Goal: Information Seeking & Learning: Learn about a topic

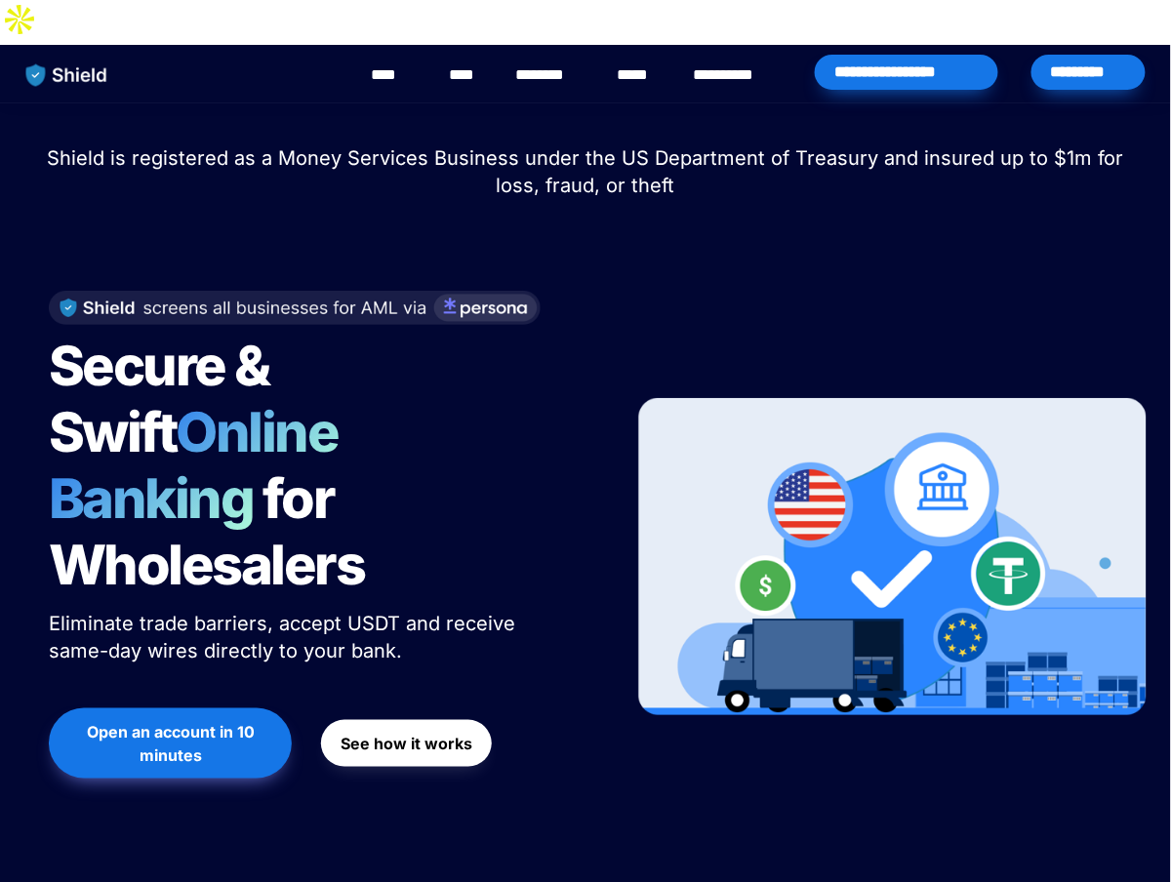
click at [429, 720] on button "See how it works" at bounding box center [406, 743] width 171 height 47
click at [473, 63] on link "****" at bounding box center [465, 74] width 33 height 23
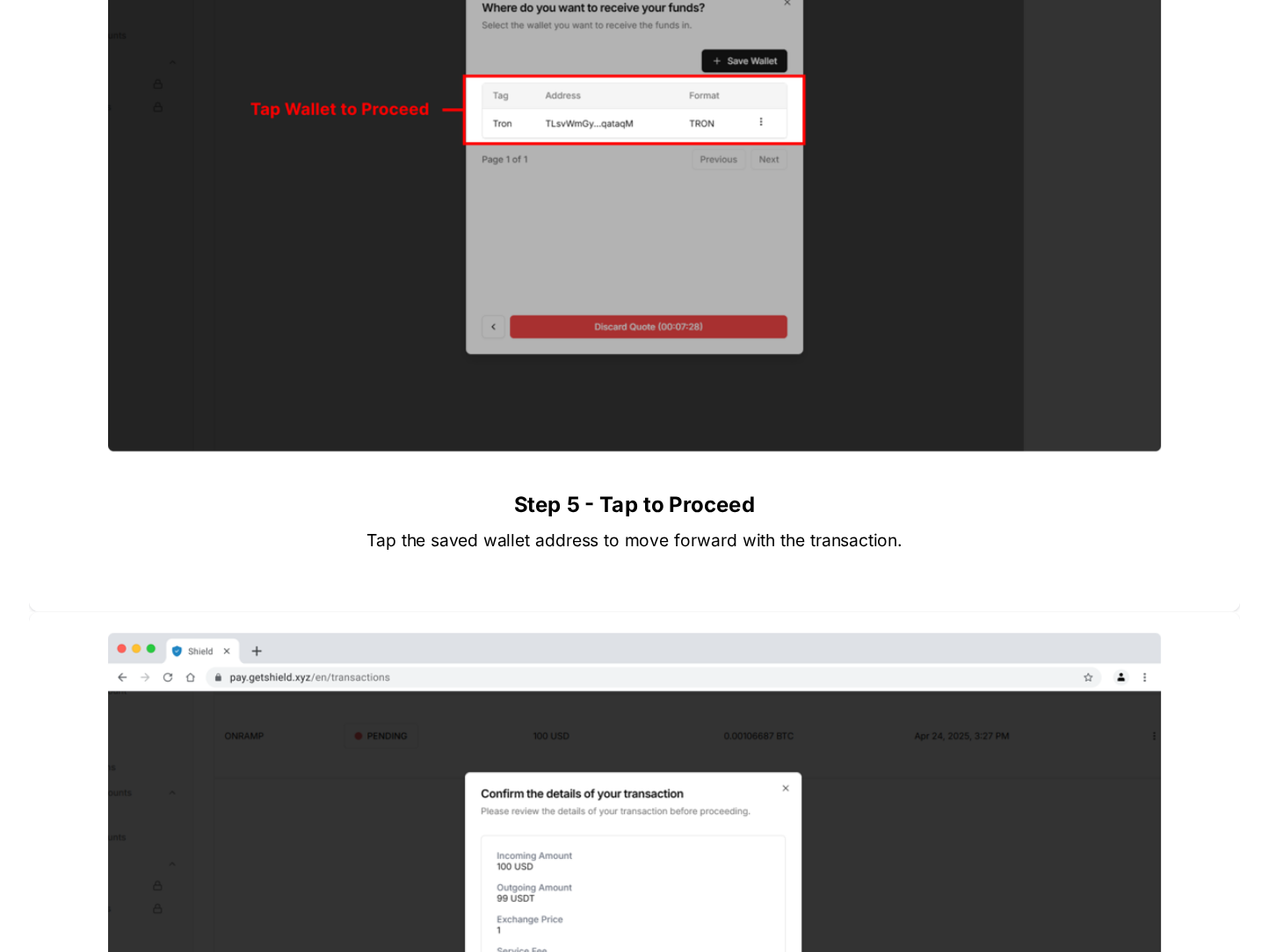
scroll to position [4523, 0]
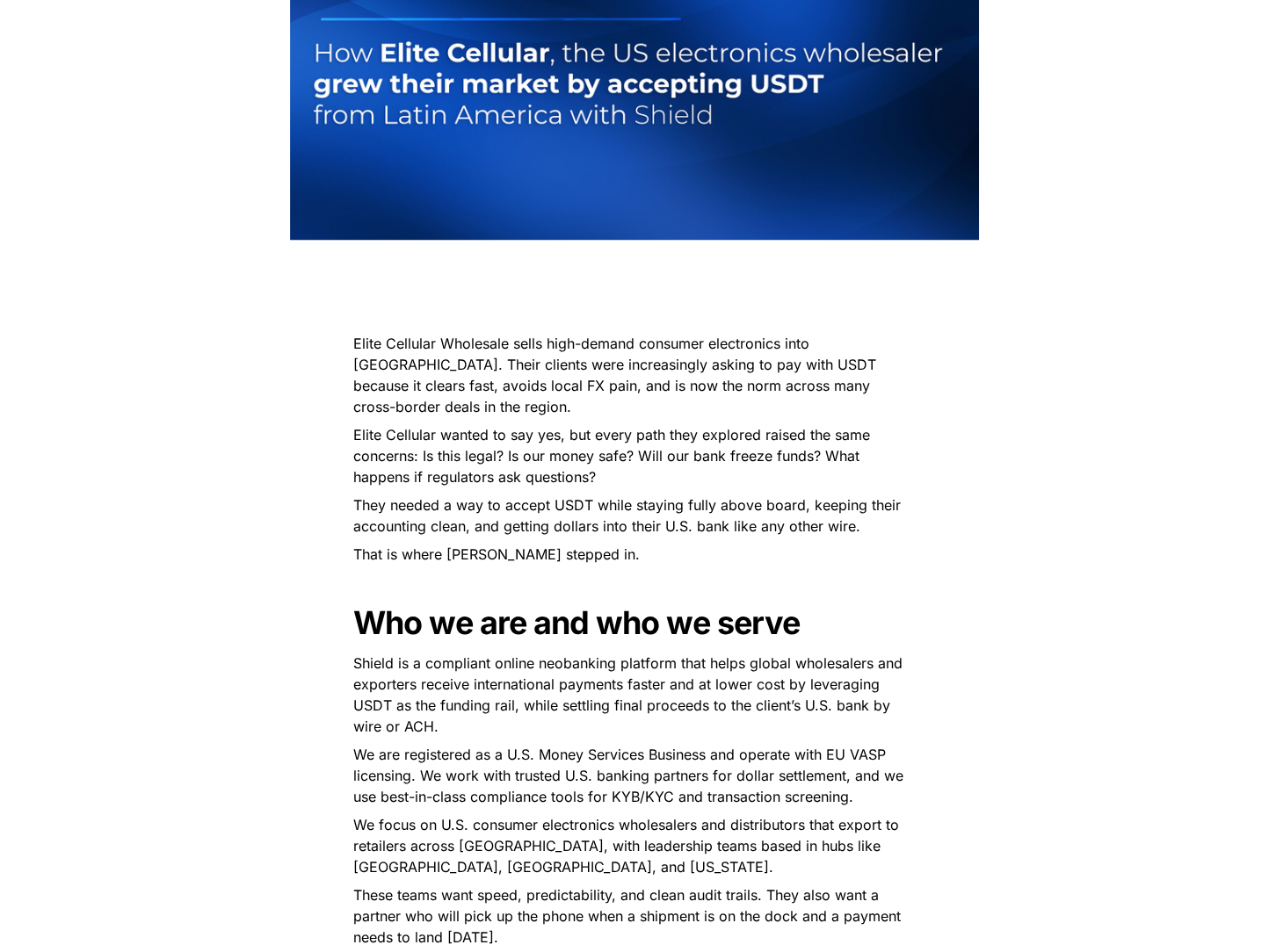
click at [618, 491] on p "They needed a way to accept USDT while staying fully above board, keeping their…" at bounding box center [634, 516] width 615 height 49
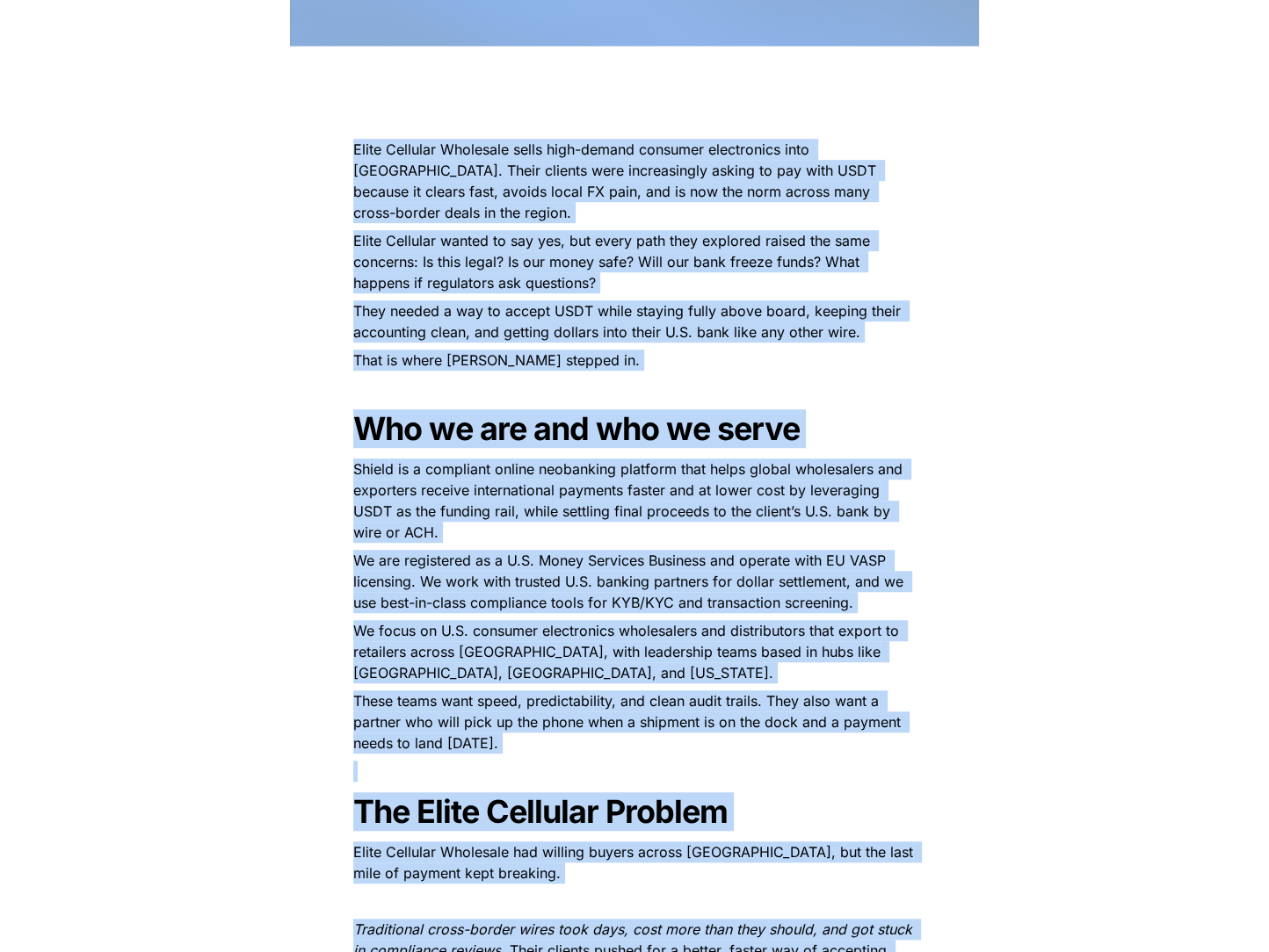
scroll to position [741, 0]
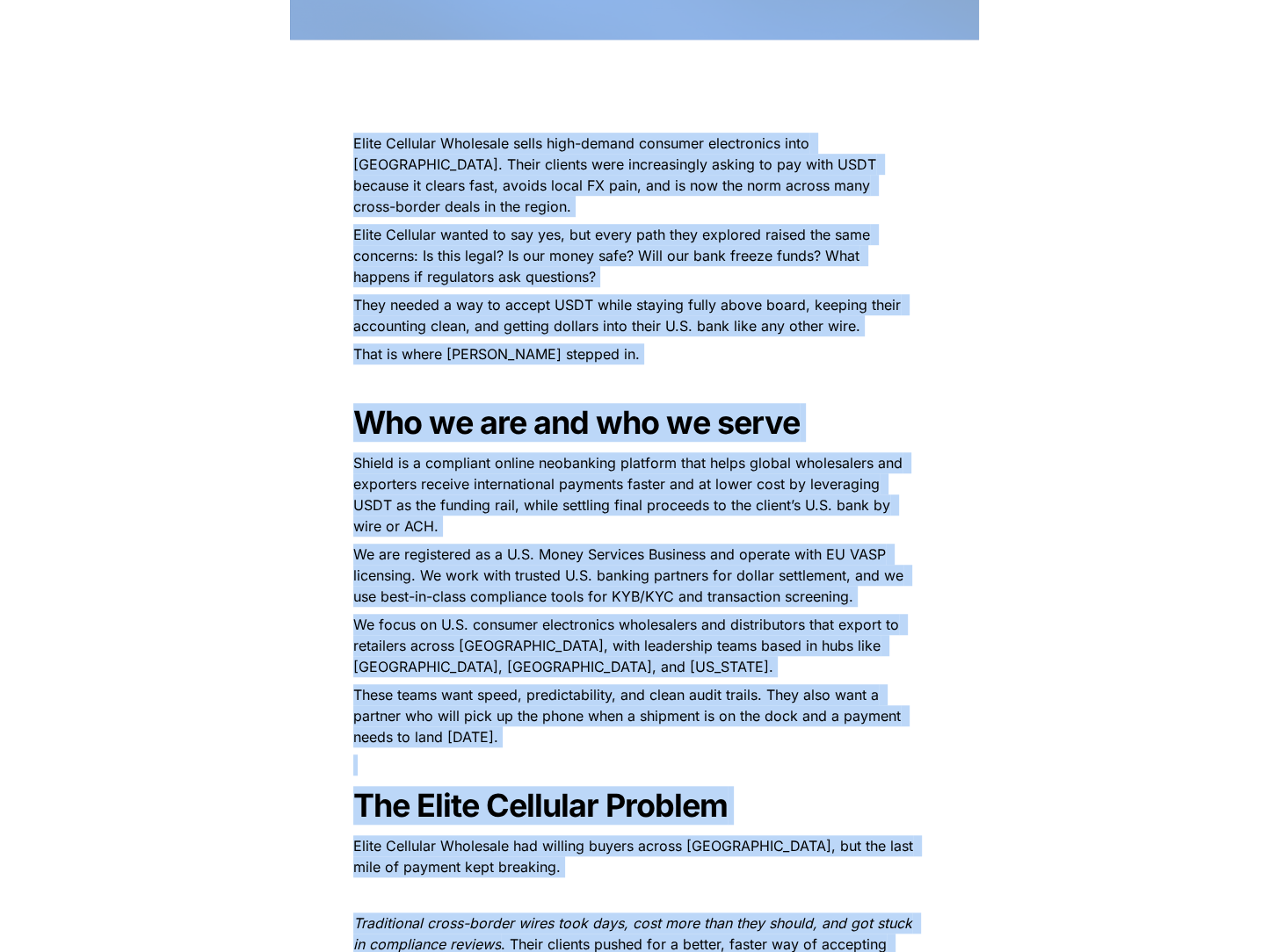
copy body "**********"
click at [618, 459] on p "Shield is a compliant online neobanking platform that helps global wholesalers …" at bounding box center [634, 495] width 615 height 92
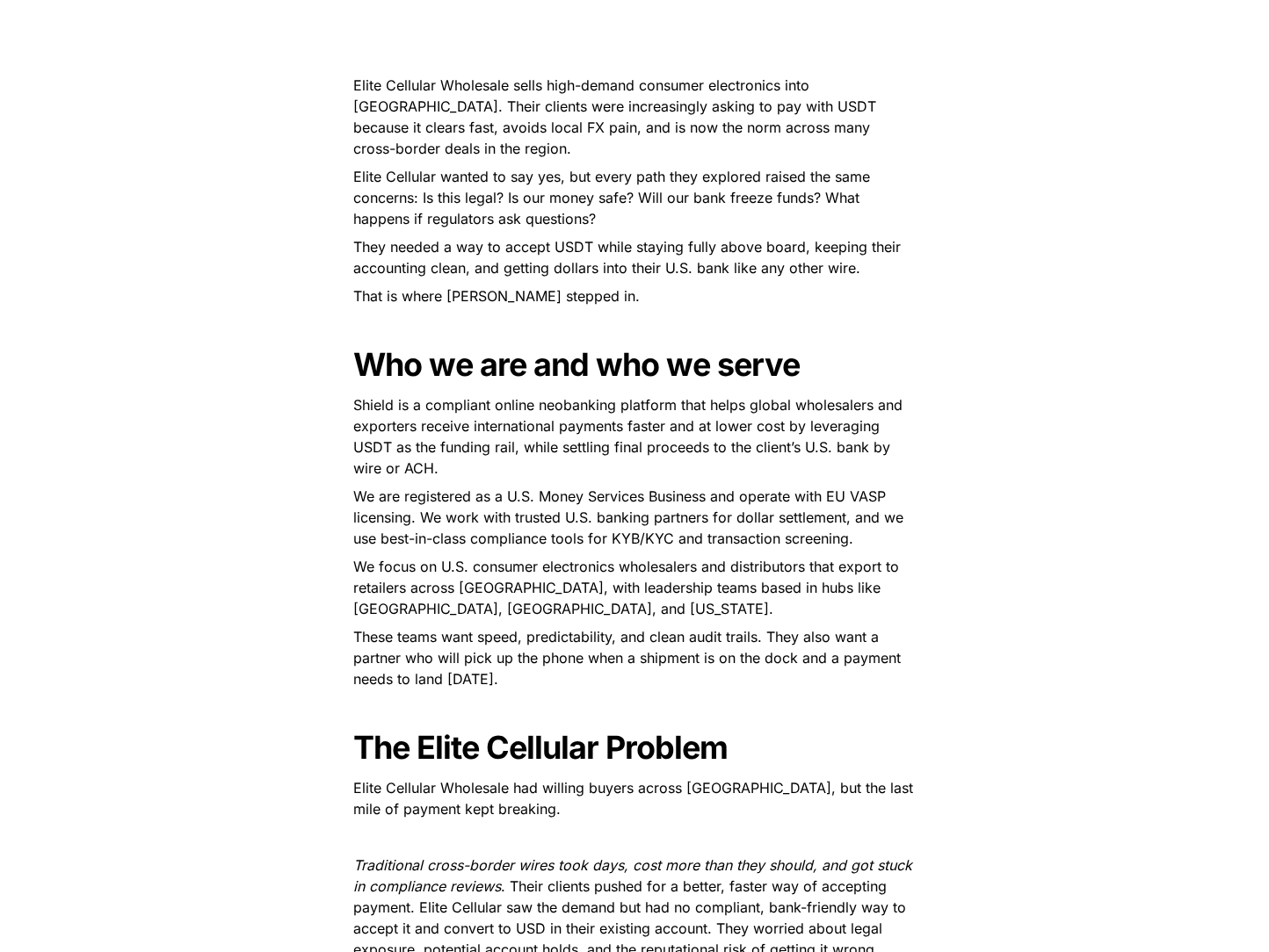
scroll to position [0, 0]
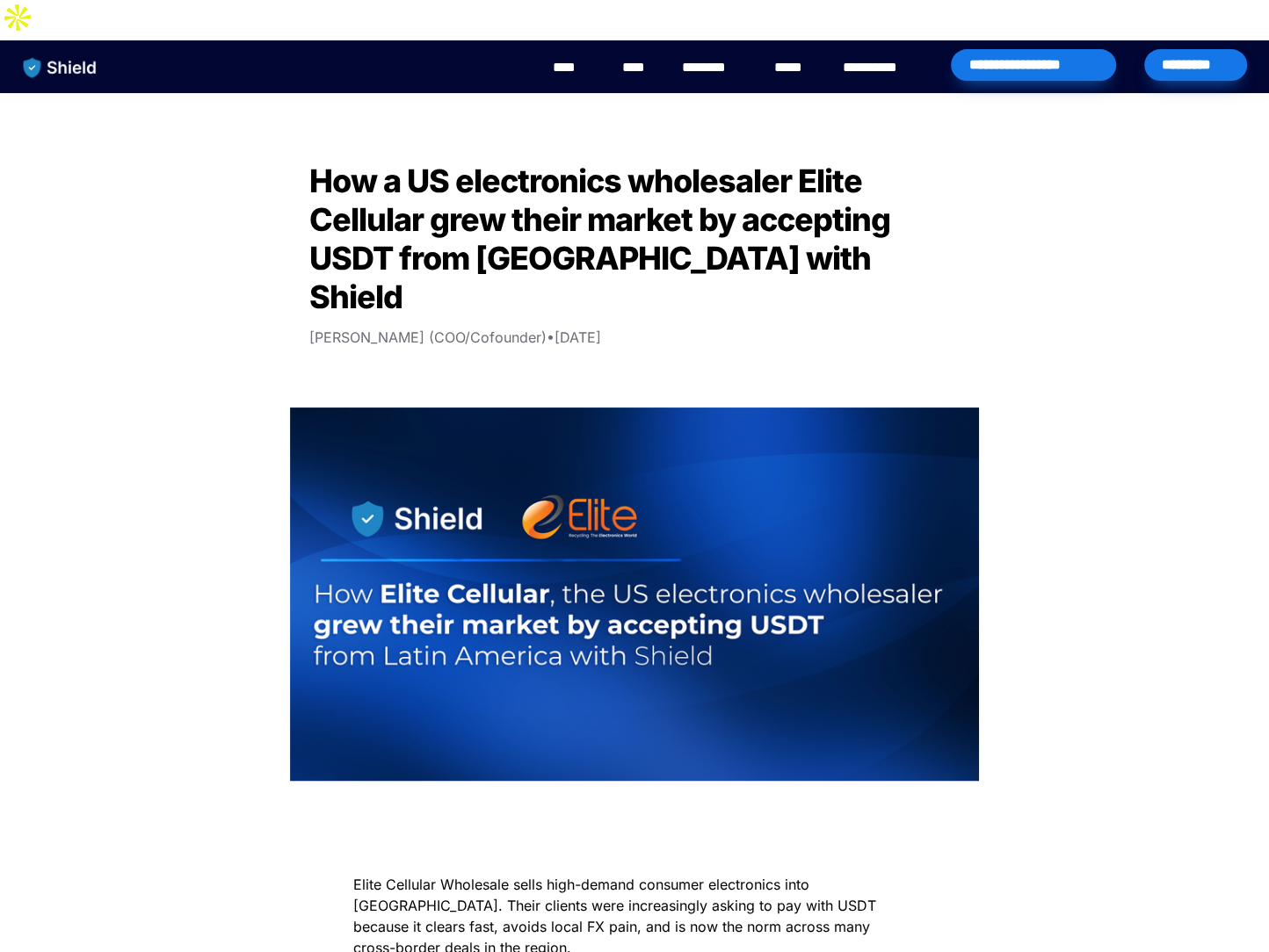
click at [544, 226] on span "How a US electronics wholesaler Elite Cellular grew their market by accepting U…" at bounding box center [603, 239] width 587 height 155
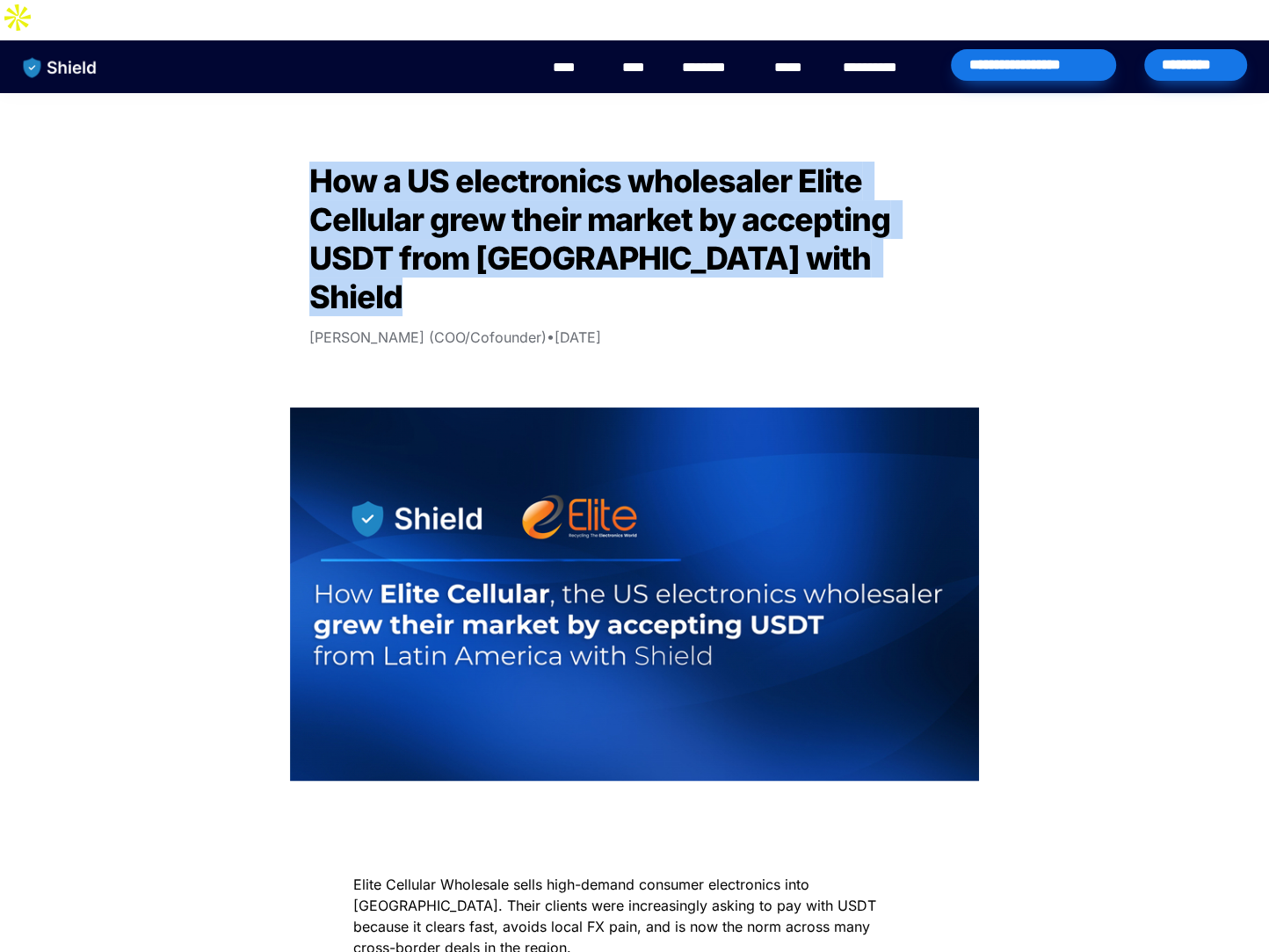
click at [544, 226] on span "How a US electronics wholesaler Elite Cellular grew their market by accepting U…" at bounding box center [603, 239] width 587 height 155
copy span "How a US electronics wholesaler Elite Cellular grew their market by accepting U…"
click at [83, 49] on img "main navigation" at bounding box center [60, 67] width 91 height 37
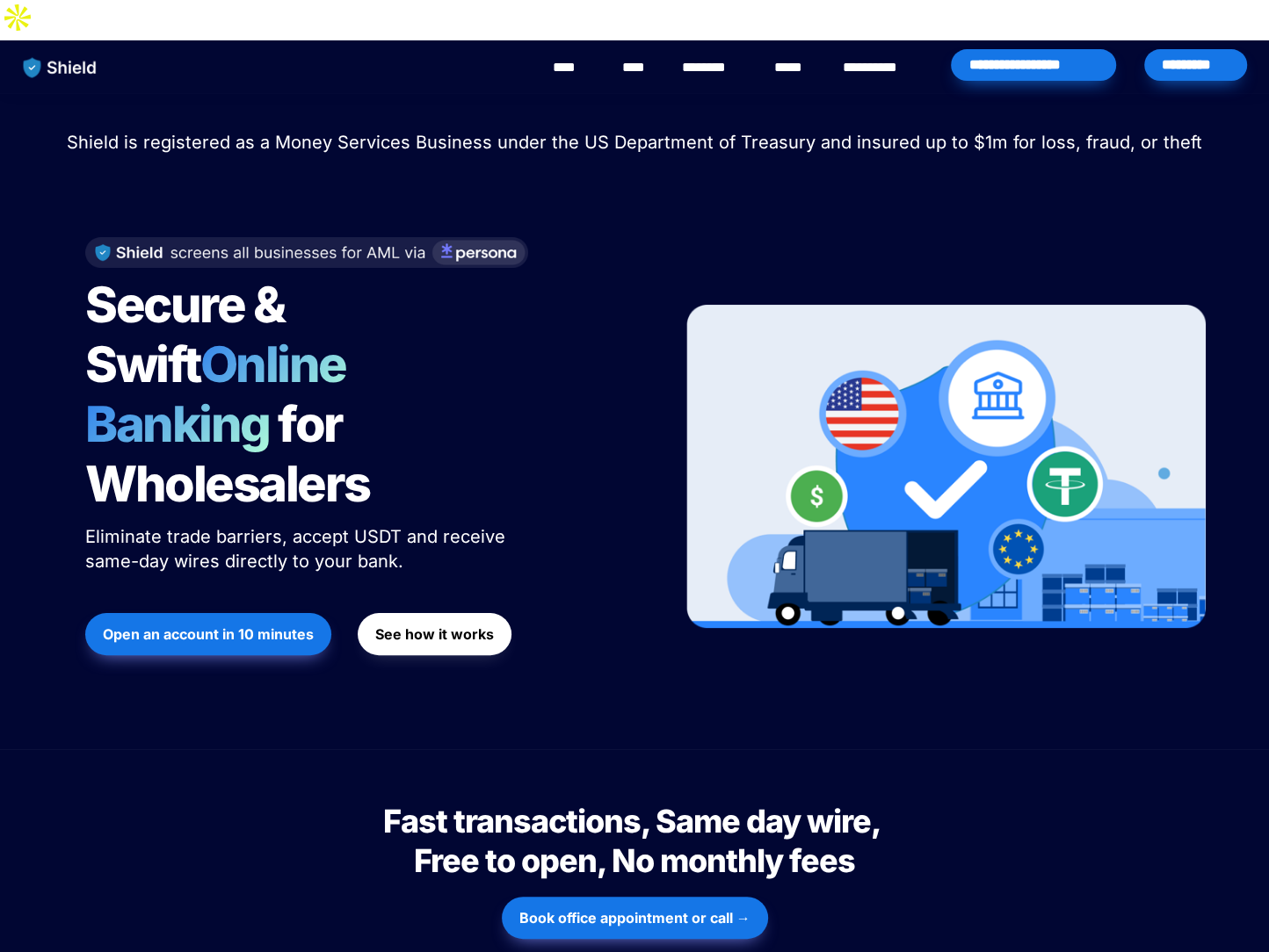
click at [634, 57] on link "****" at bounding box center [636, 67] width 30 height 21
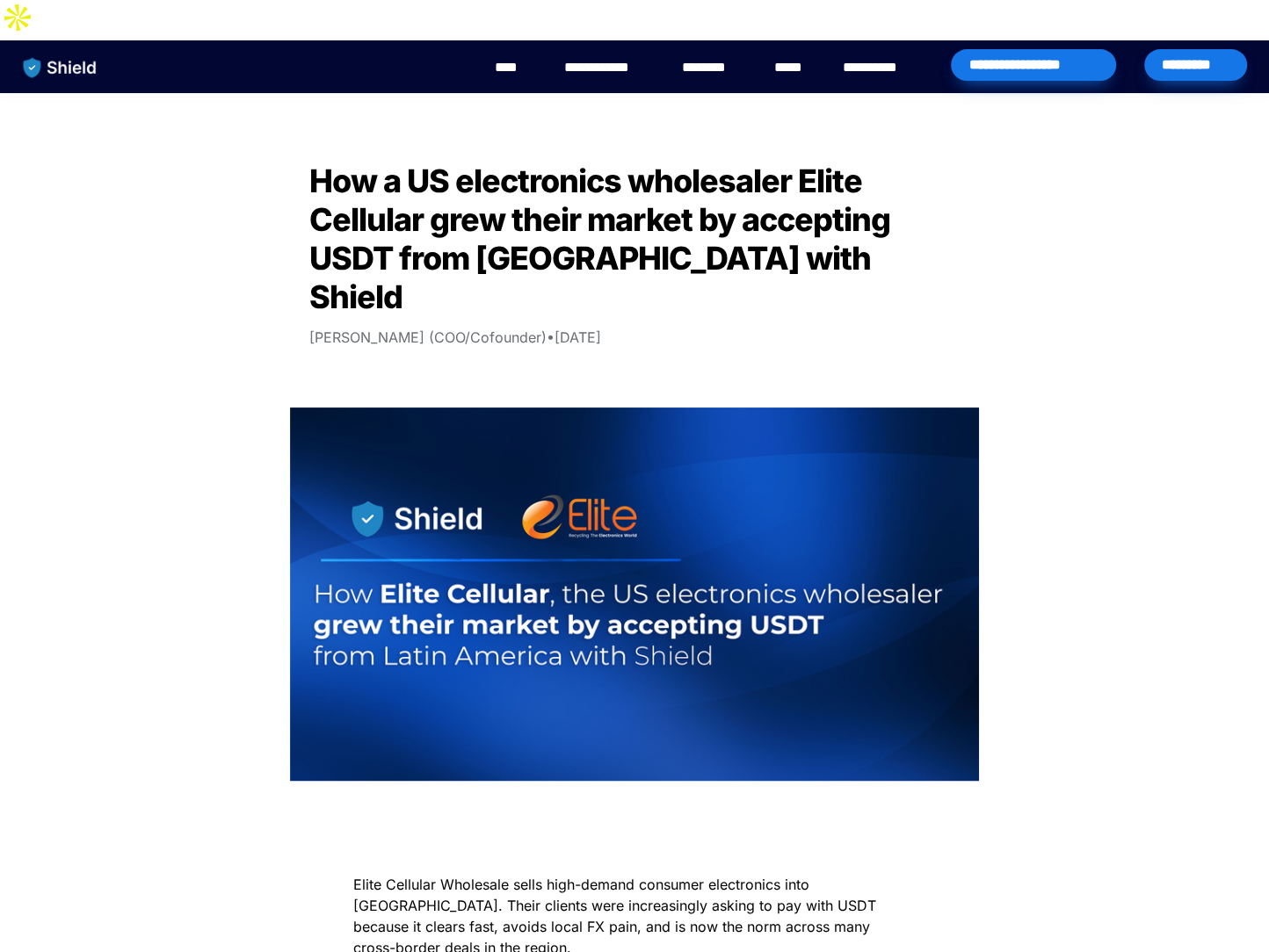
click at [73, 49] on img "main navigation" at bounding box center [60, 67] width 91 height 37
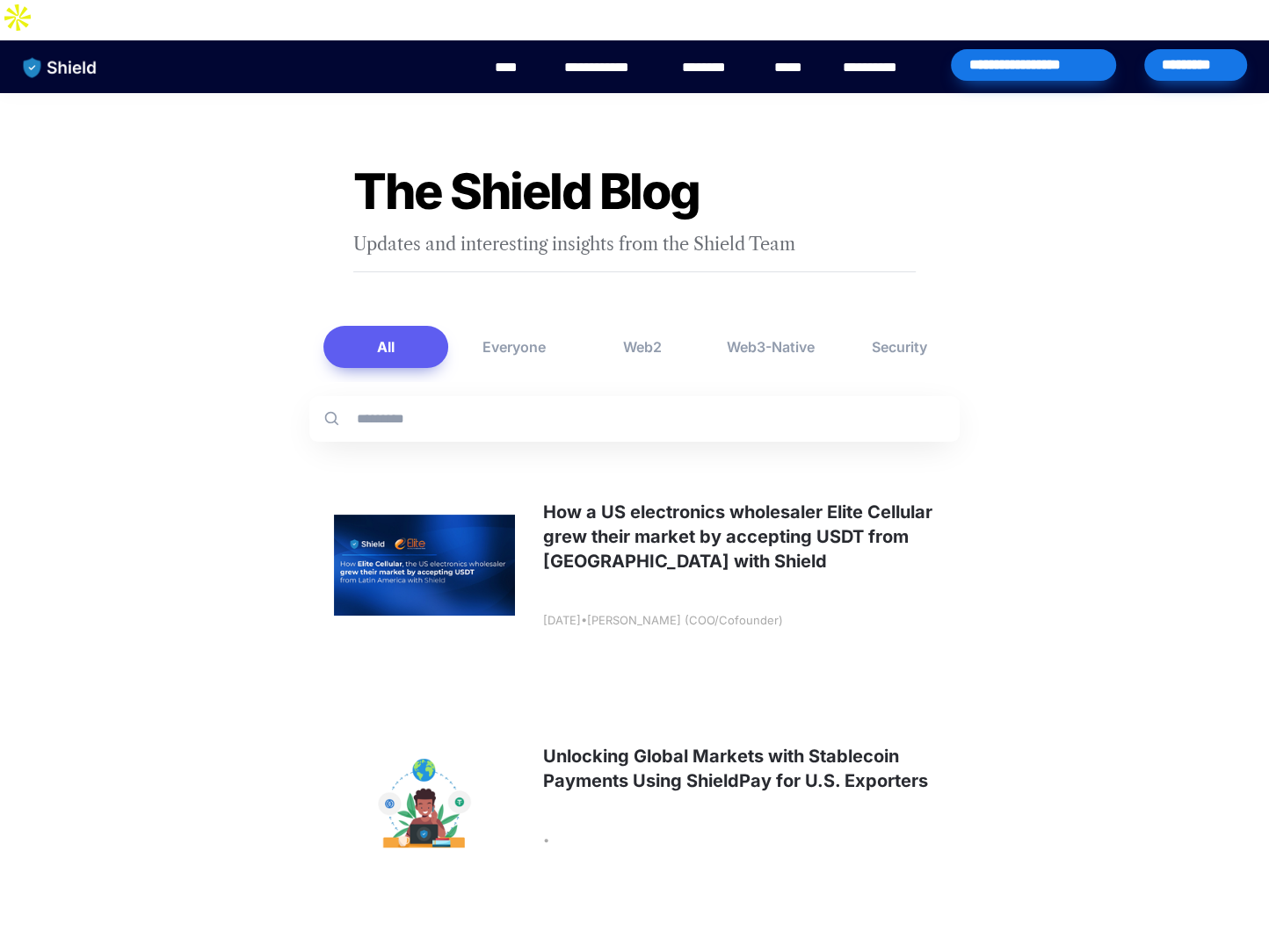
click at [644, 162] on span "The Shield Blog" at bounding box center [526, 192] width 346 height 59
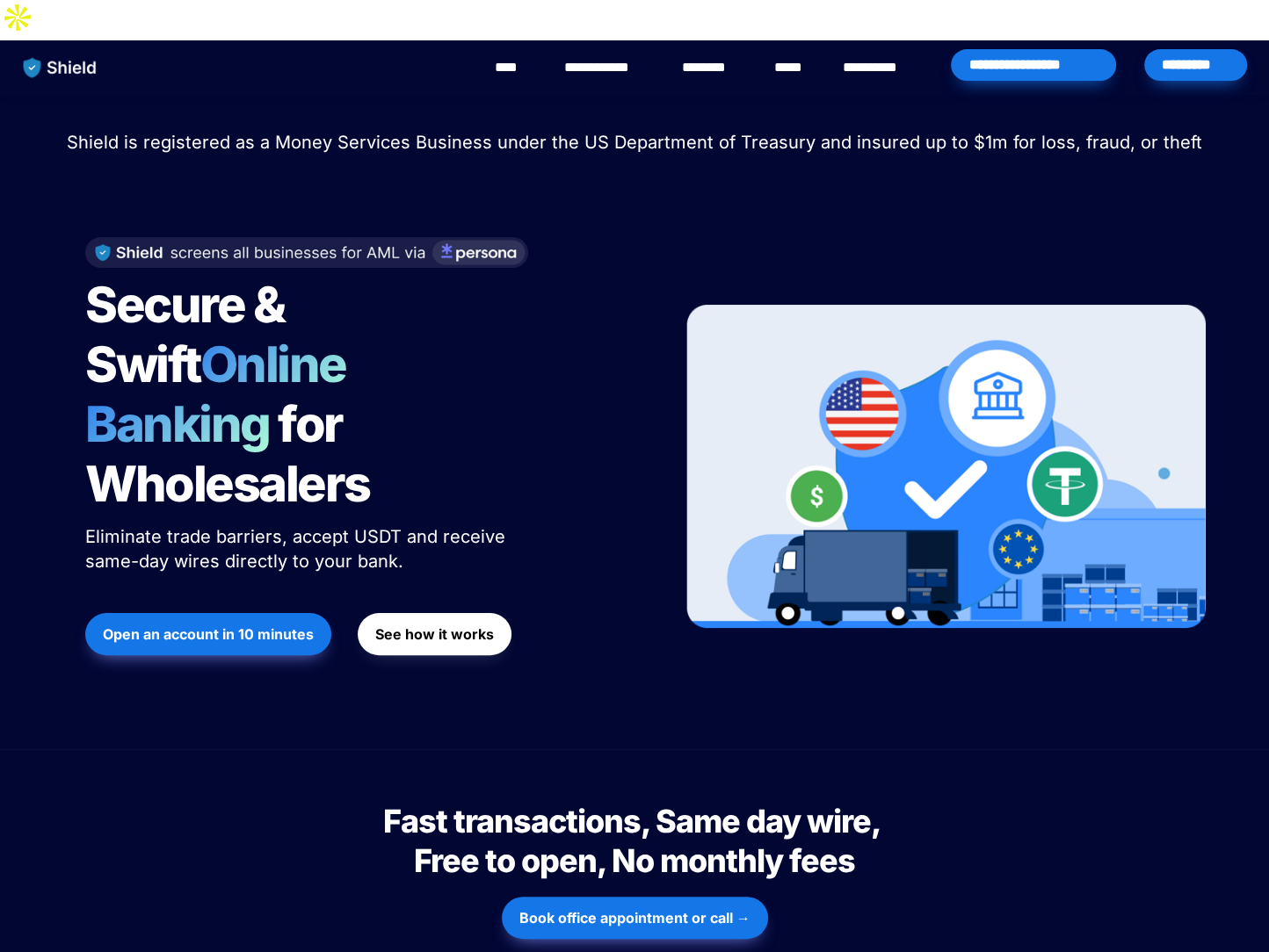
click at [640, 57] on link "**********" at bounding box center [608, 67] width 88 height 21
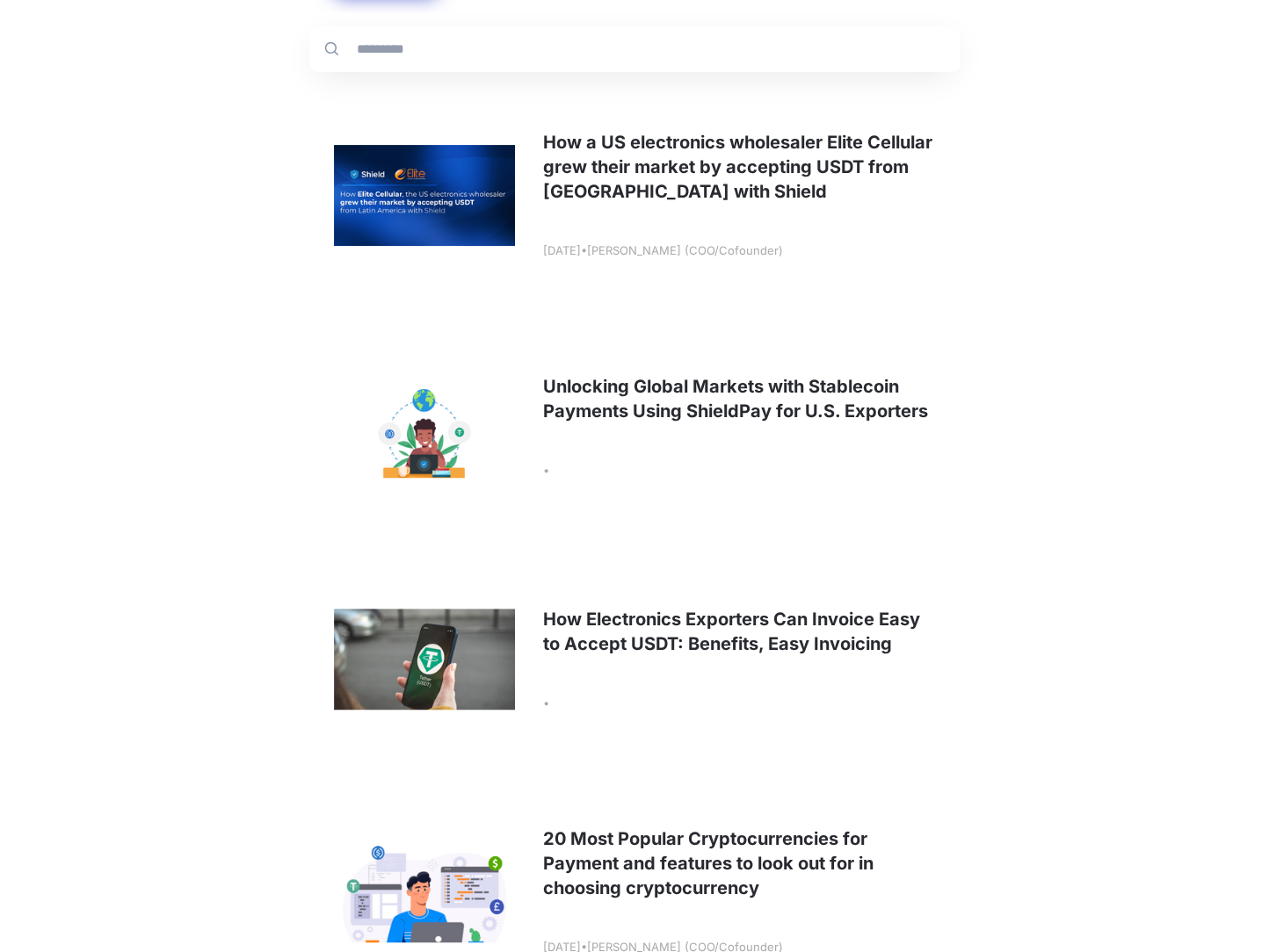
scroll to position [332, 0]
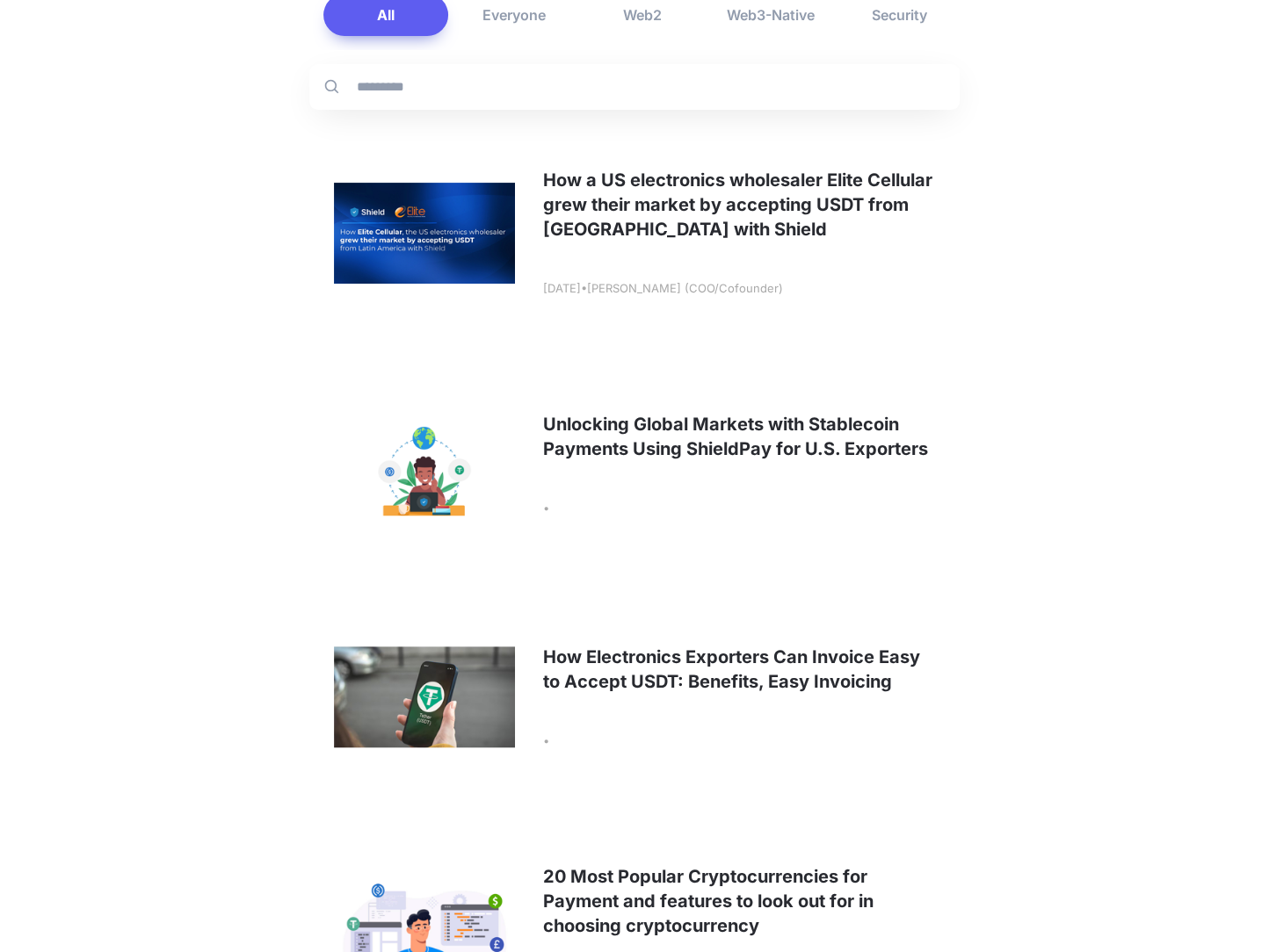
scroll to position [328, 0]
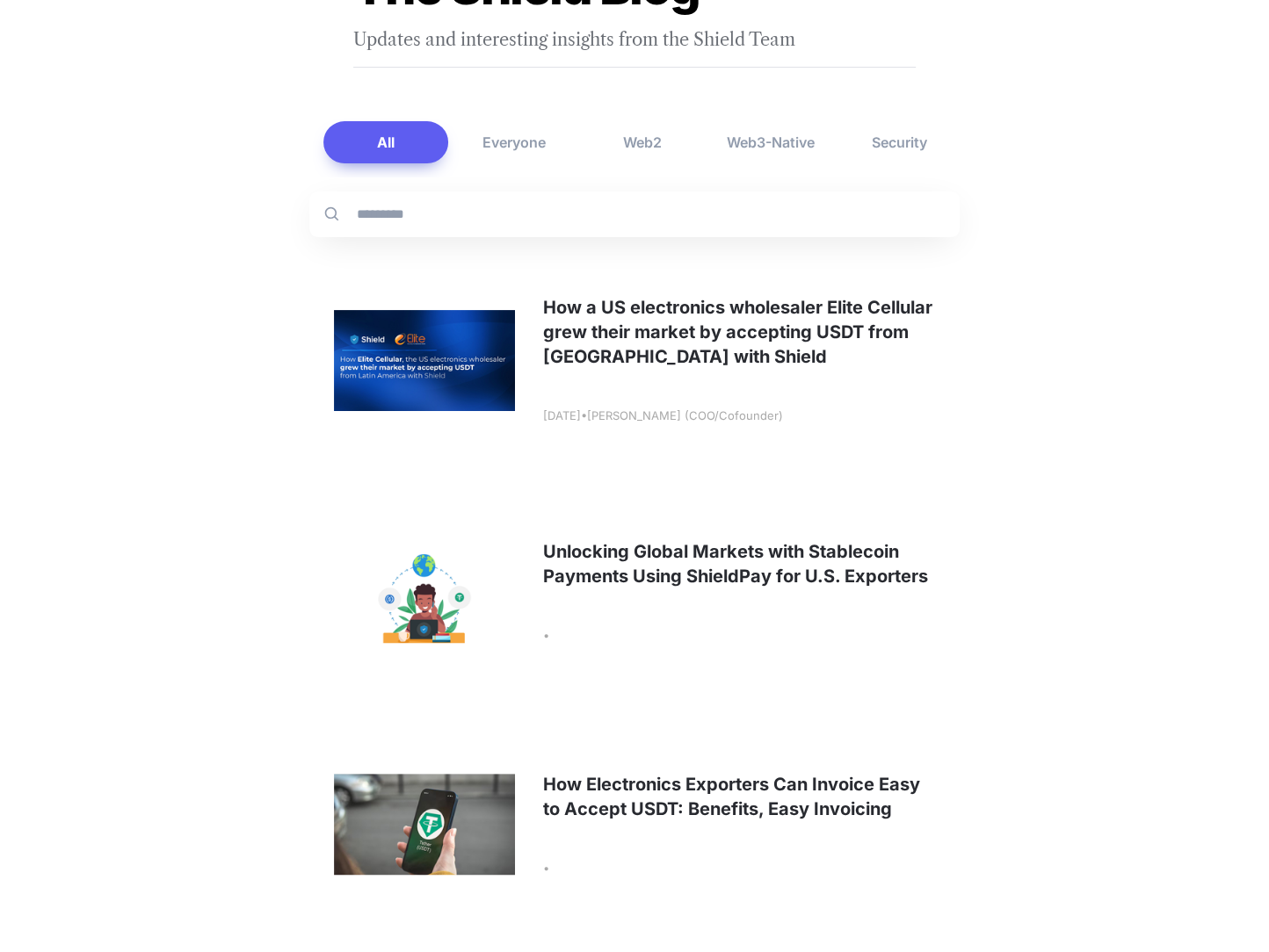
scroll to position [203, 0]
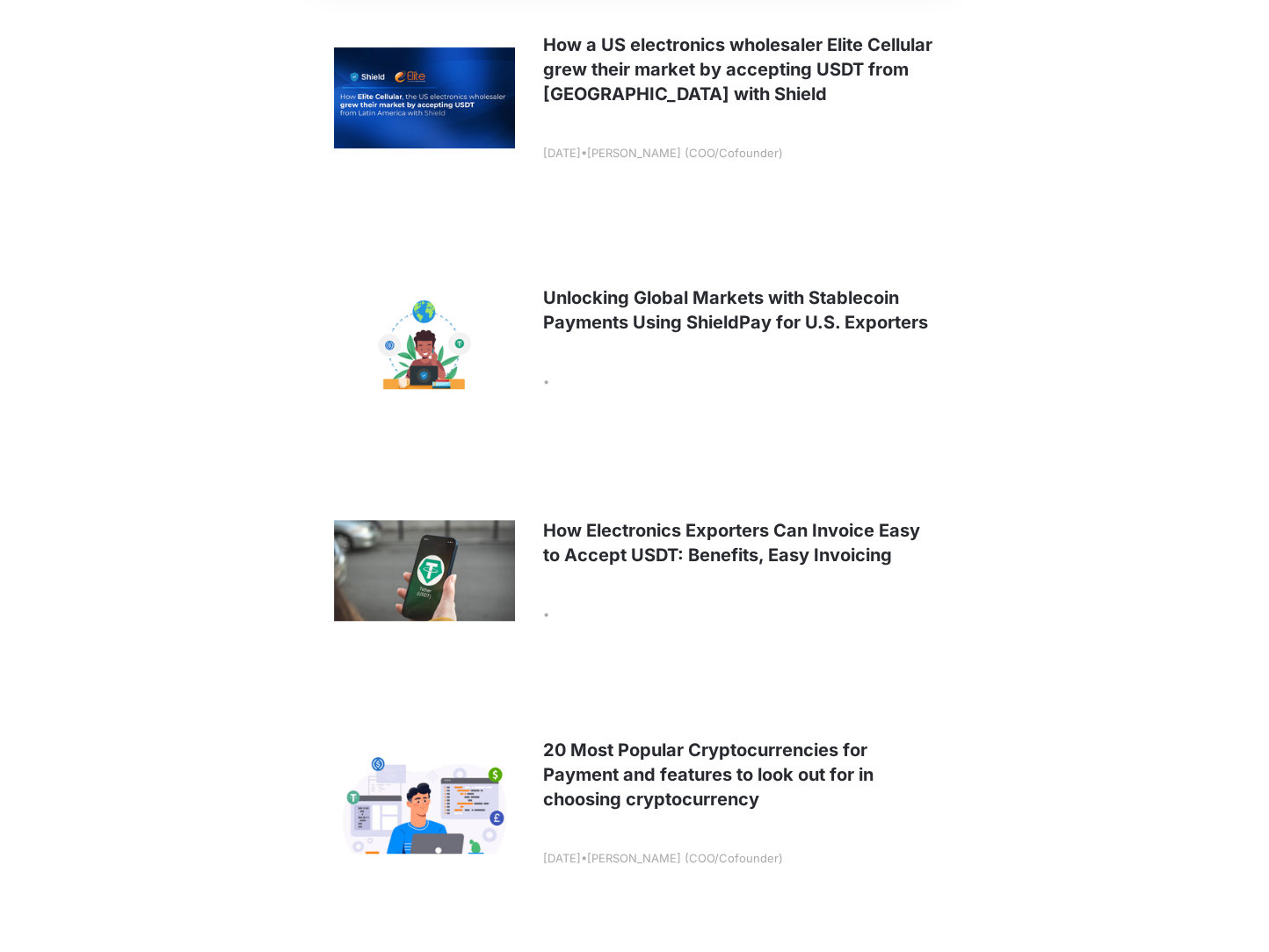
scroll to position [520, 0]
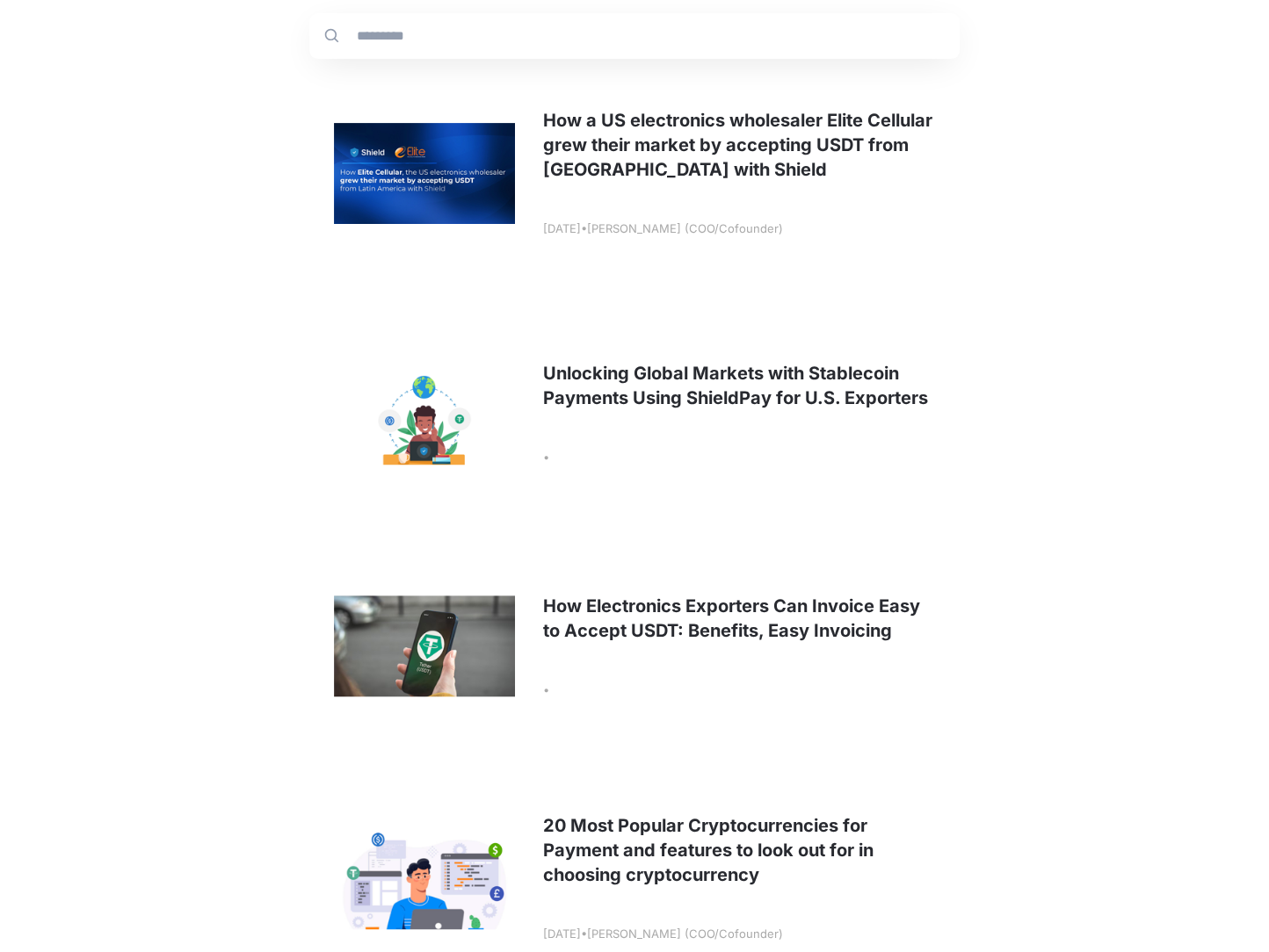
scroll to position [403, 0]
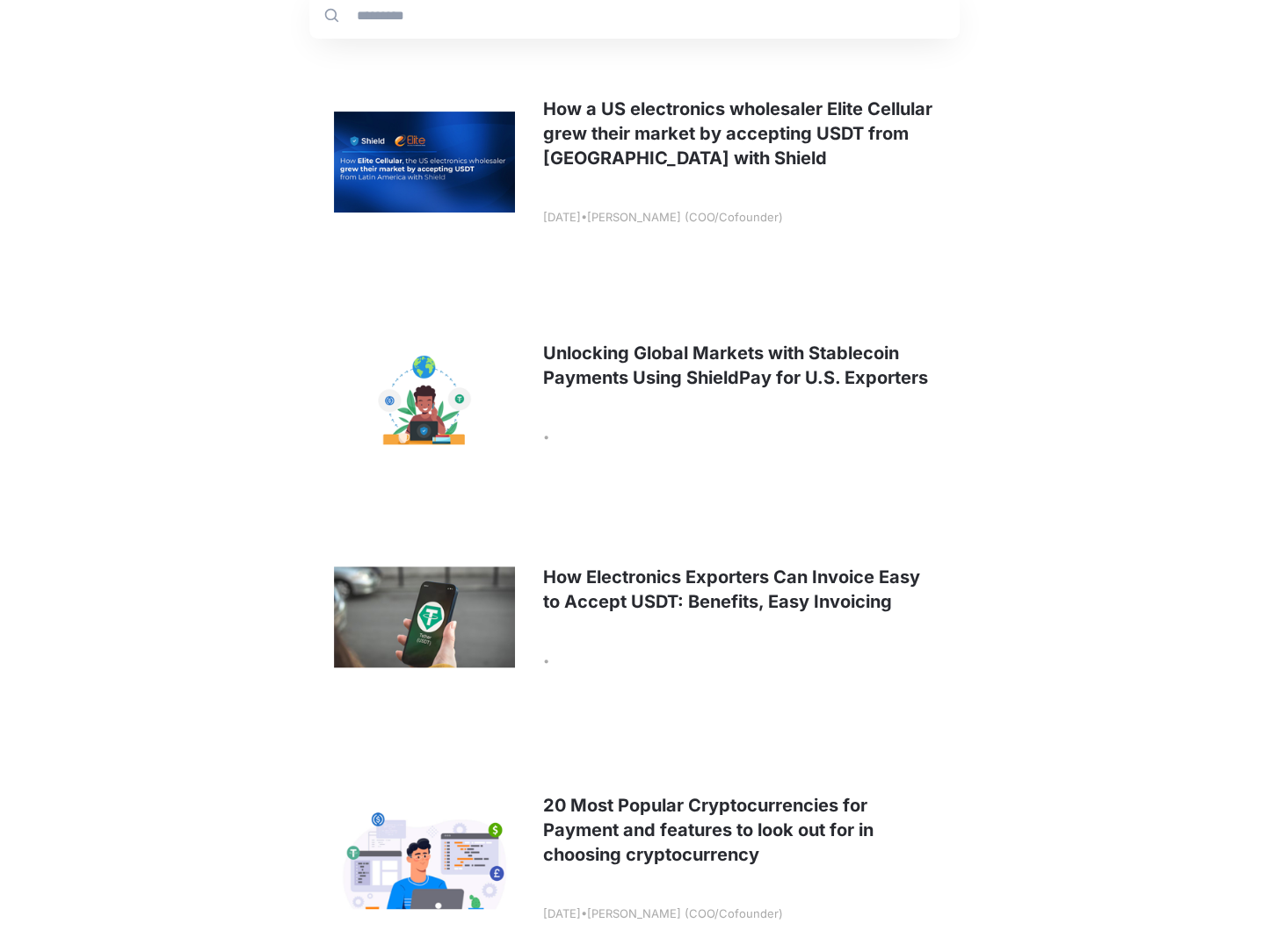
click at [685, 563] on link at bounding box center [634, 617] width 650 height 218
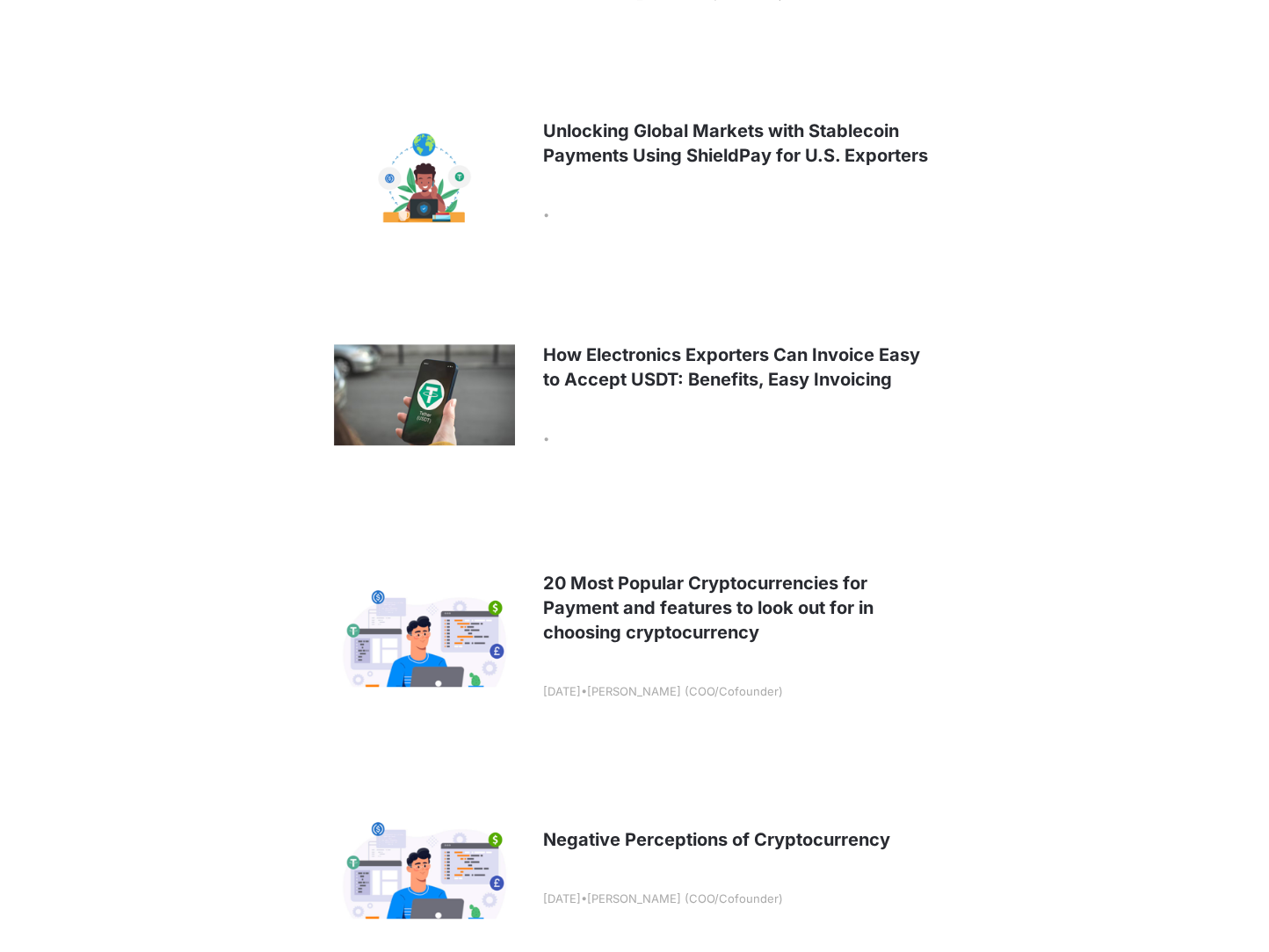
scroll to position [628, 0]
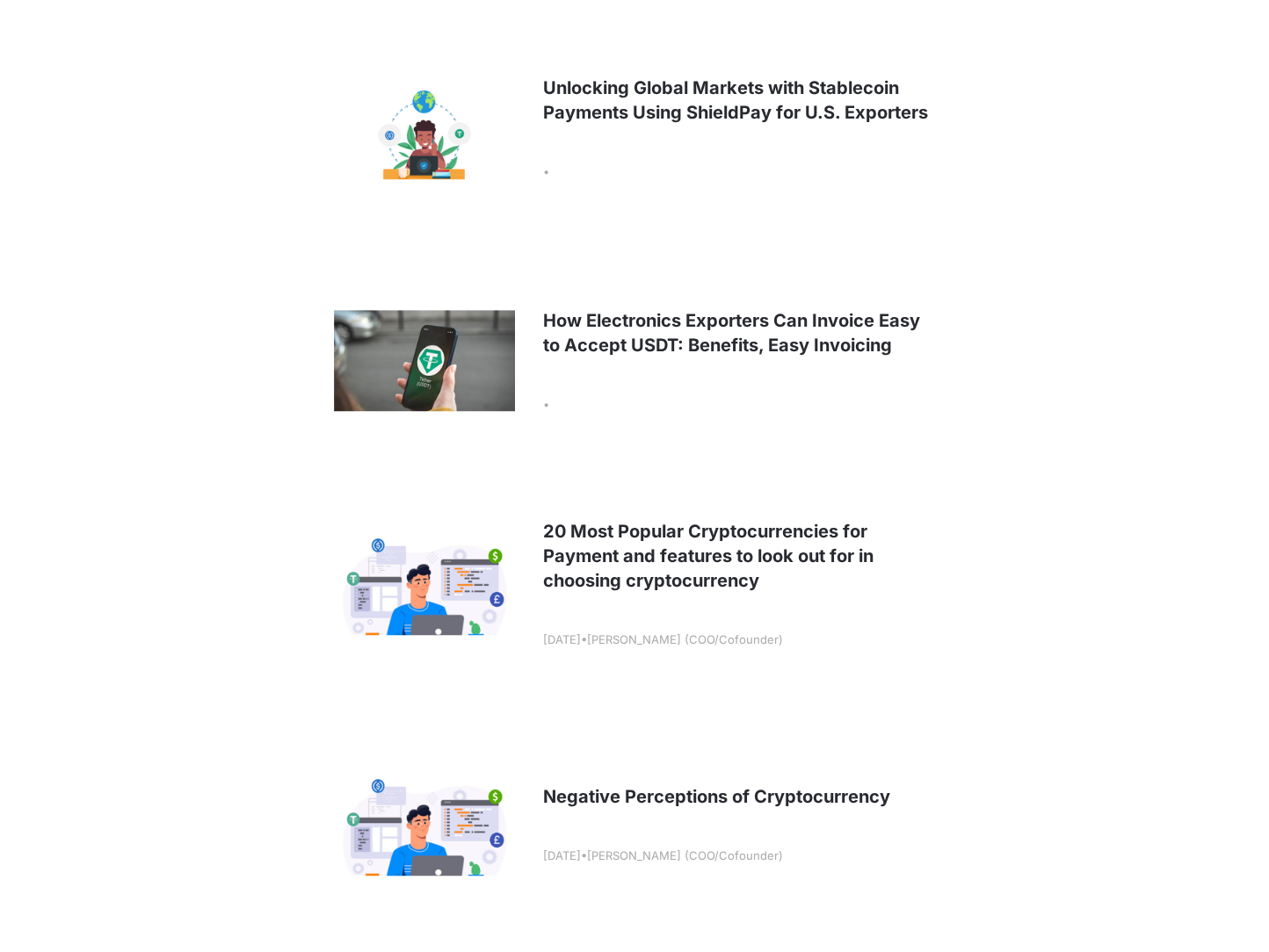
click at [713, 568] on link at bounding box center [634, 584] width 650 height 218
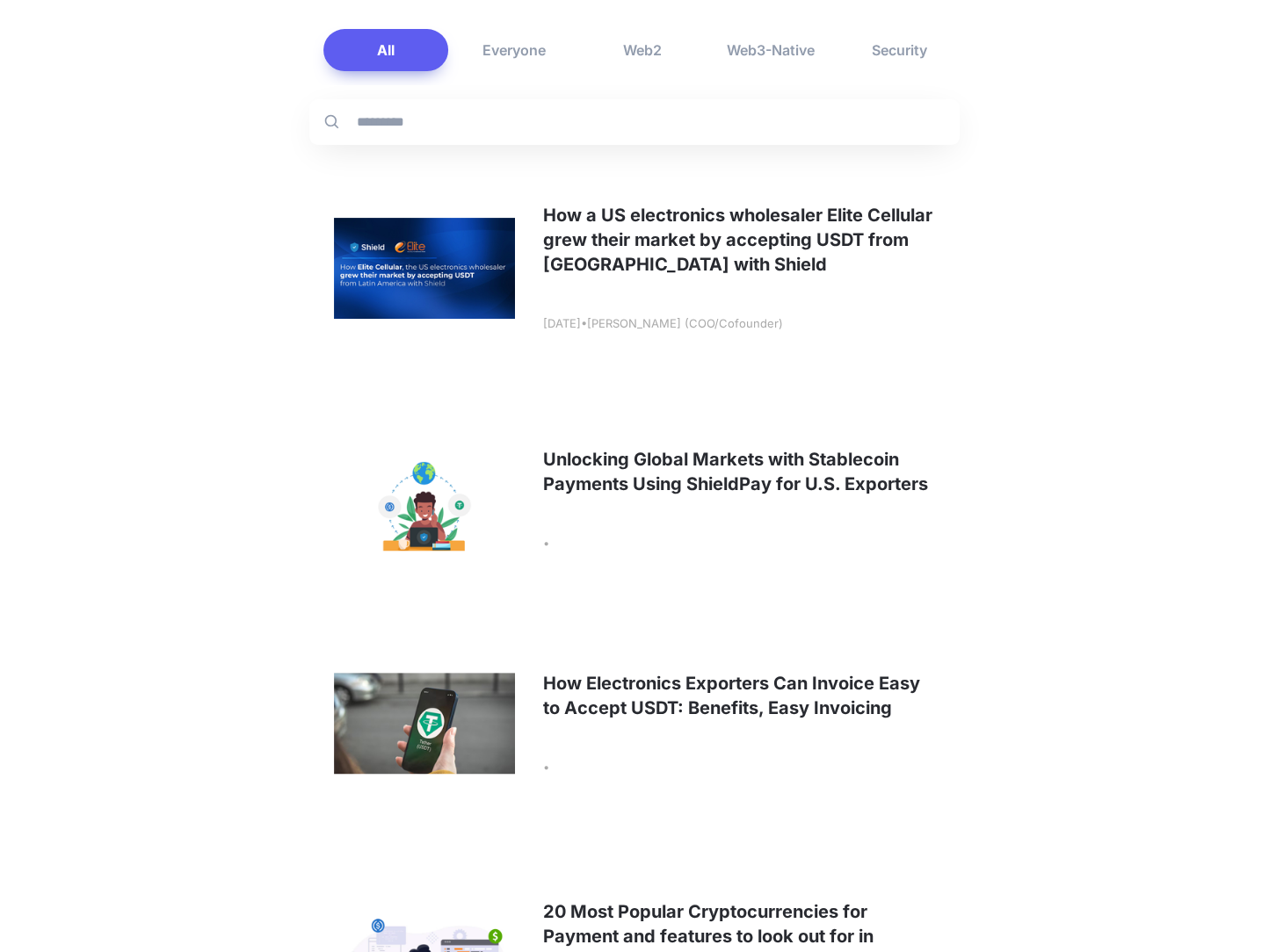
scroll to position [253, 0]
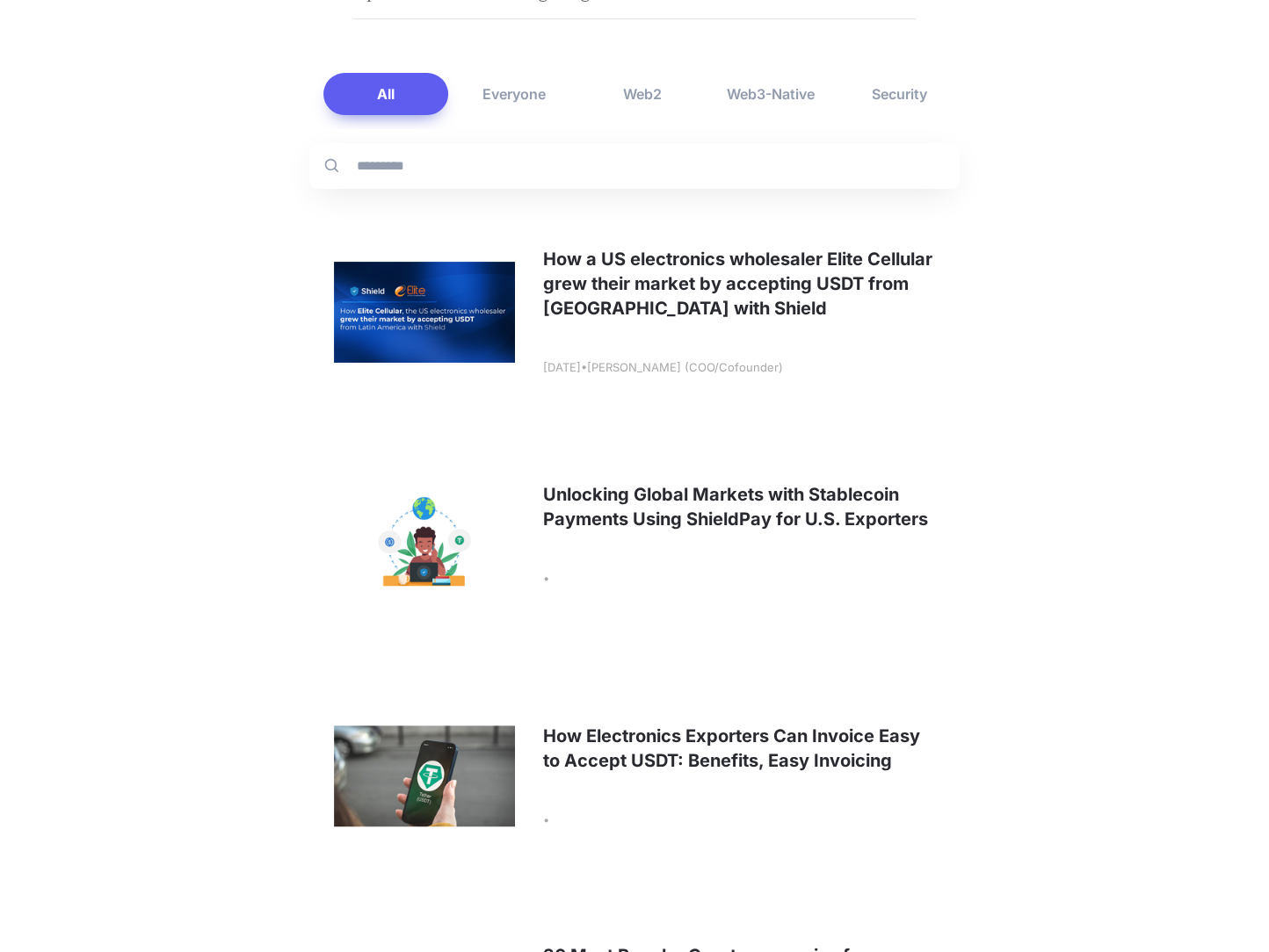
click at [716, 489] on link at bounding box center [634, 534] width 650 height 218
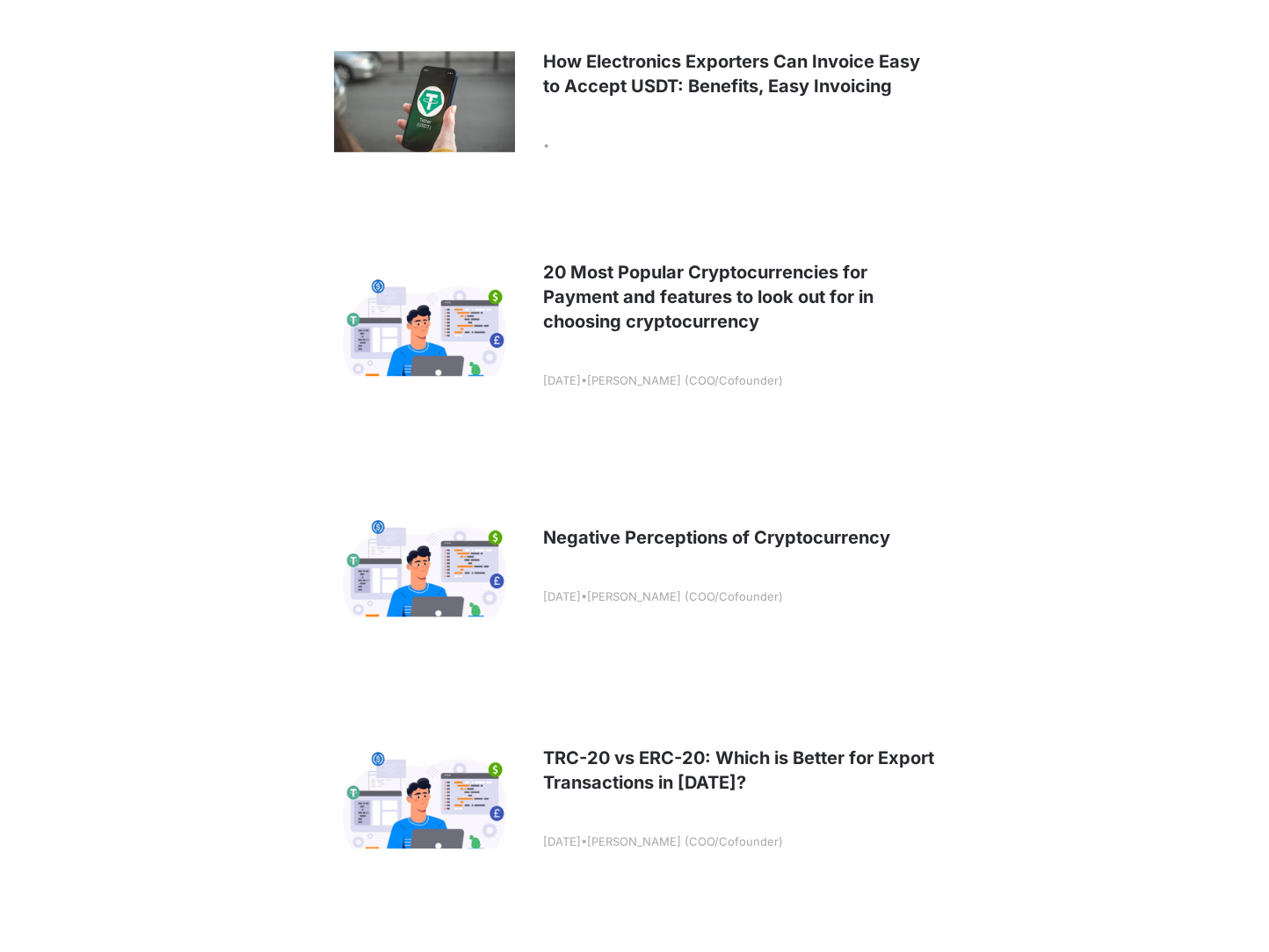
scroll to position [968, 0]
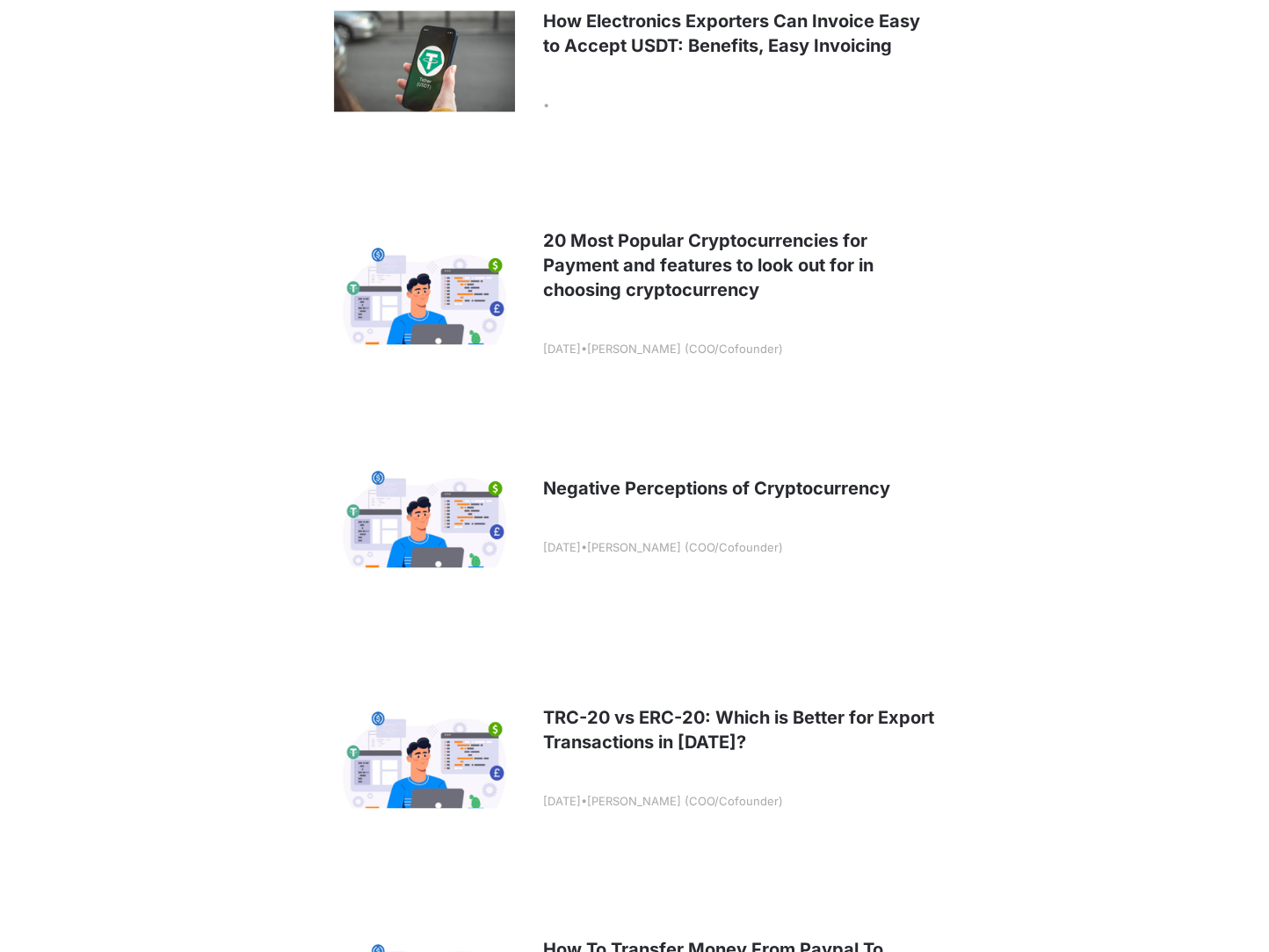
click at [634, 453] on link at bounding box center [634, 516] width 650 height 218
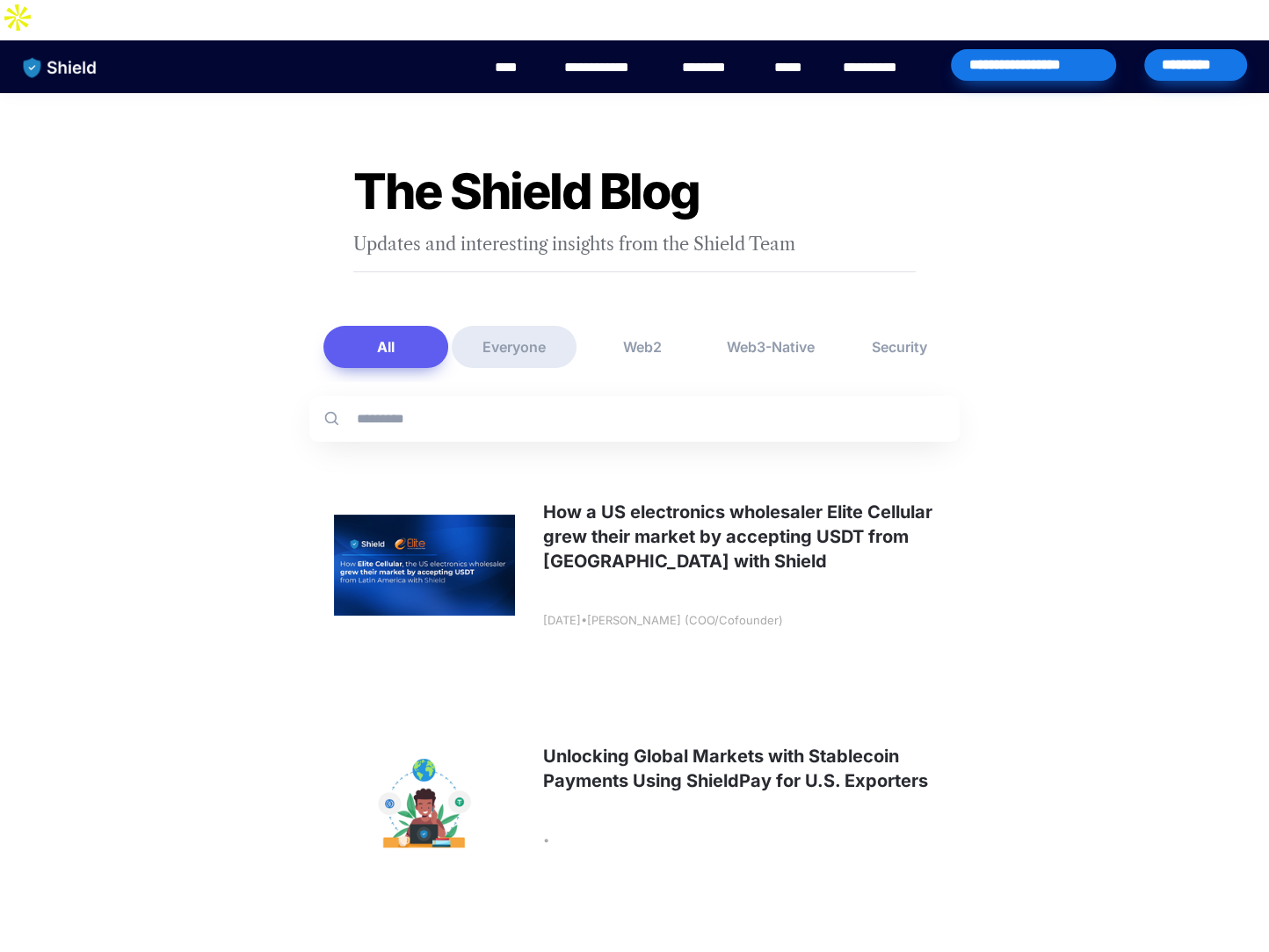
click at [541, 326] on button "Everyone" at bounding box center [514, 346] width 125 height 42
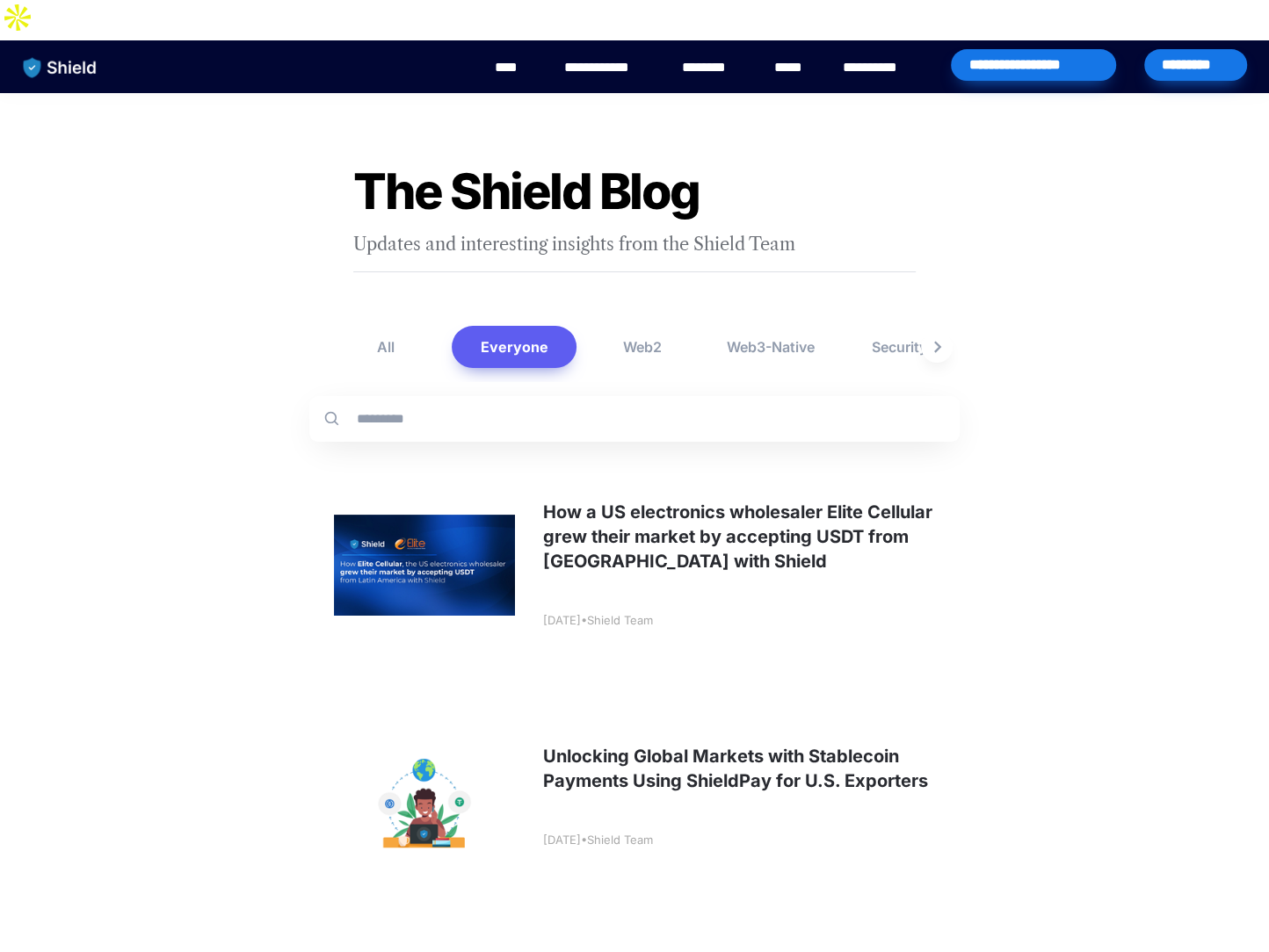
click at [939, 341] on icon "button" at bounding box center [938, 346] width 7 height 12
click at [939, 326] on button "Reputation" at bounding box center [883, 346] width 125 height 42
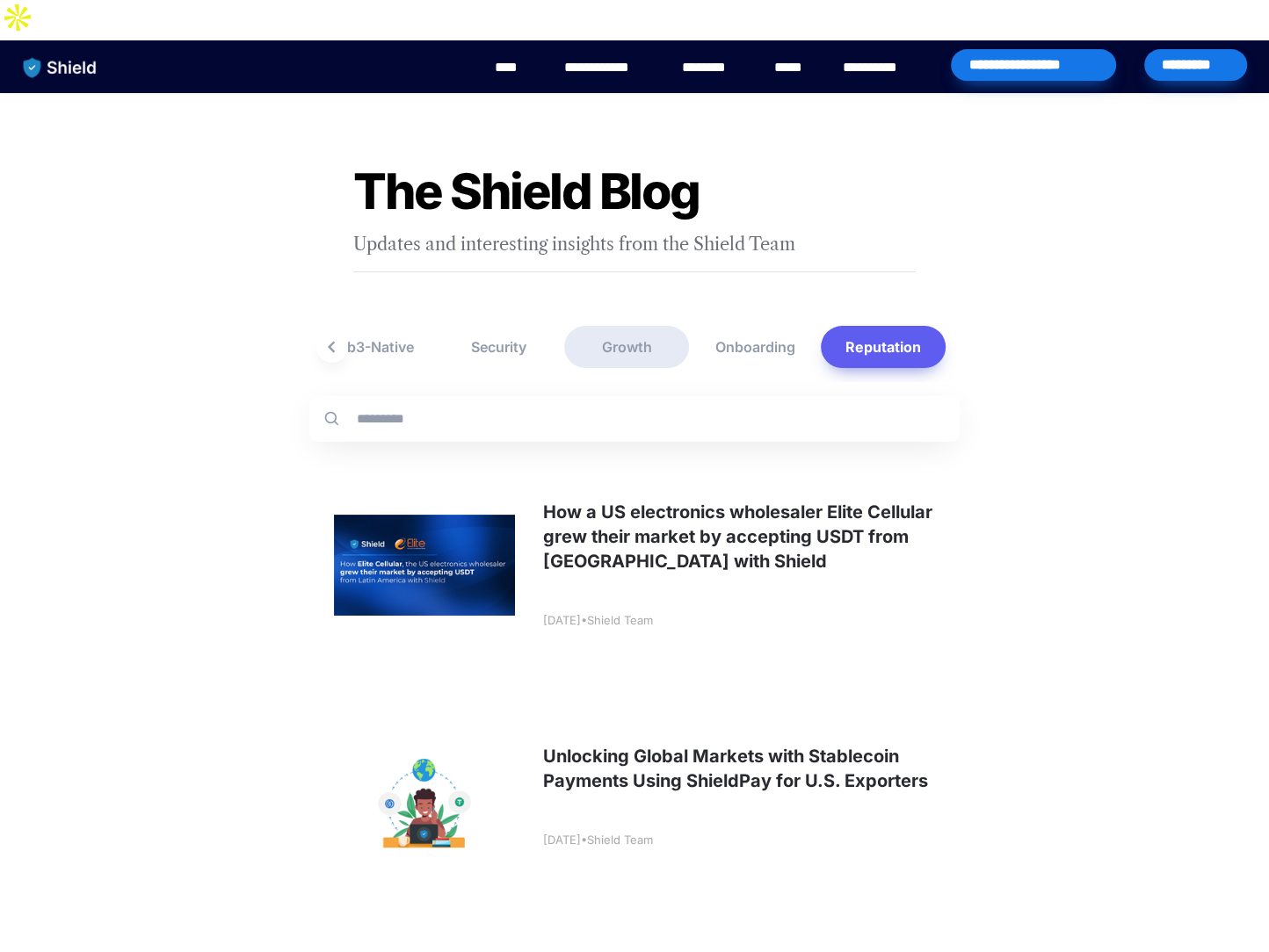
click at [572, 326] on button "Growth" at bounding box center [626, 346] width 125 height 42
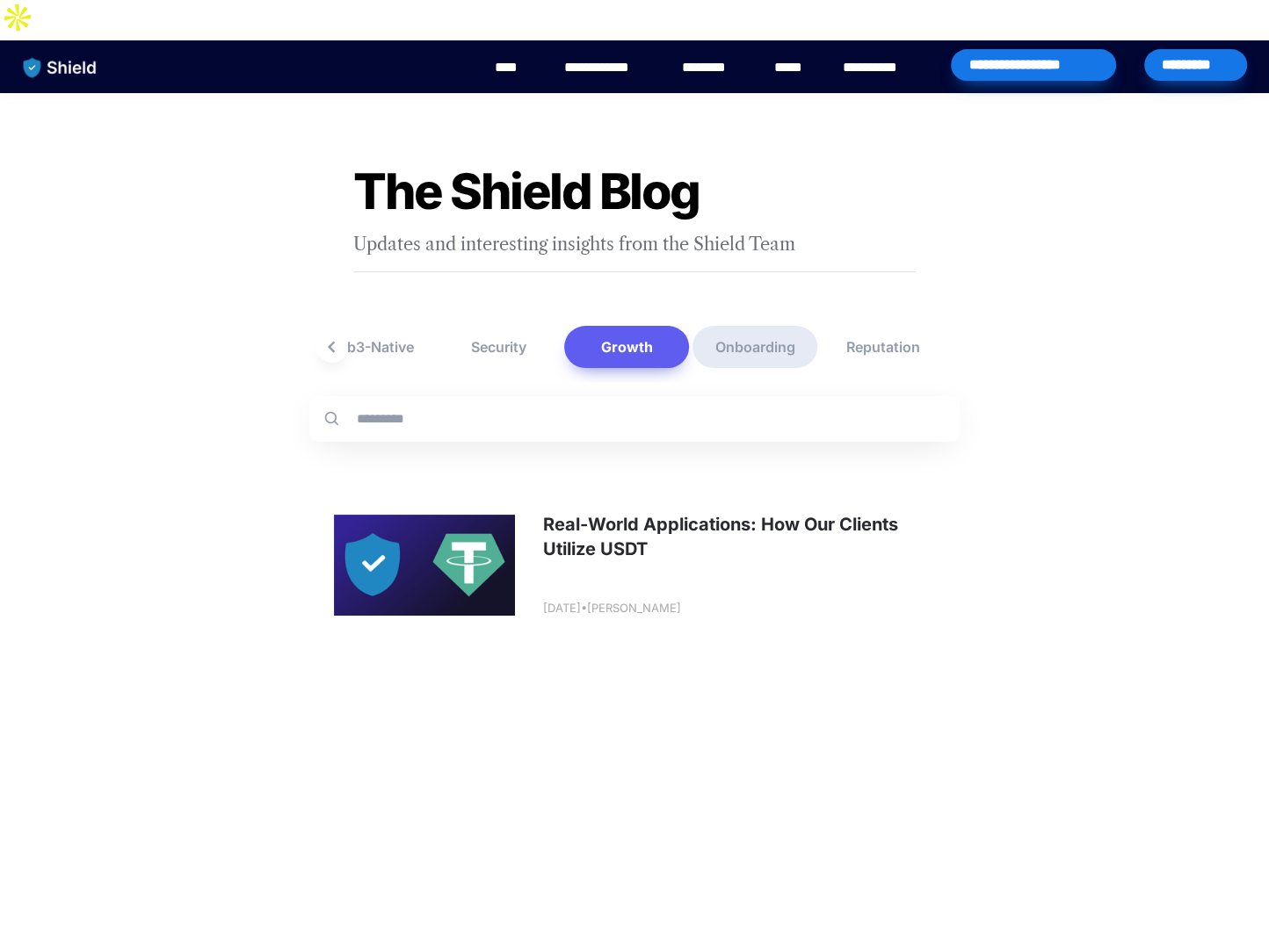
click at [700, 326] on button "Onboarding" at bounding box center [754, 346] width 125 height 42
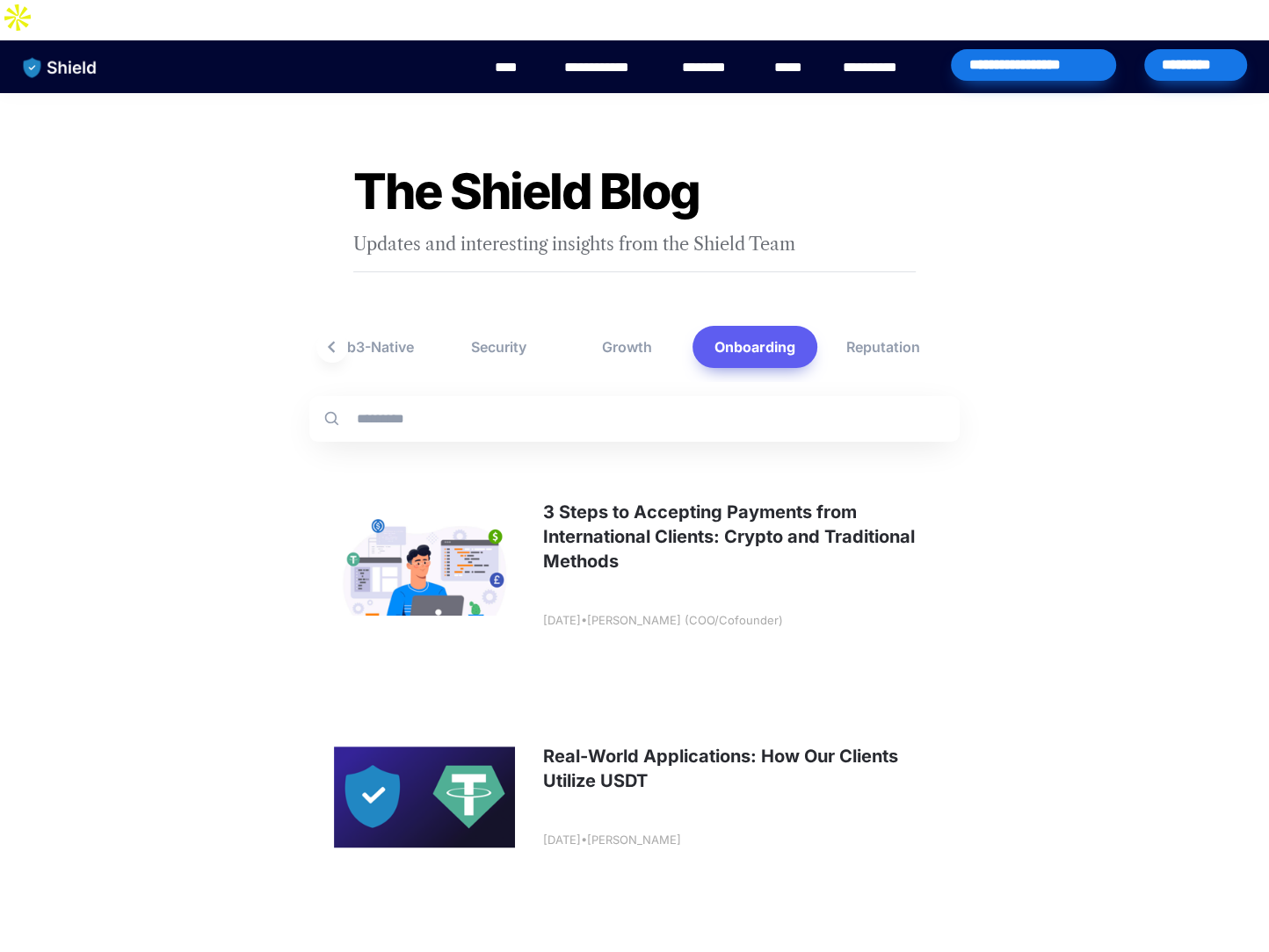
click at [573, 334] on div "All Everyone Web2 Web3-Native Security Growth Onboarding Reputation" at bounding box center [634, 347] width 650 height 70
click at [619, 326] on button "Growth" at bounding box center [626, 346] width 125 height 42
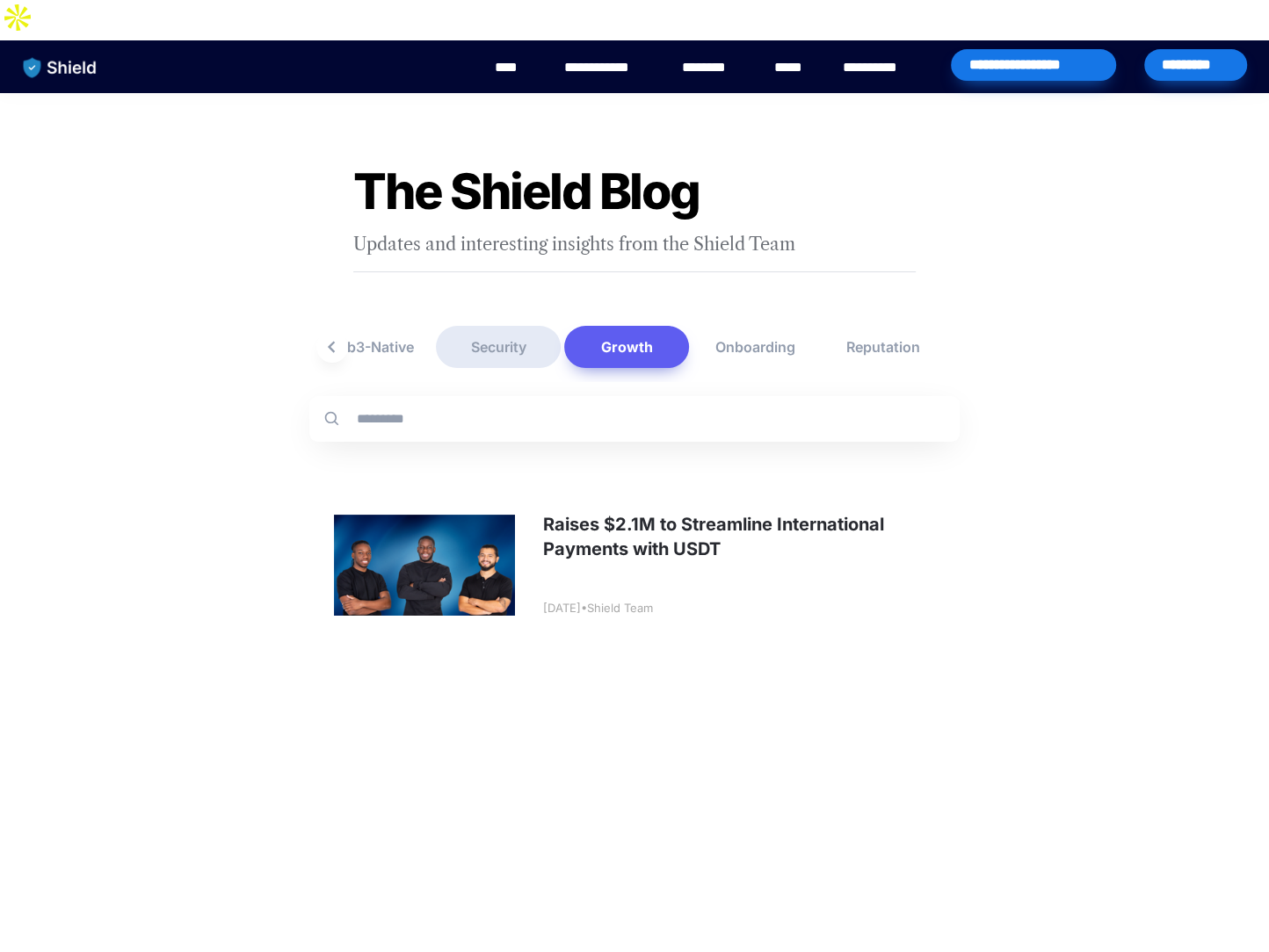
click at [531, 326] on button "Security" at bounding box center [498, 346] width 125 height 42
click at [321, 335] on icon "button" at bounding box center [331, 346] width 24 height 24
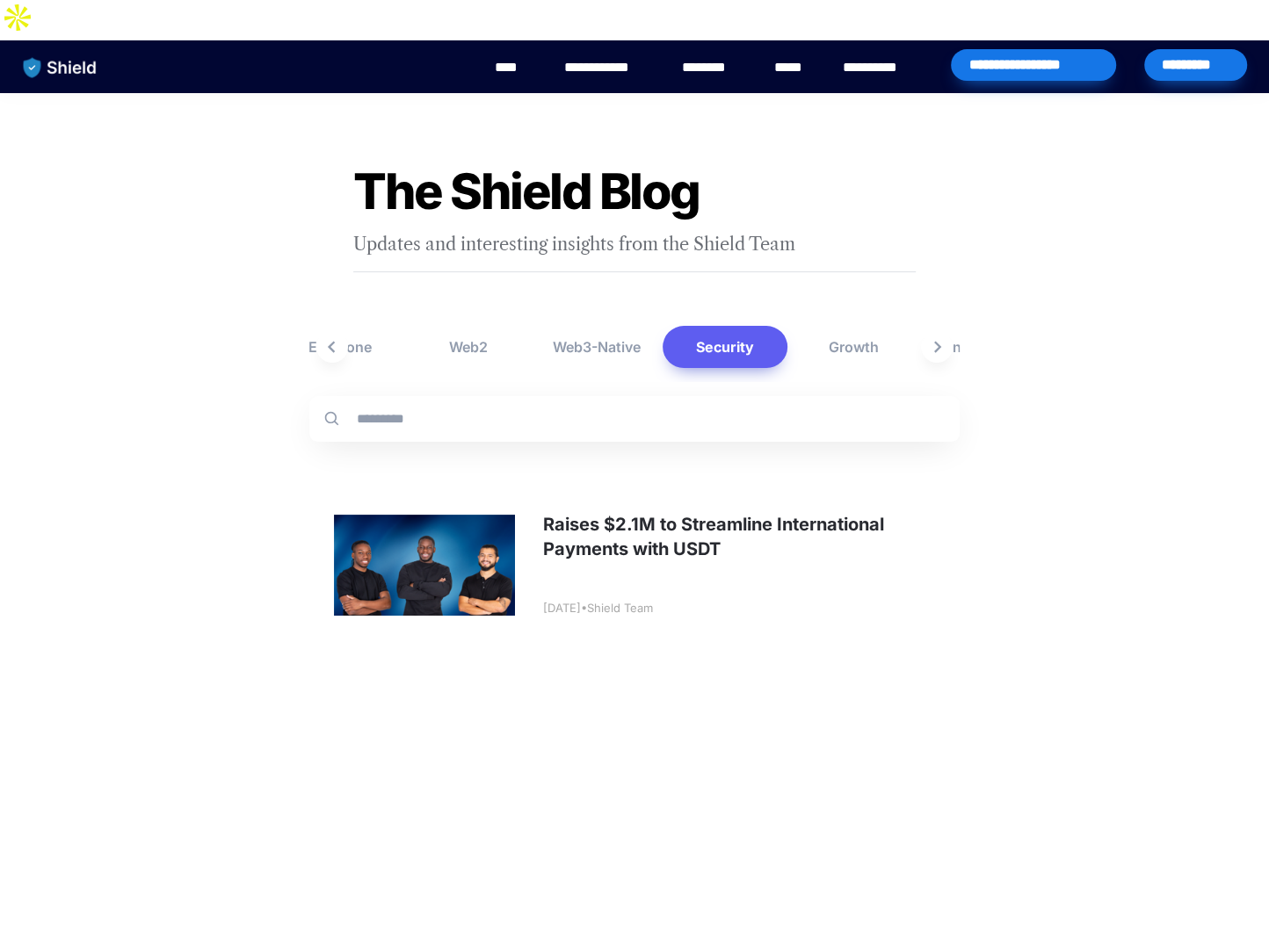
scroll to position [0, 137]
click at [647, 326] on button "Web3-Native" at bounding box center [634, 346] width 125 height 42
click at [328, 335] on icon "button" at bounding box center [331, 346] width 24 height 24
click at [661, 326] on button "Web2" at bounding box center [642, 346] width 125 height 42
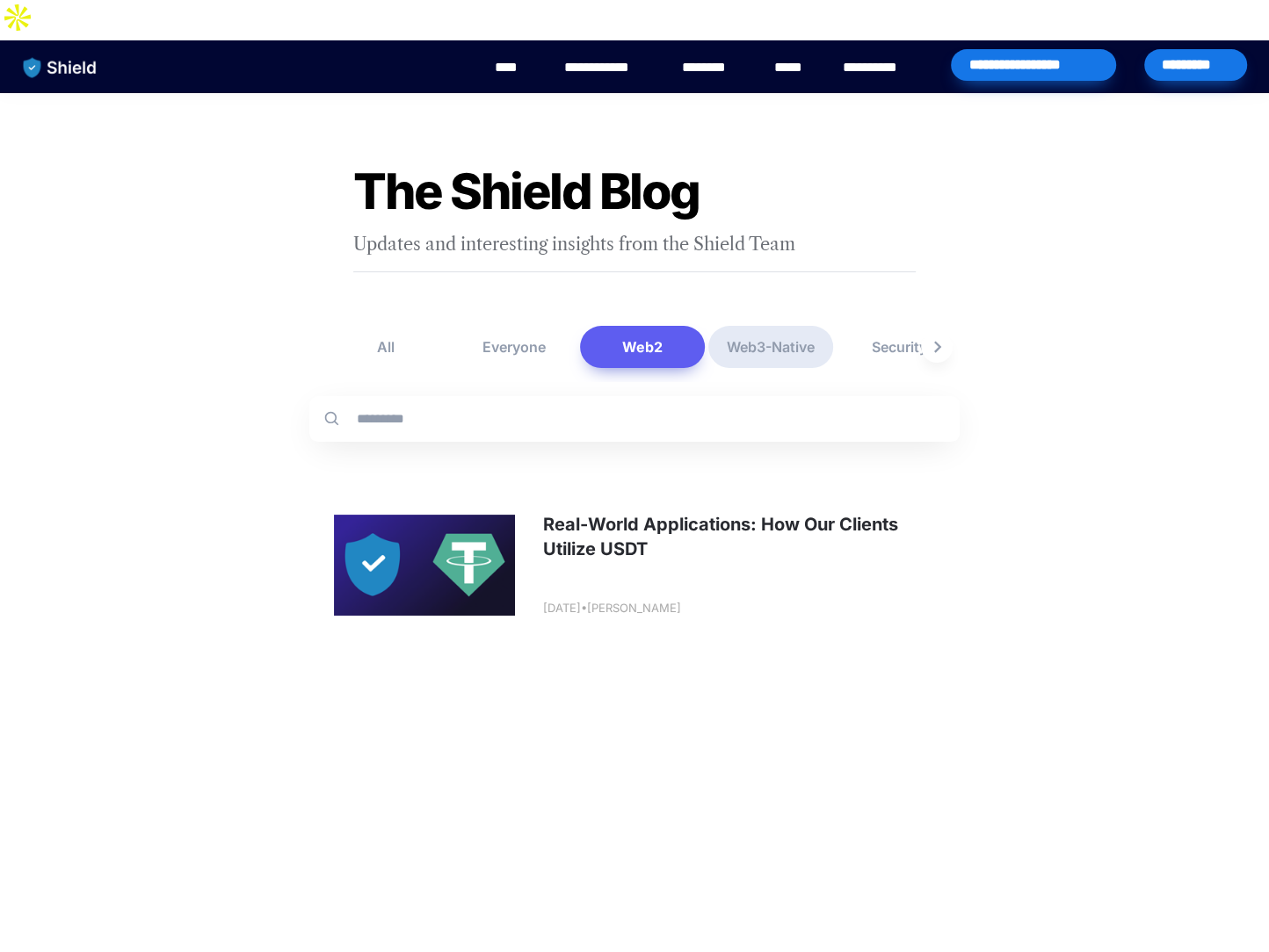
click at [764, 326] on button "Web3-Native" at bounding box center [770, 346] width 125 height 42
click at [645, 326] on button "Web2" at bounding box center [642, 346] width 125 height 42
click at [511, 326] on button "Everyone" at bounding box center [514, 346] width 125 height 42
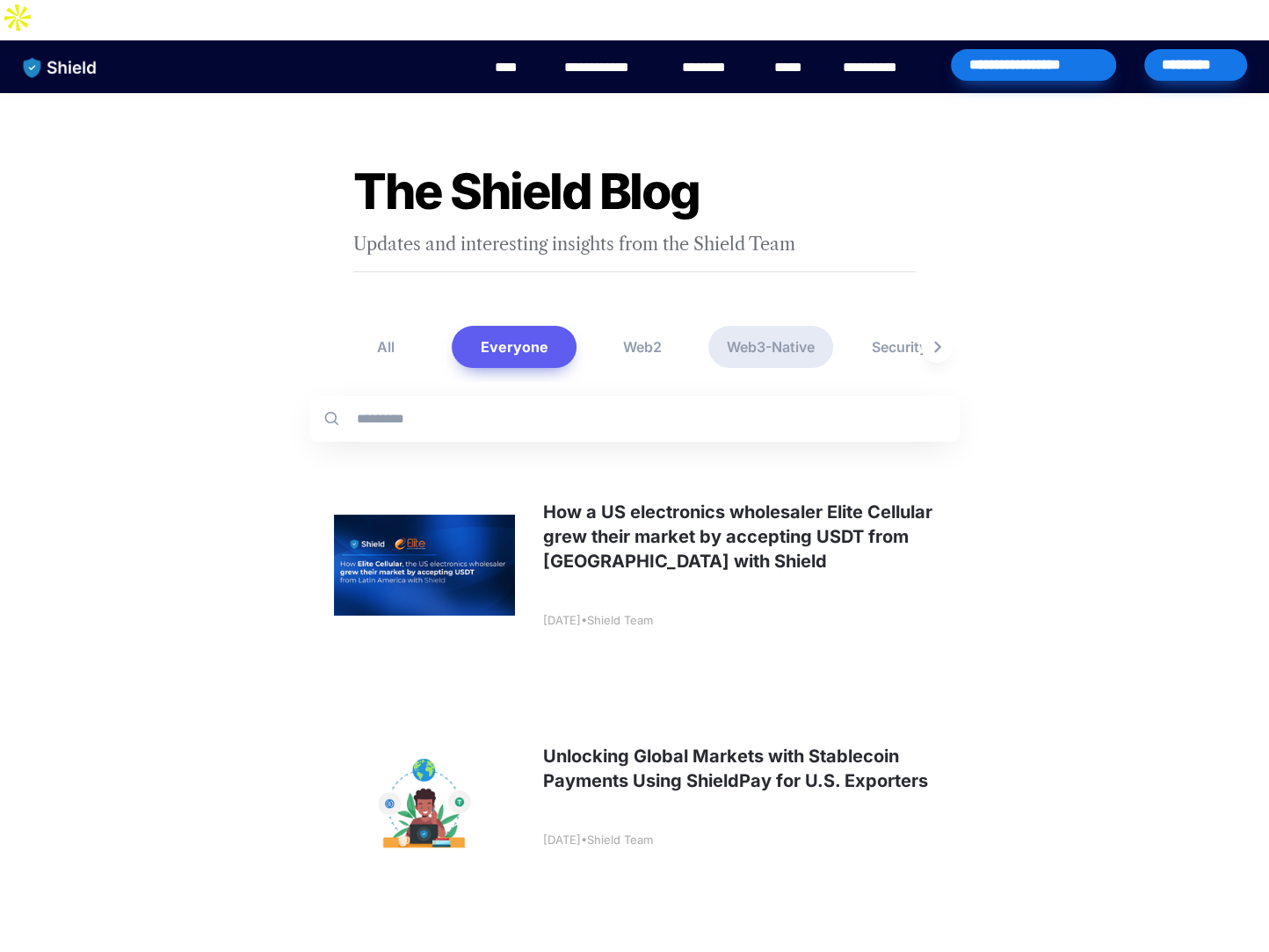
click at [734, 326] on button "Web3-Native" at bounding box center [770, 346] width 125 height 42
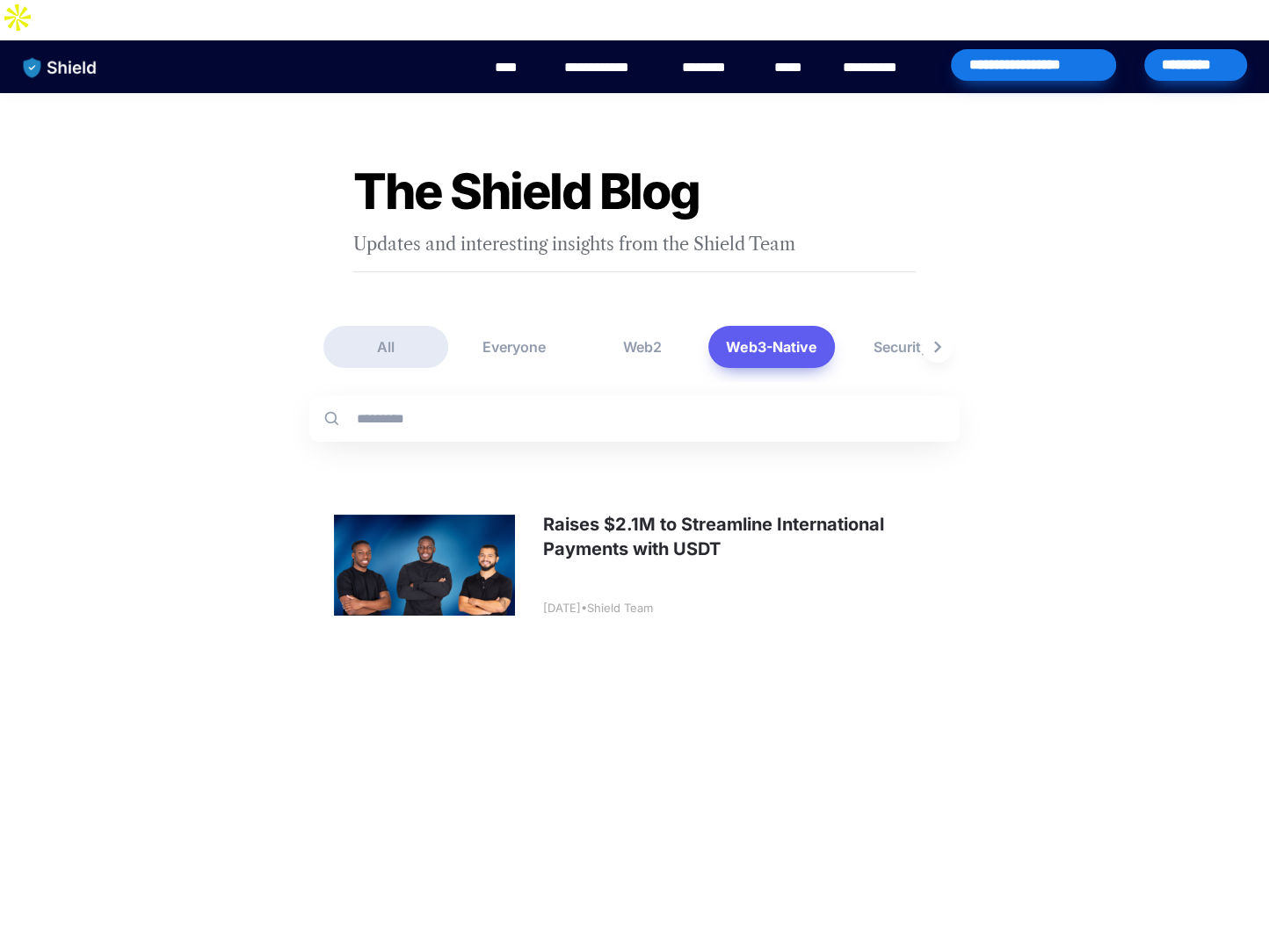
click at [404, 326] on button "All" at bounding box center [385, 346] width 125 height 42
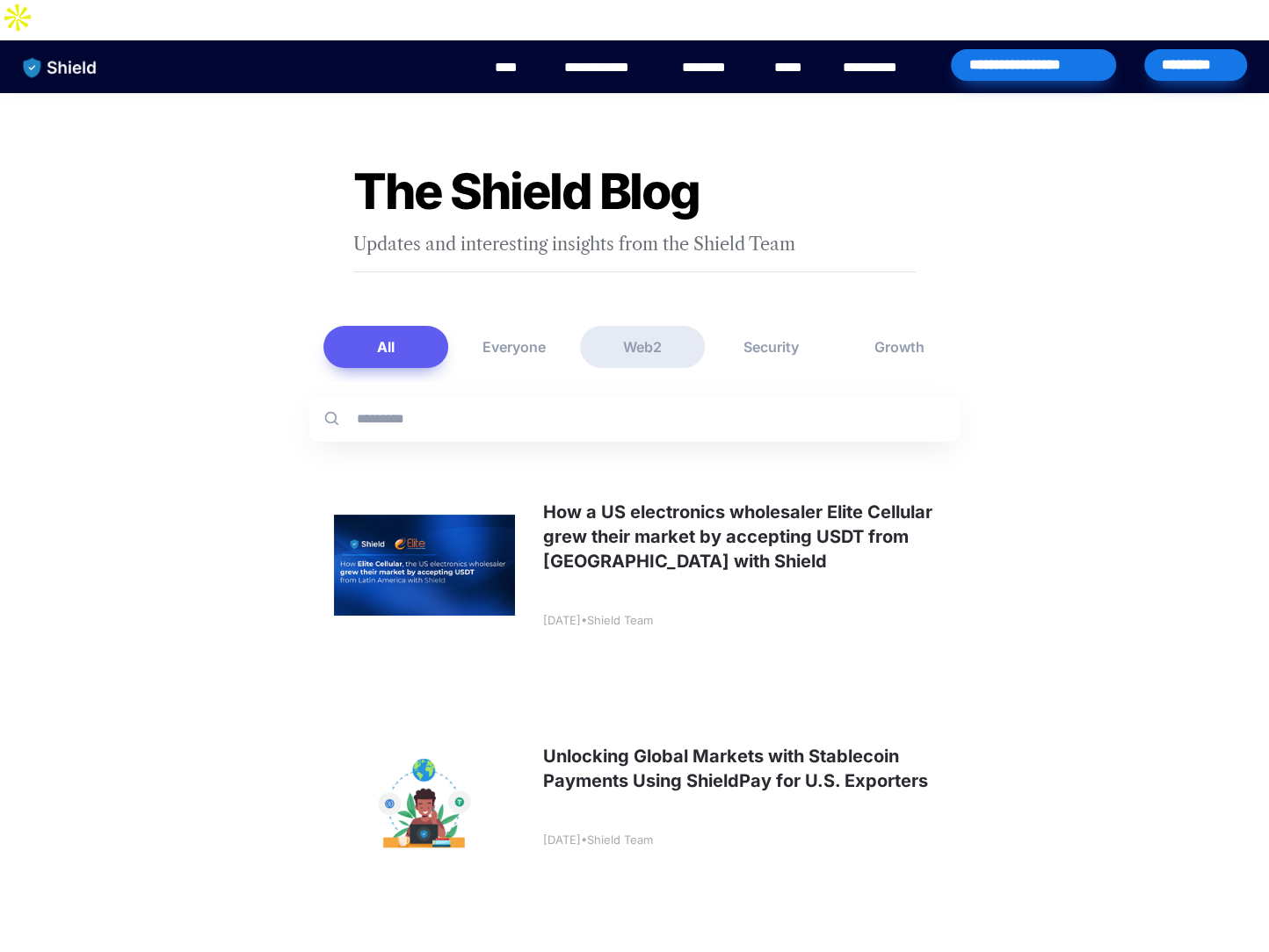
click at [633, 326] on button "Web2" at bounding box center [642, 346] width 125 height 42
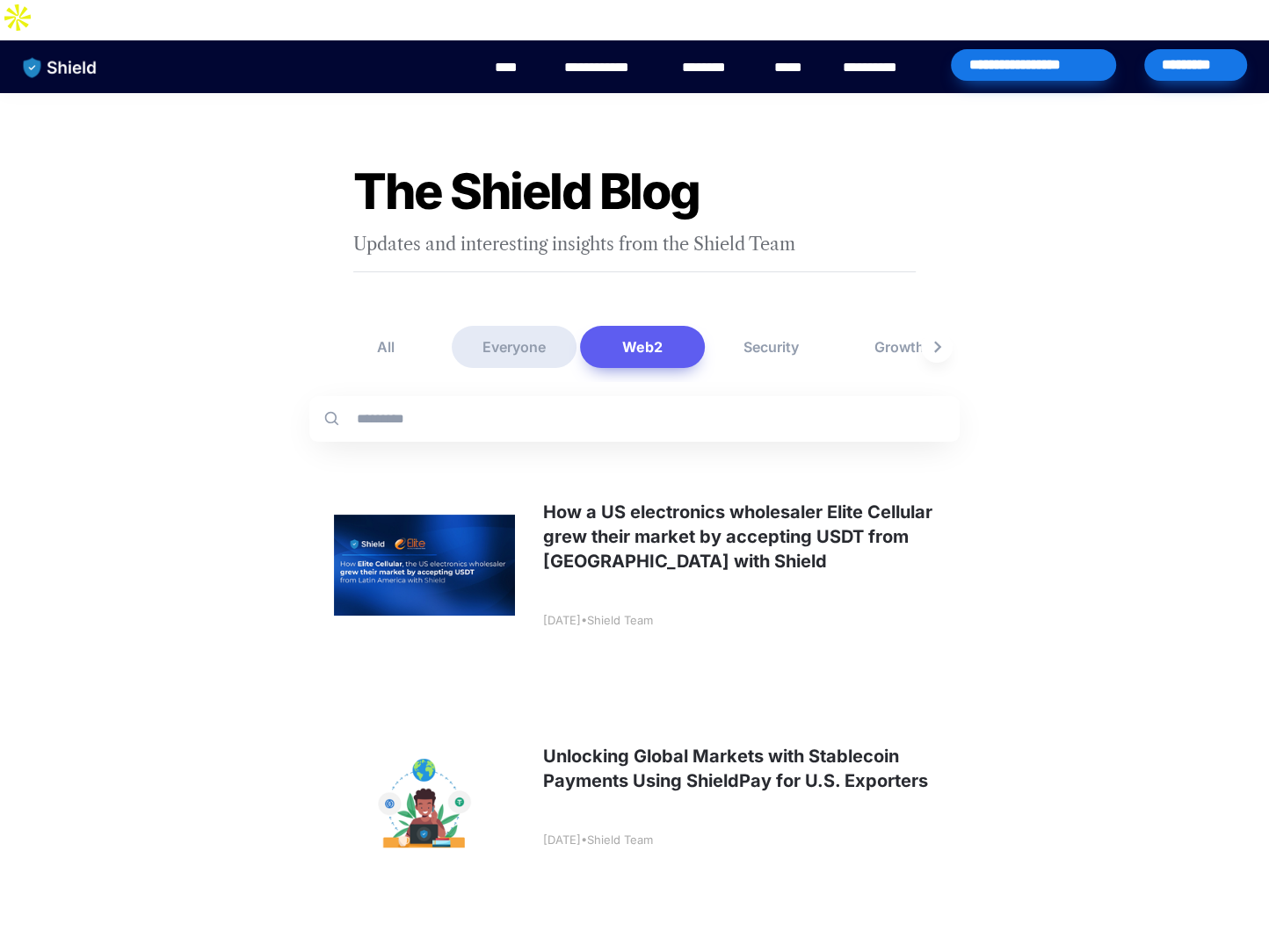
click at [552, 326] on button "Everyone" at bounding box center [514, 346] width 125 height 42
click at [666, 326] on button "Web2" at bounding box center [642, 346] width 125 height 42
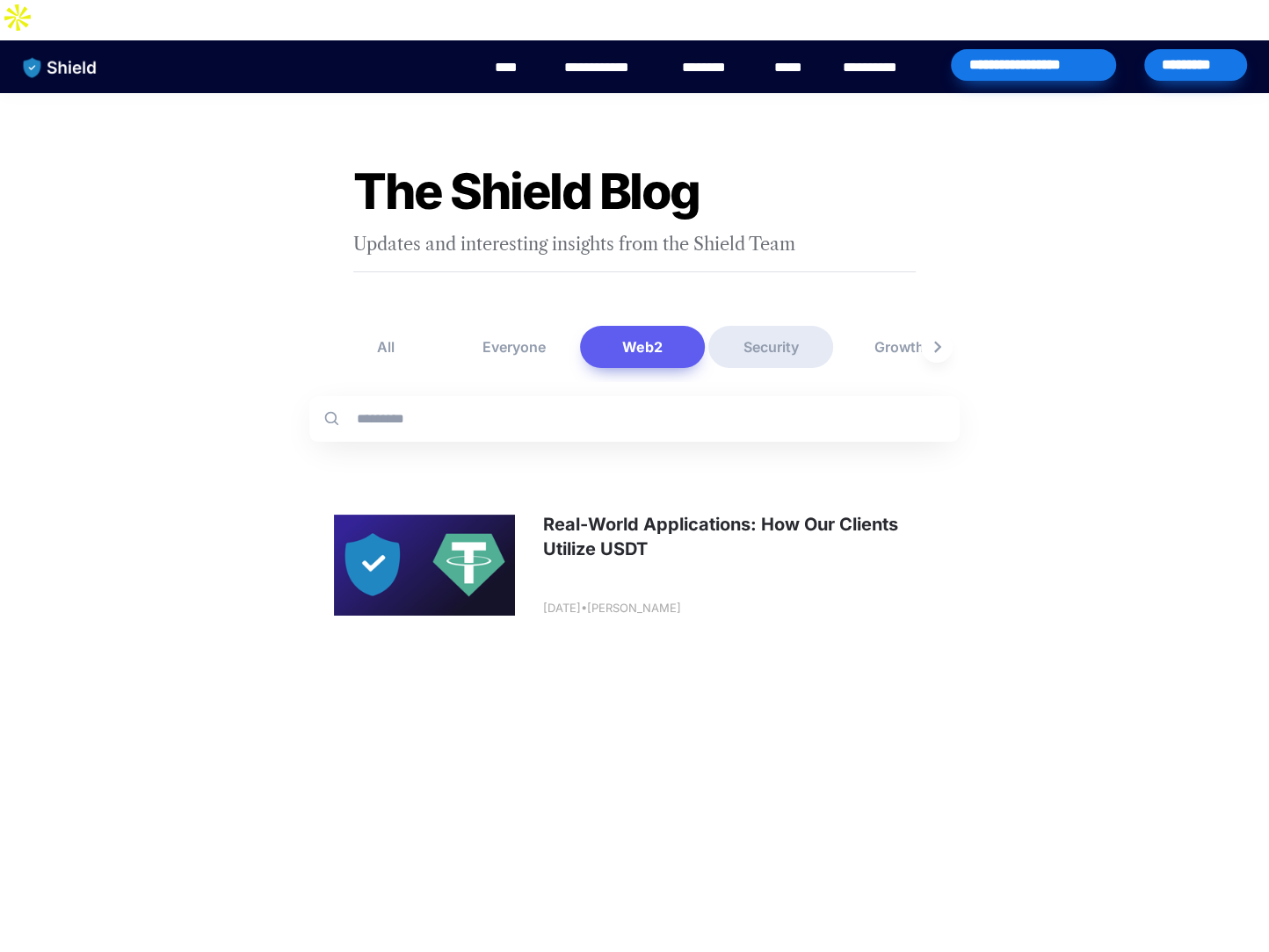
click at [787, 326] on button "Security" at bounding box center [770, 346] width 125 height 42
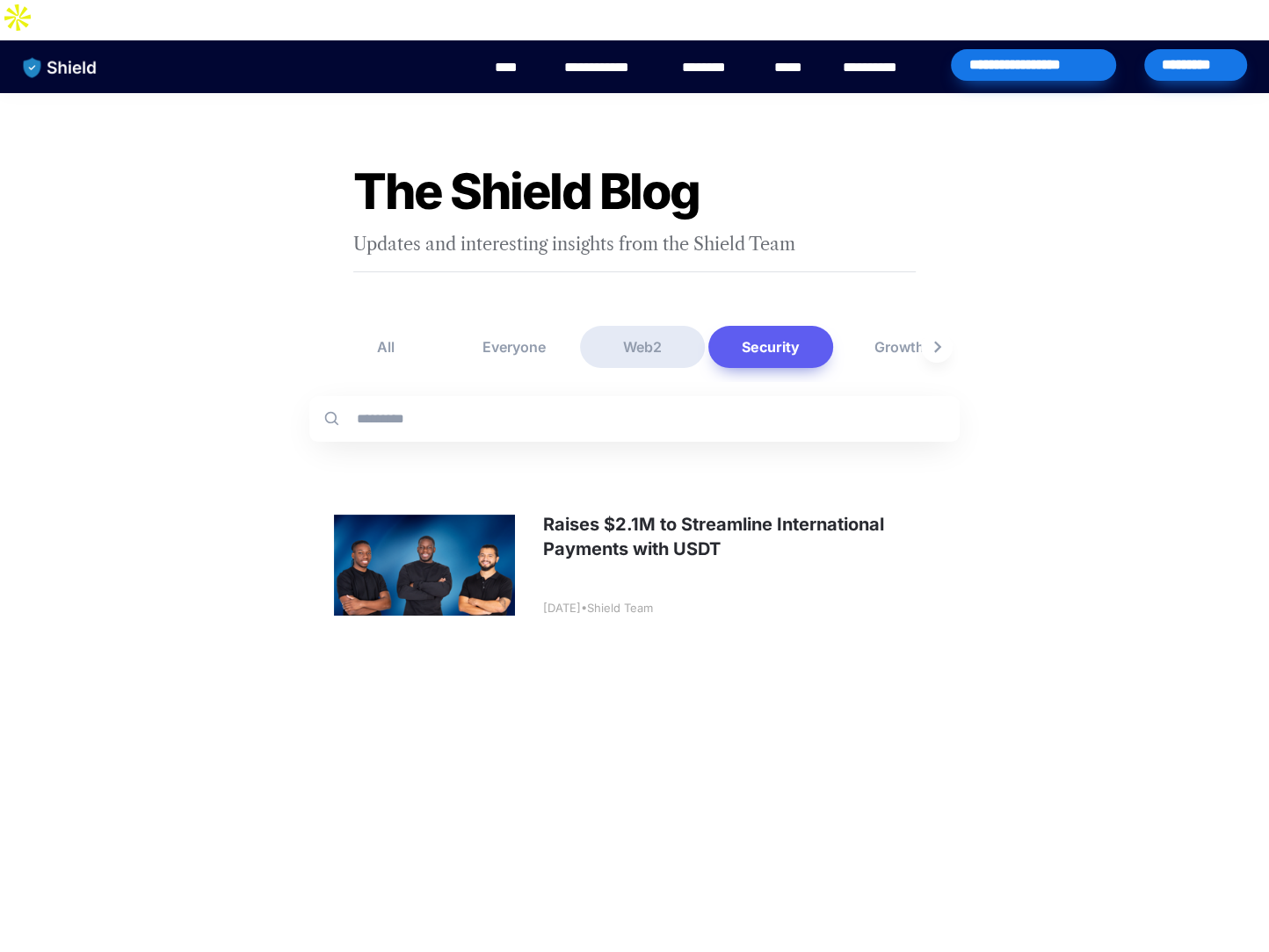
click at [635, 326] on button "Web2" at bounding box center [642, 346] width 125 height 42
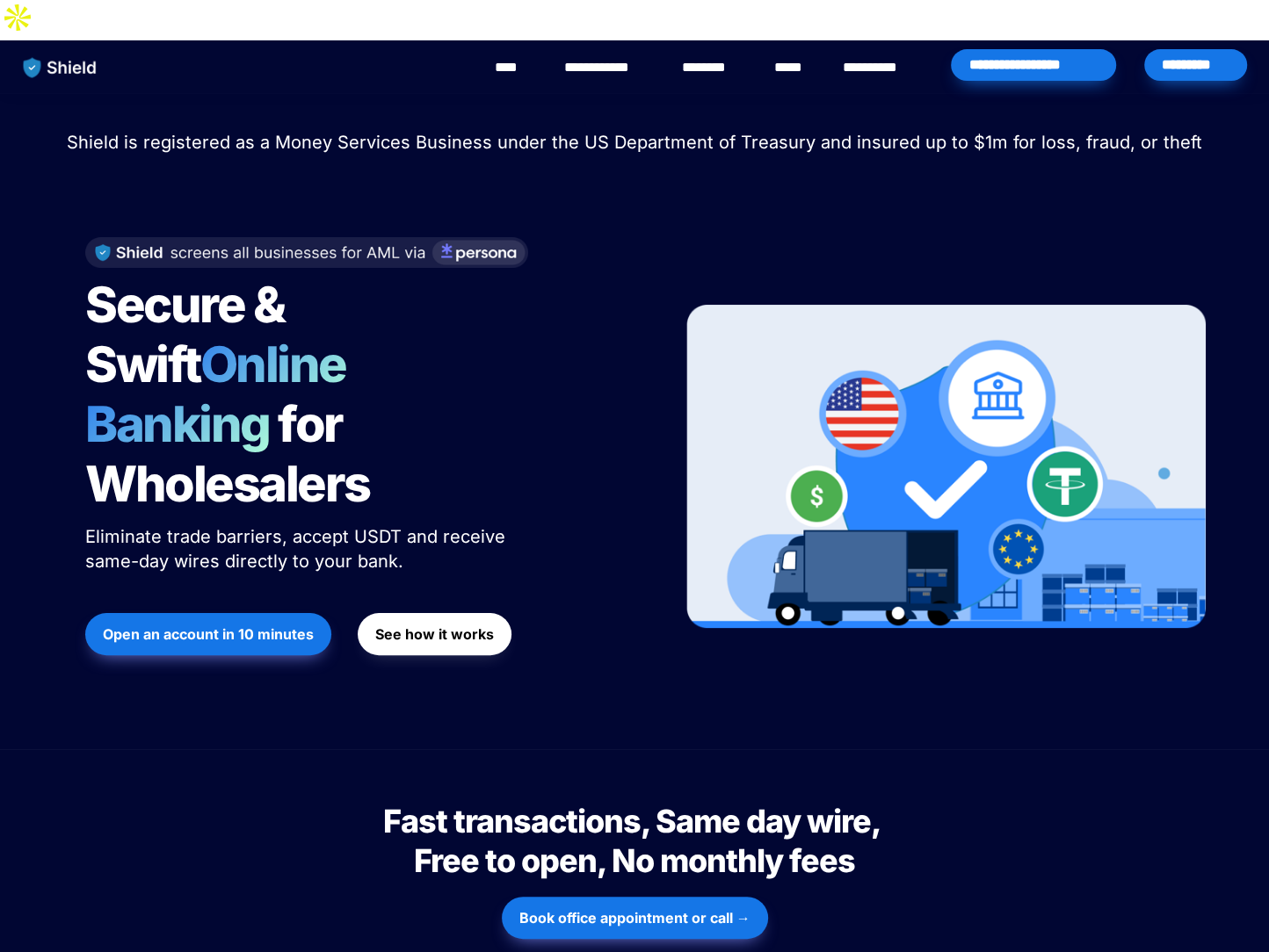
click at [618, 57] on link "**********" at bounding box center [608, 67] width 88 height 21
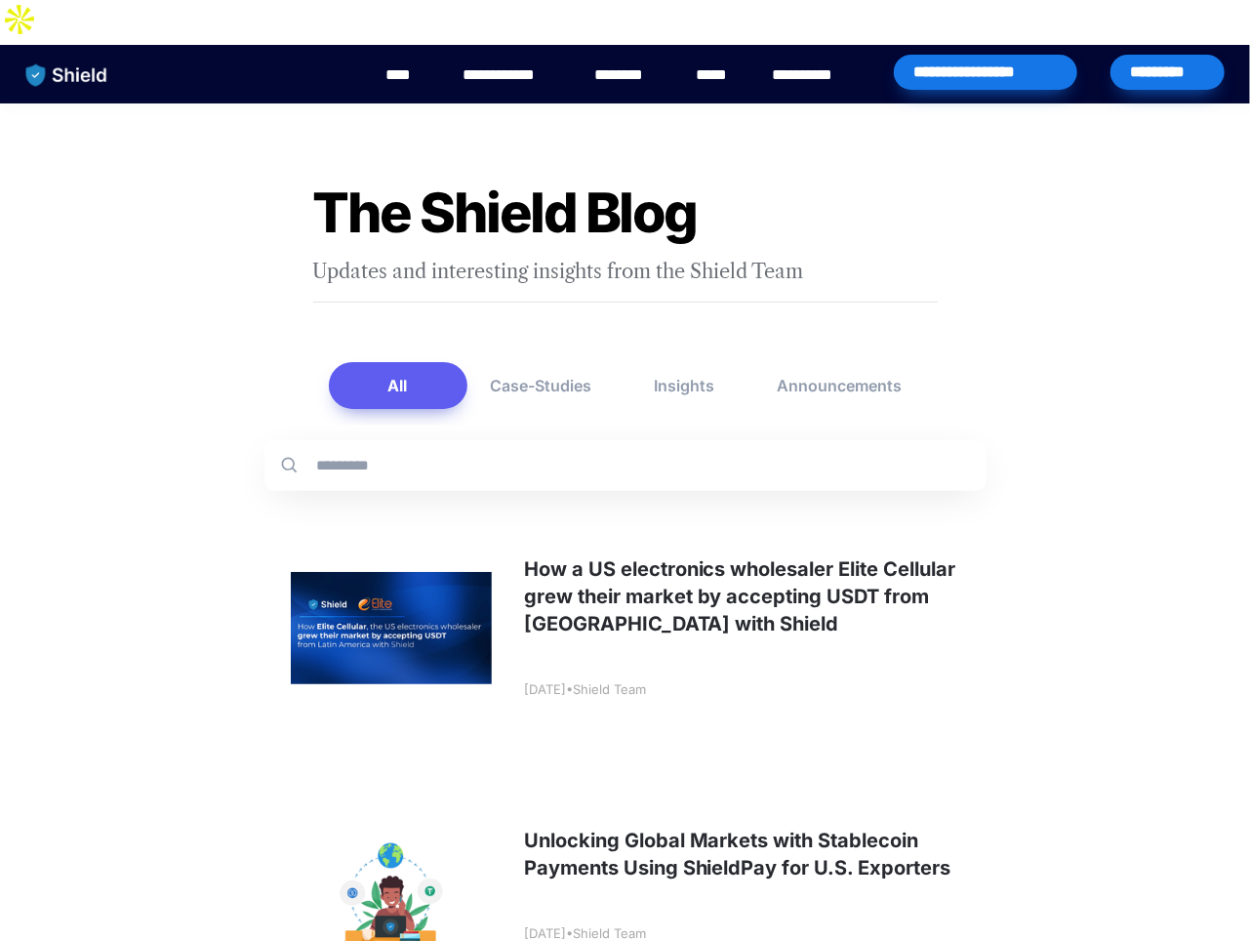
click at [73, 55] on img "main navigation" at bounding box center [67, 75] width 101 height 41
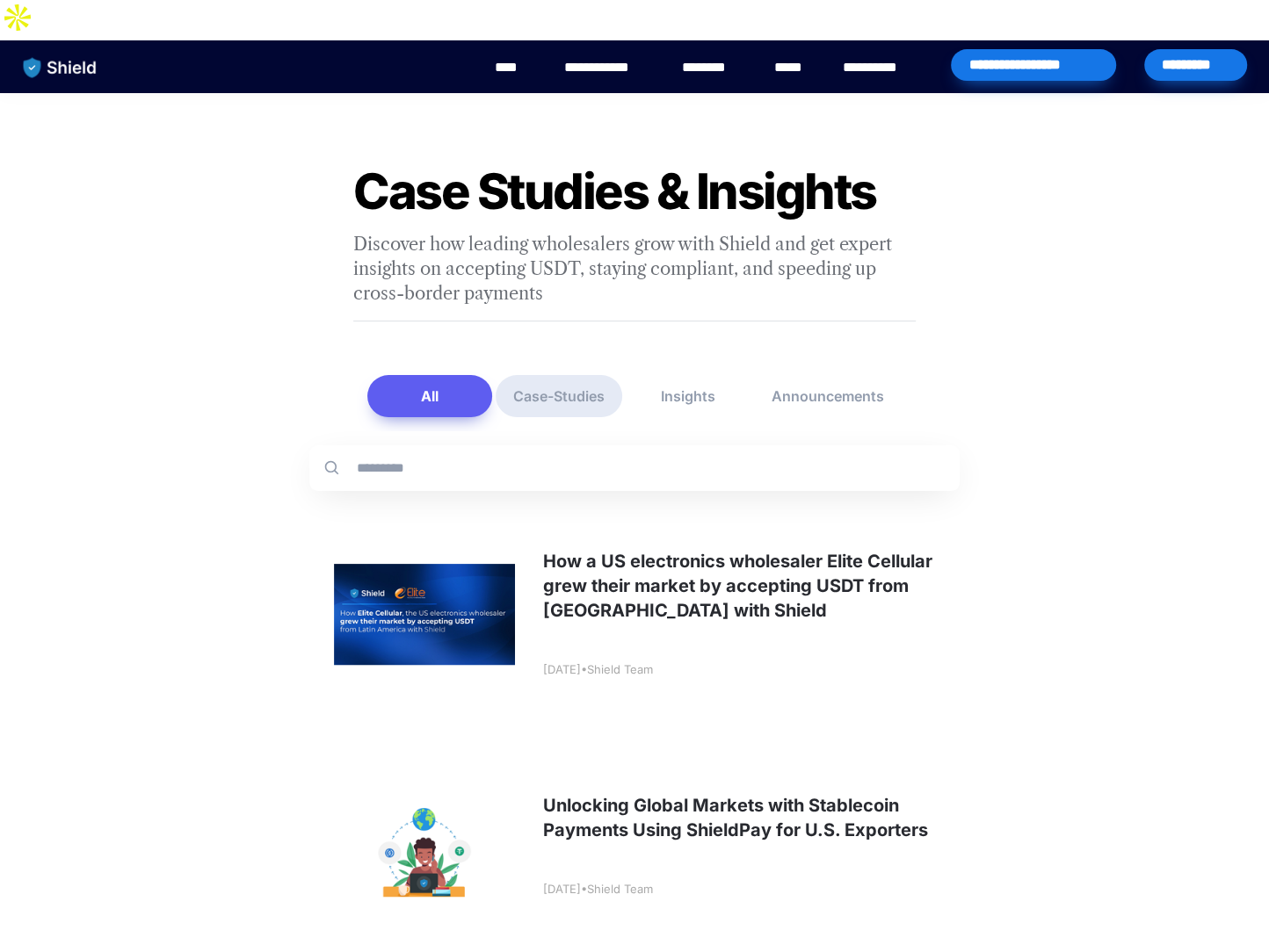
click at [544, 375] on button "Case-Studies" at bounding box center [559, 396] width 127 height 42
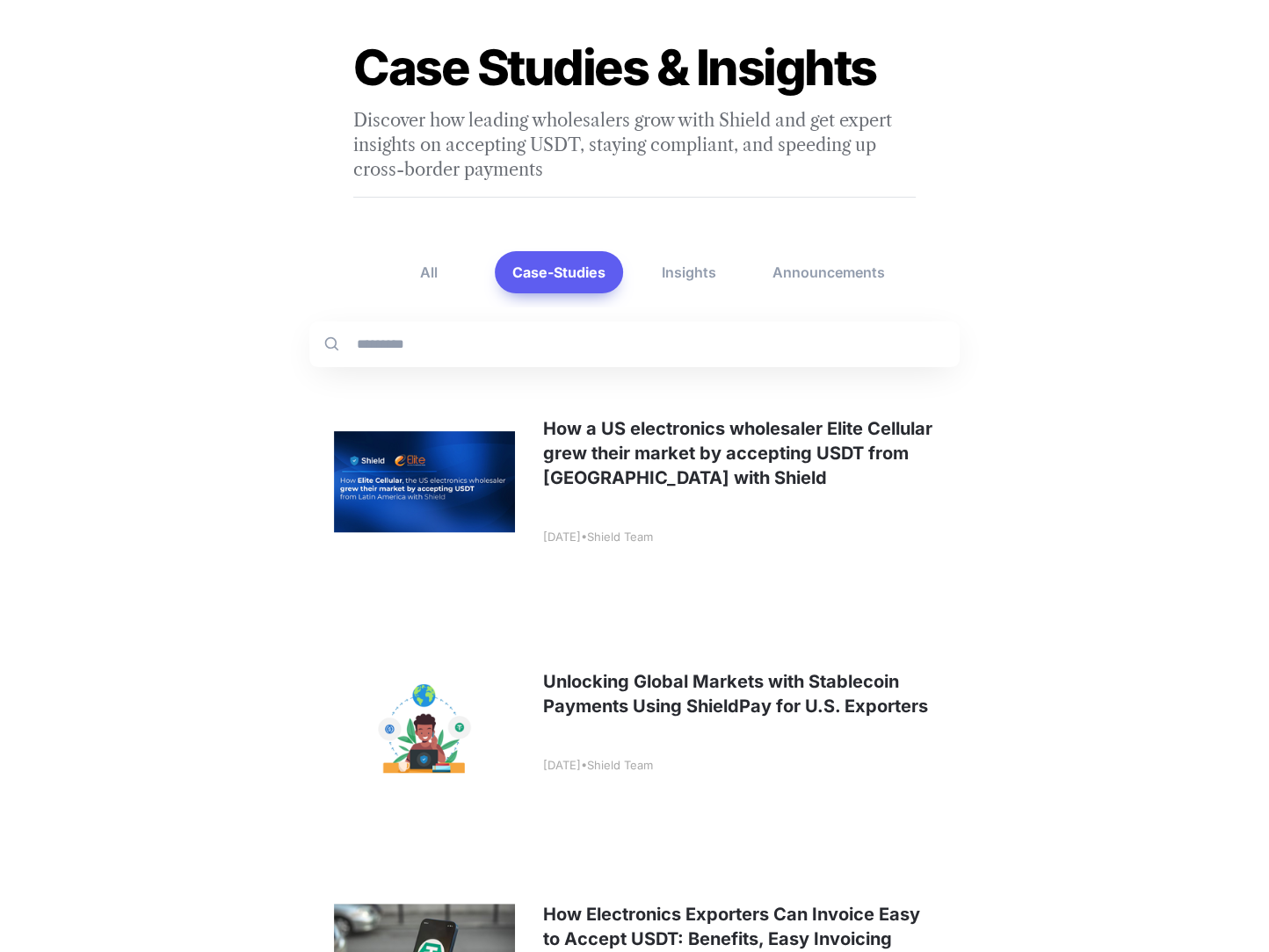
scroll to position [21, 0]
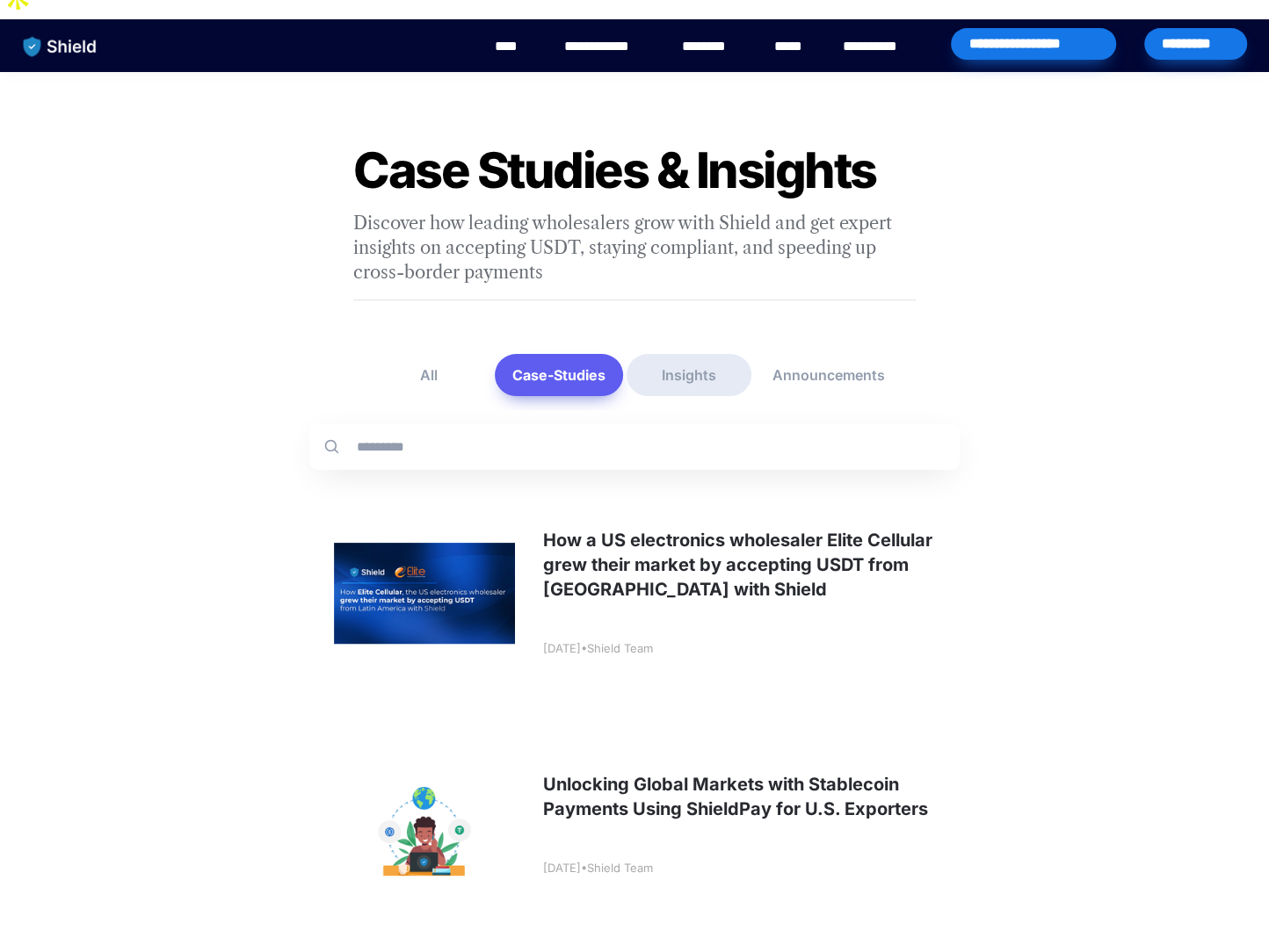
click at [697, 354] on button "Insights" at bounding box center [688, 374] width 125 height 42
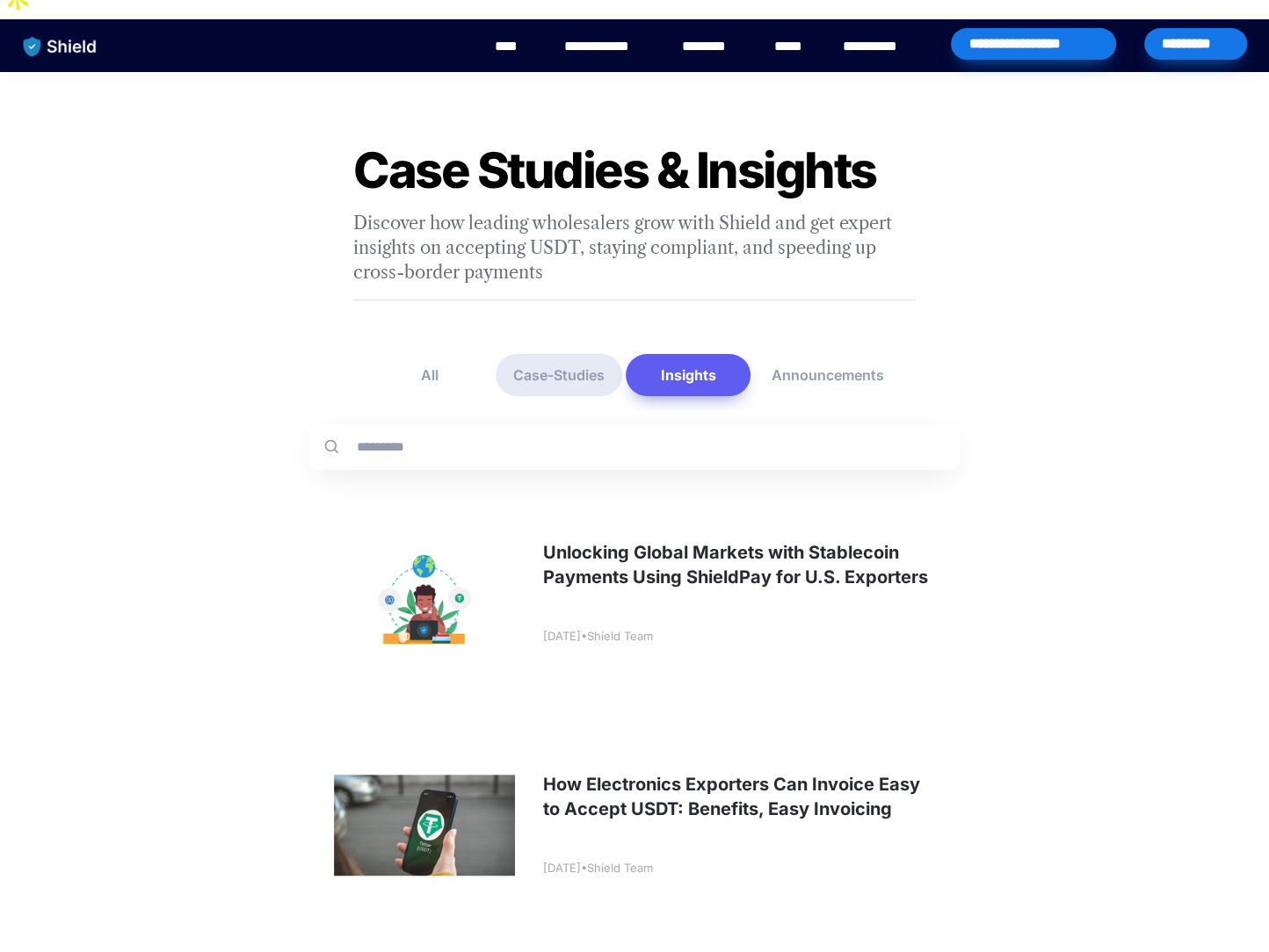
click at [560, 354] on button "Case-Studies" at bounding box center [559, 374] width 127 height 42
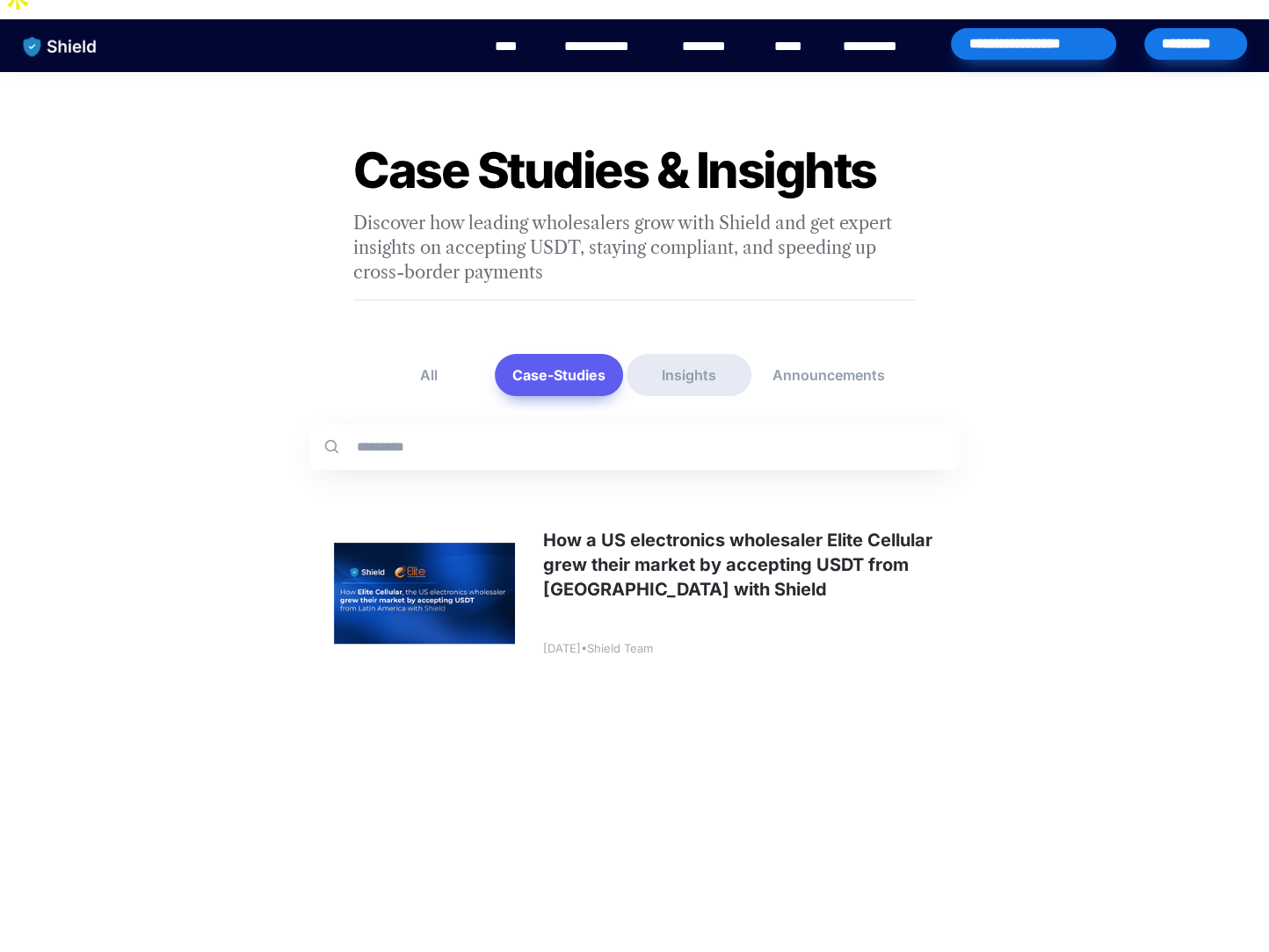
click at [737, 354] on button "Insights" at bounding box center [688, 374] width 125 height 42
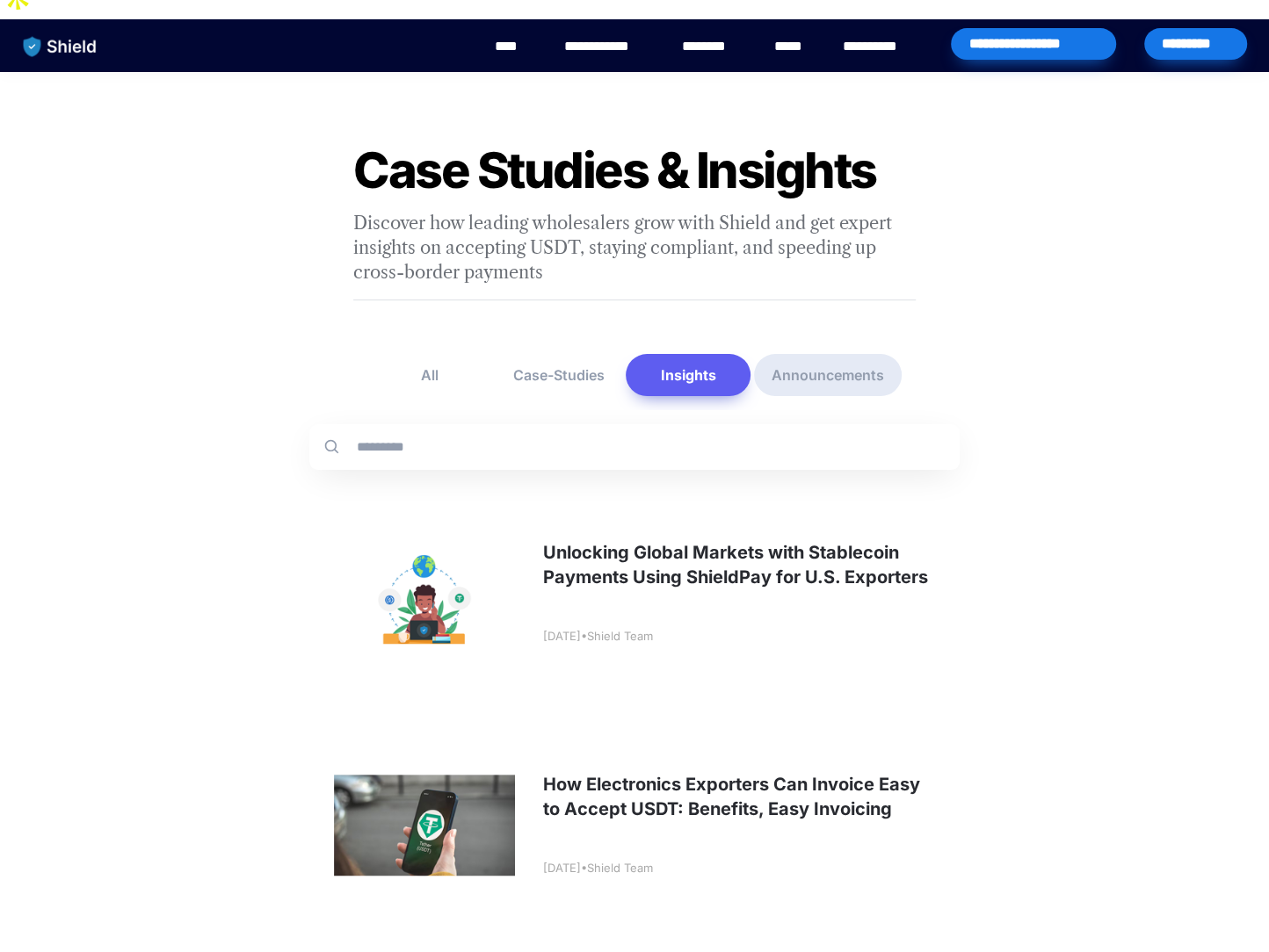
click at [822, 354] on button "Announcements" at bounding box center [828, 374] width 148 height 42
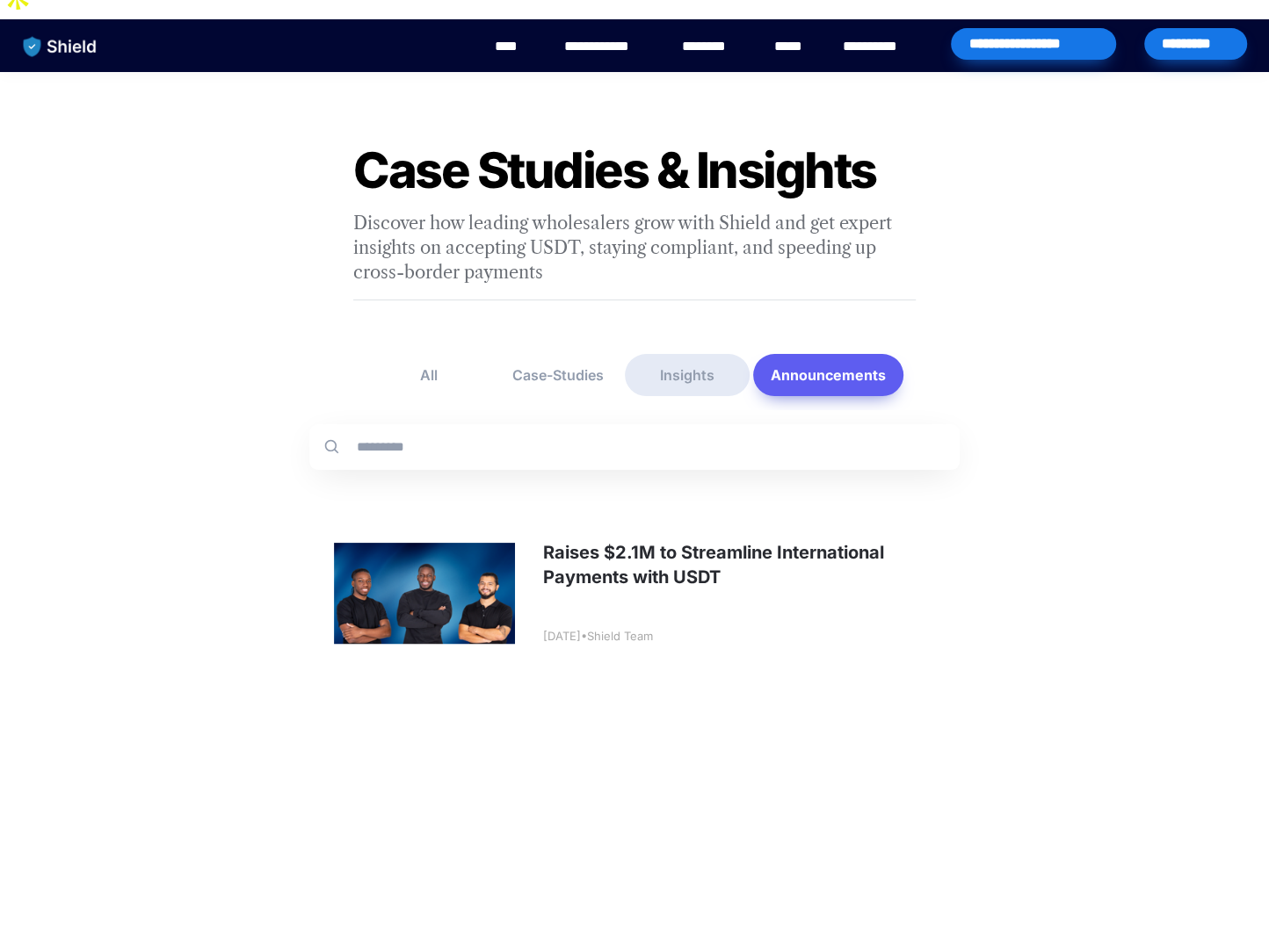
click at [669, 354] on button "Insights" at bounding box center [687, 374] width 125 height 42
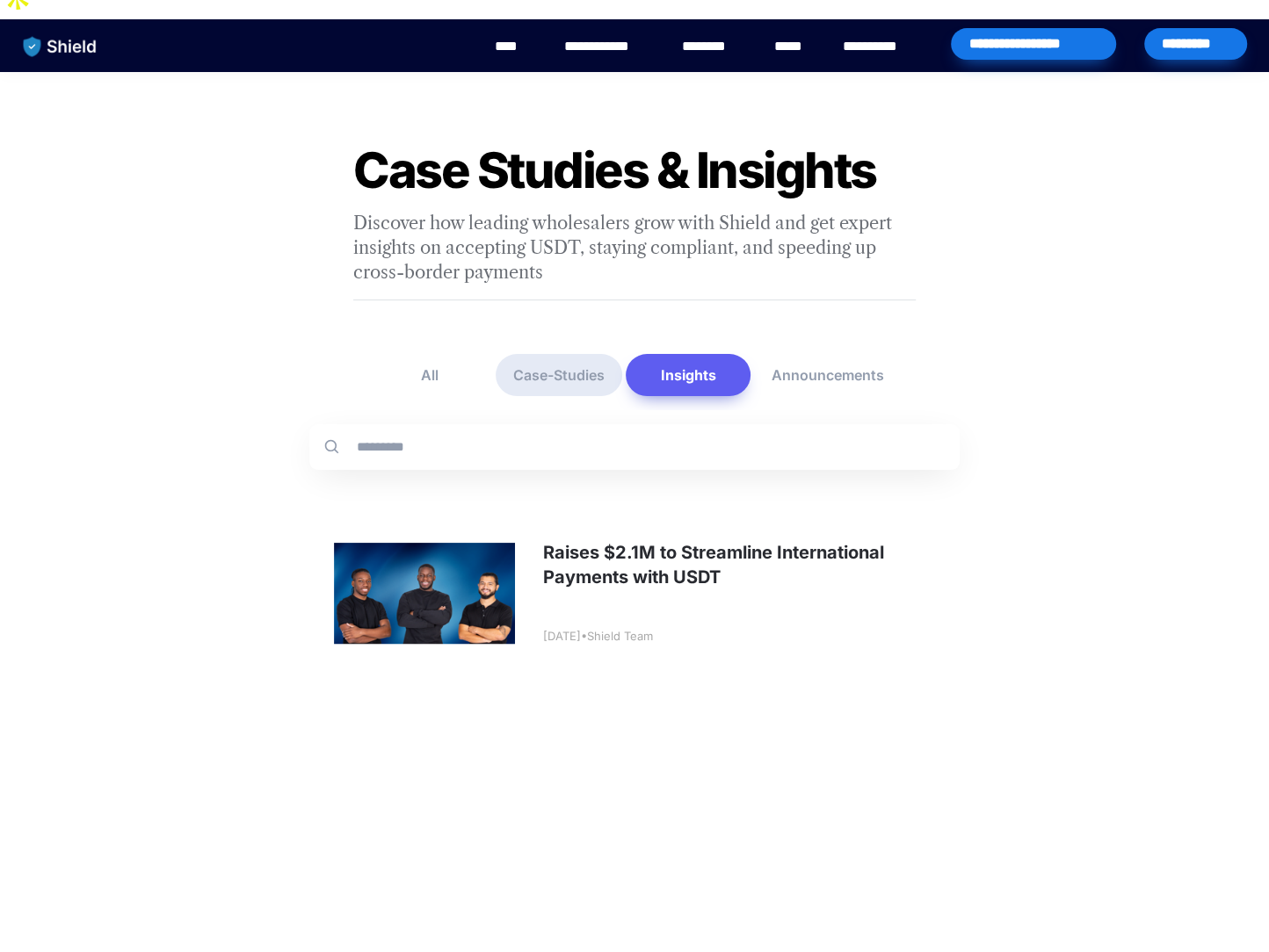
click at [572, 354] on button "Case-Studies" at bounding box center [559, 374] width 127 height 42
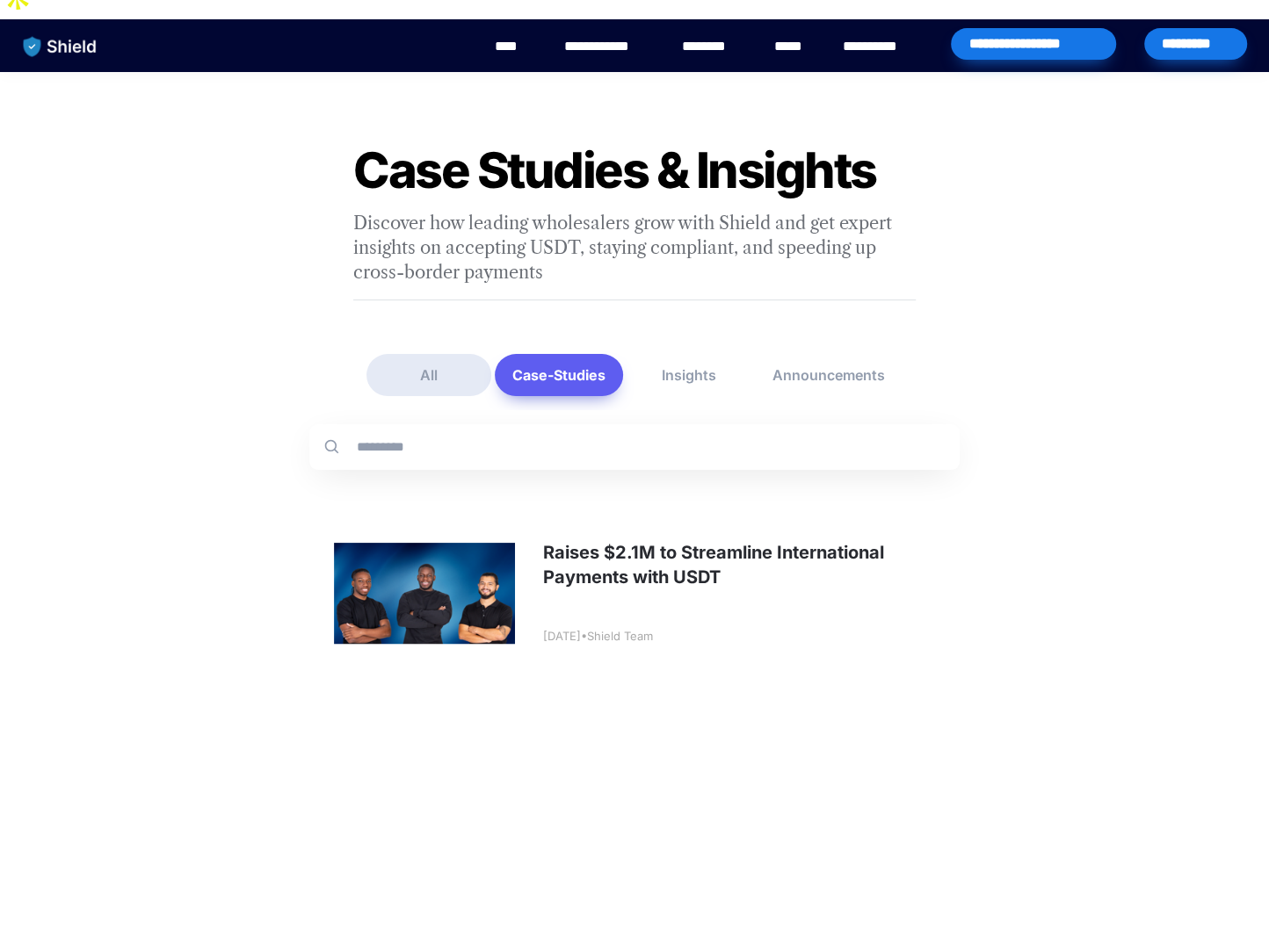
click at [447, 354] on button "All" at bounding box center [428, 374] width 125 height 42
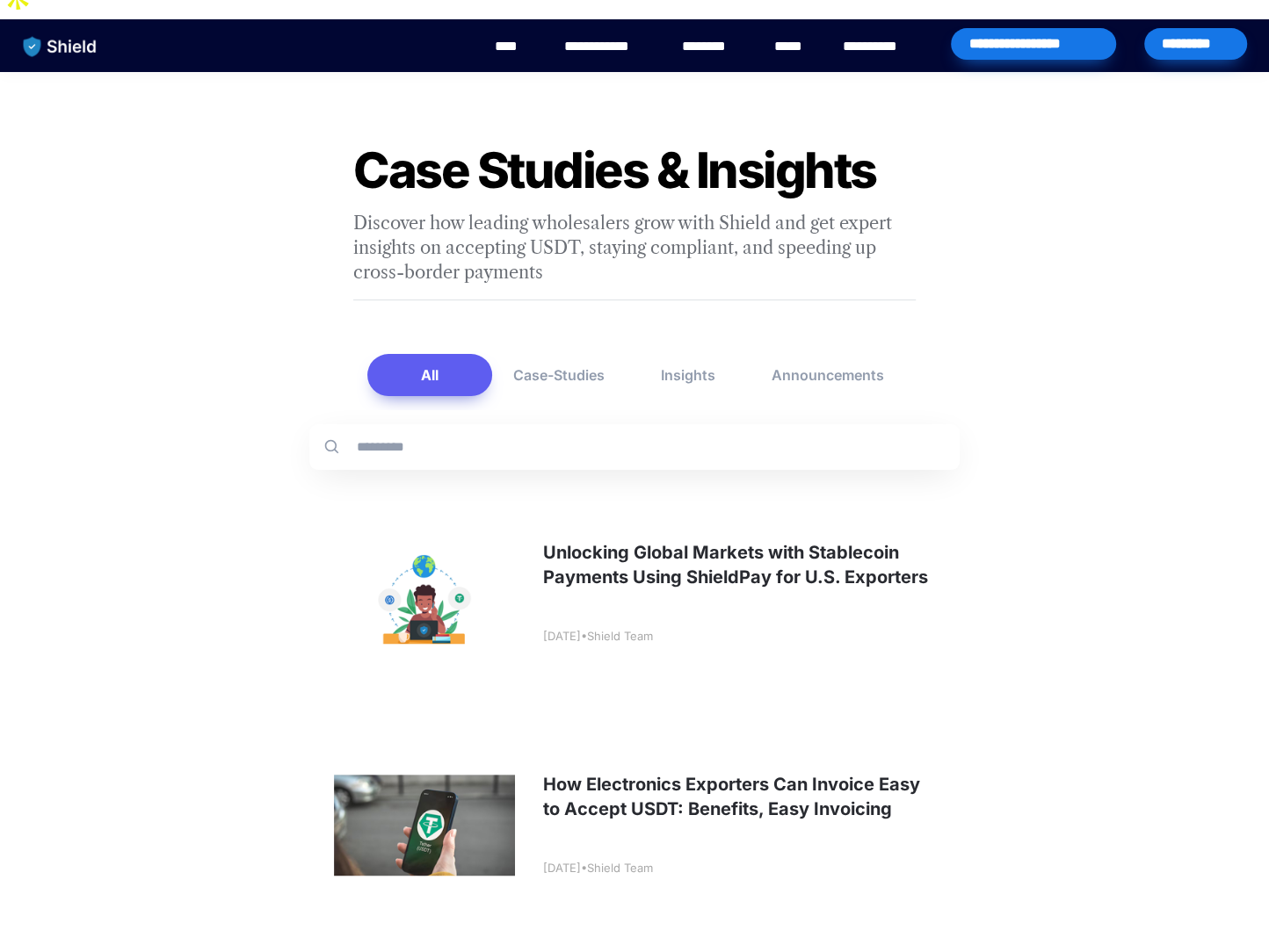
scroll to position [0, 0]
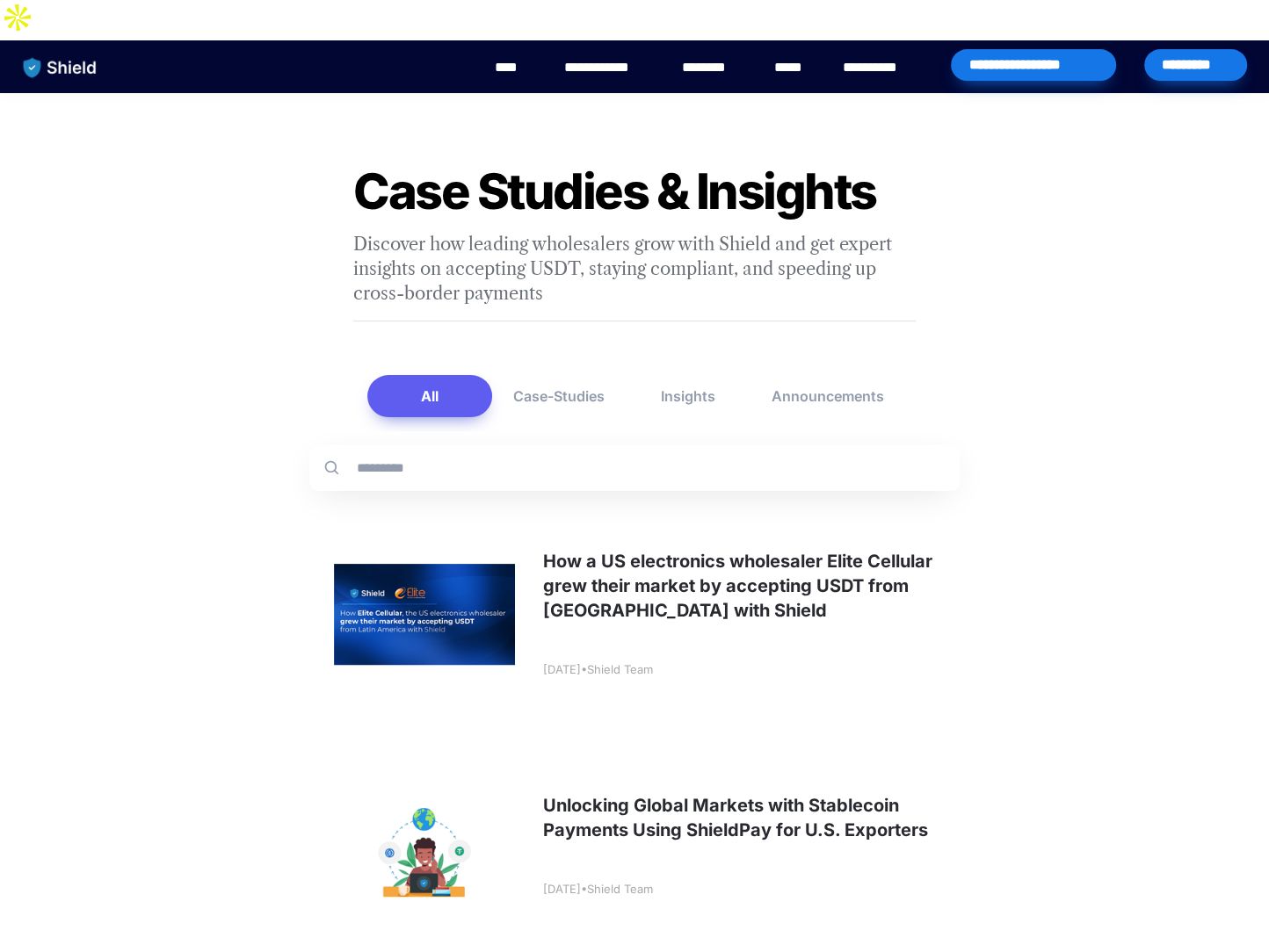
click at [517, 40] on div "****" at bounding box center [515, 67] width 49 height 55
click at [524, 57] on link "****" at bounding box center [515, 67] width 40 height 21
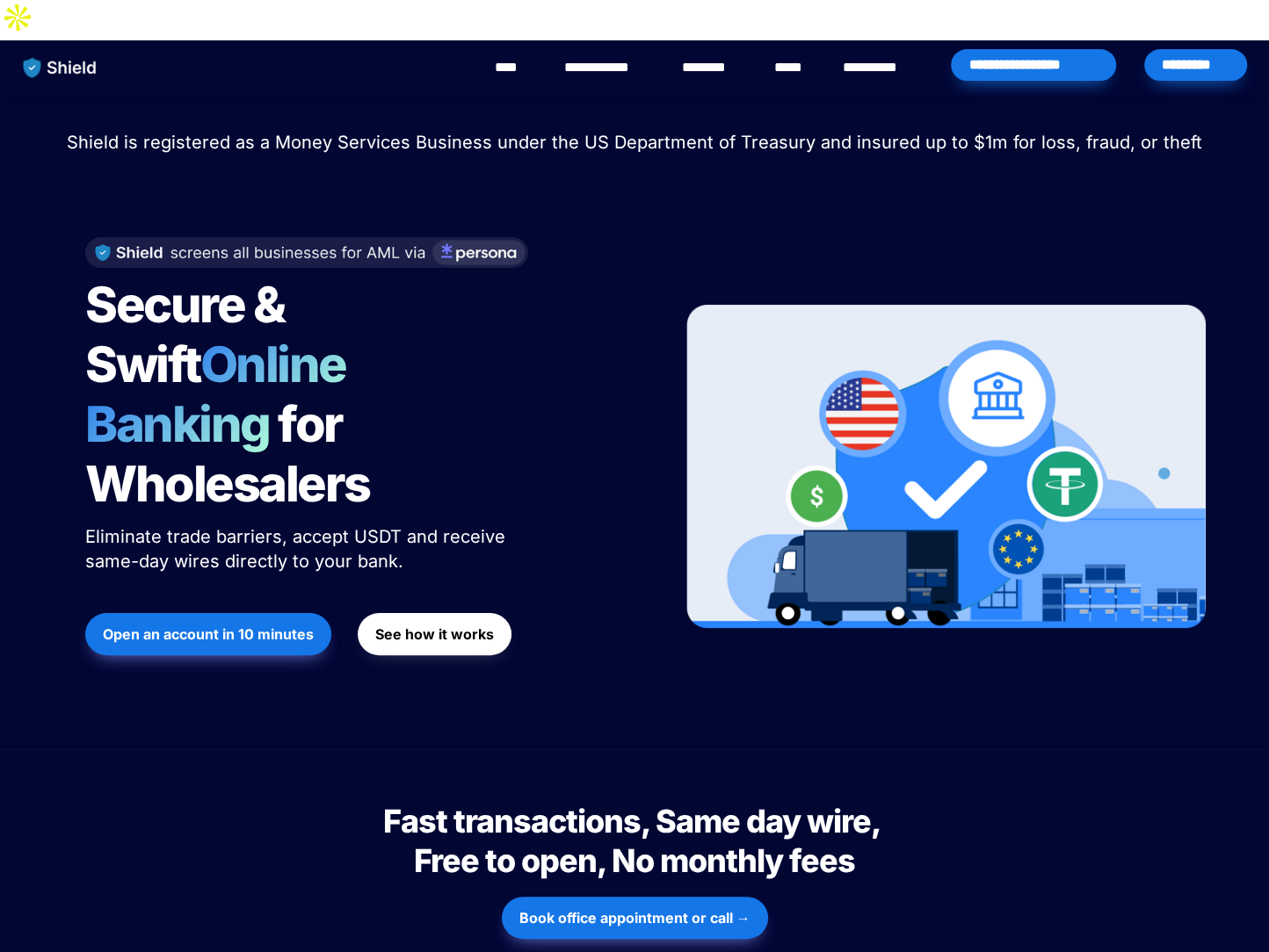
click at [635, 57] on link "**********" at bounding box center [608, 67] width 88 height 21
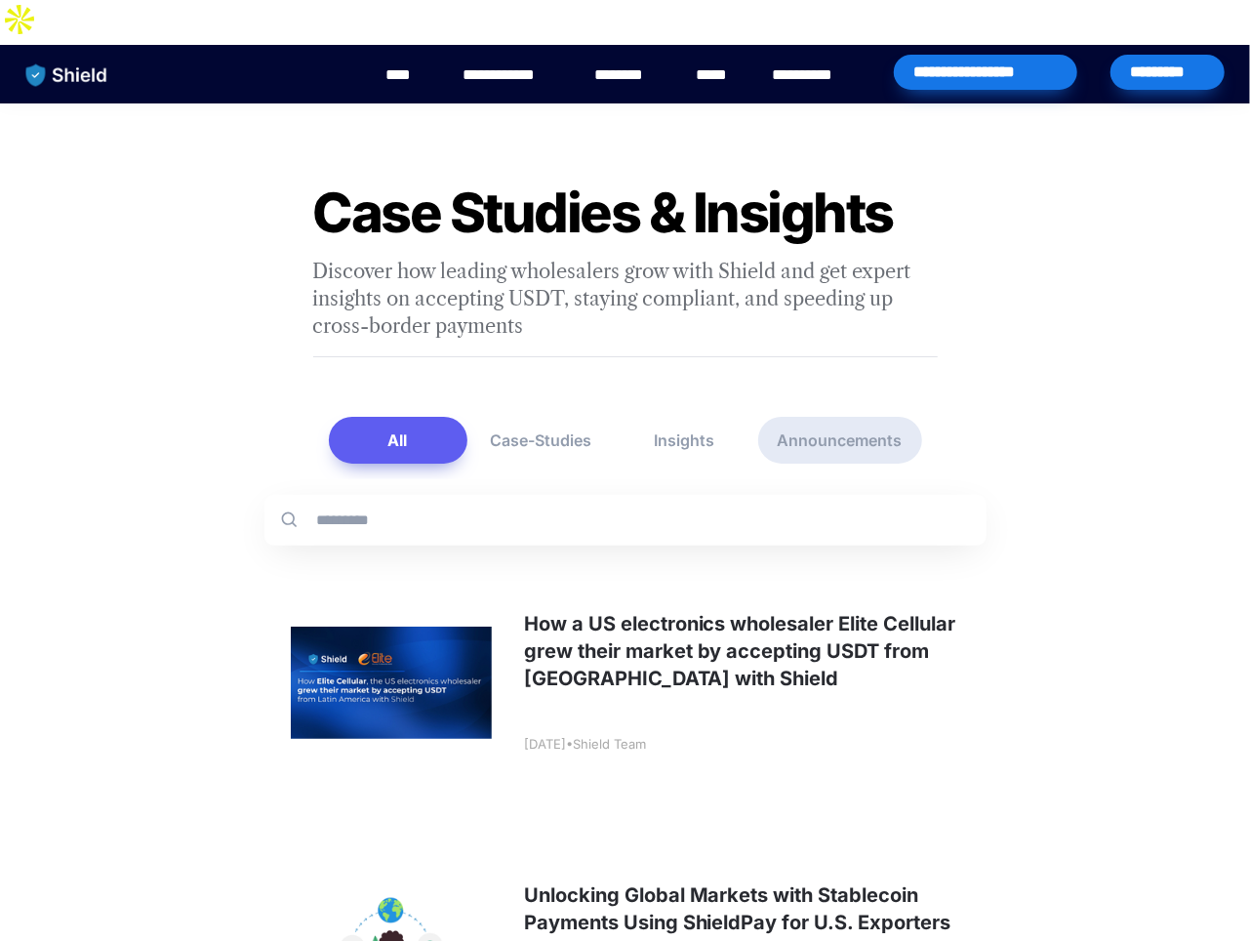
click at [809, 417] on button "Announcements" at bounding box center [840, 440] width 164 height 47
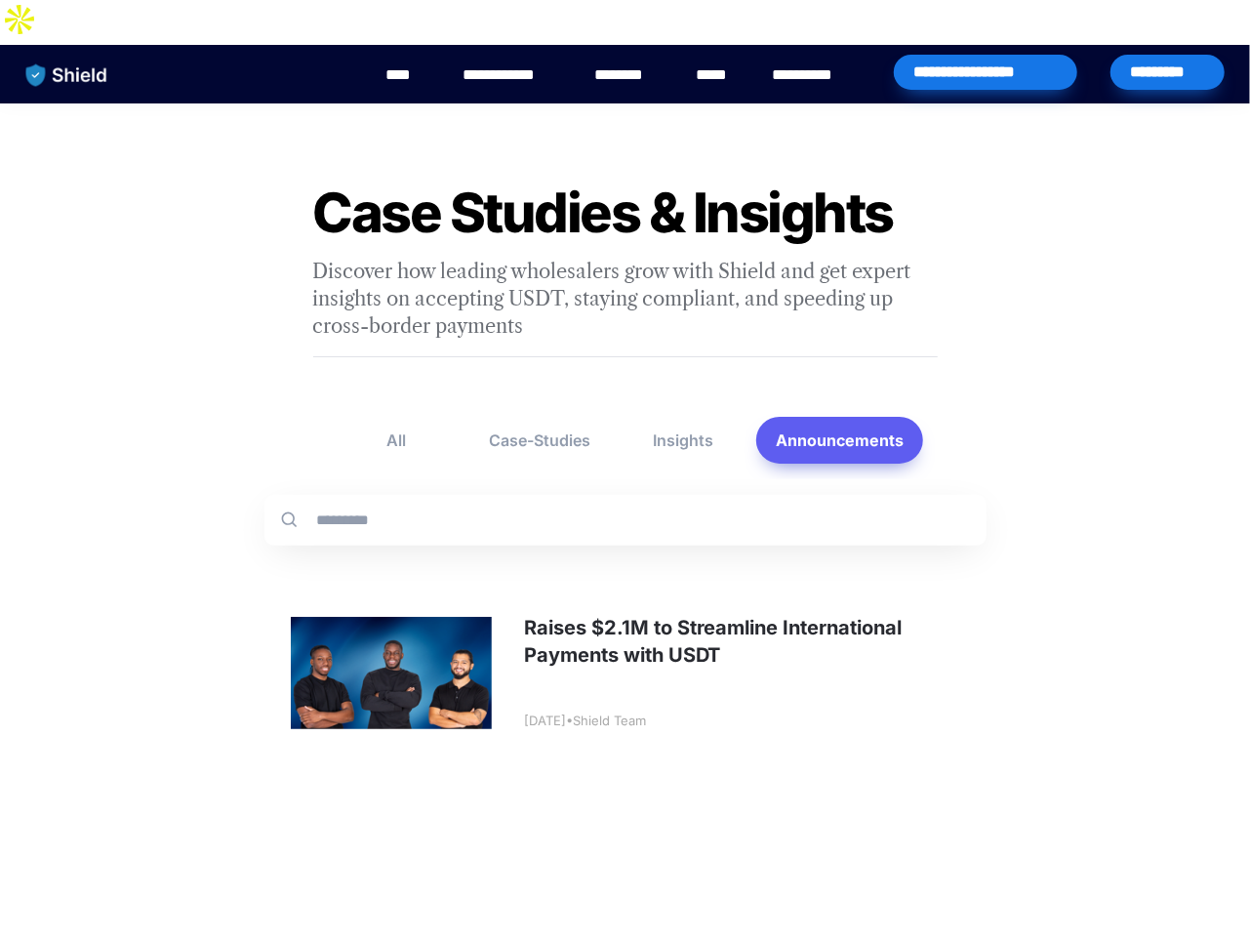
click at [901, 612] on link at bounding box center [626, 673] width 722 height 242
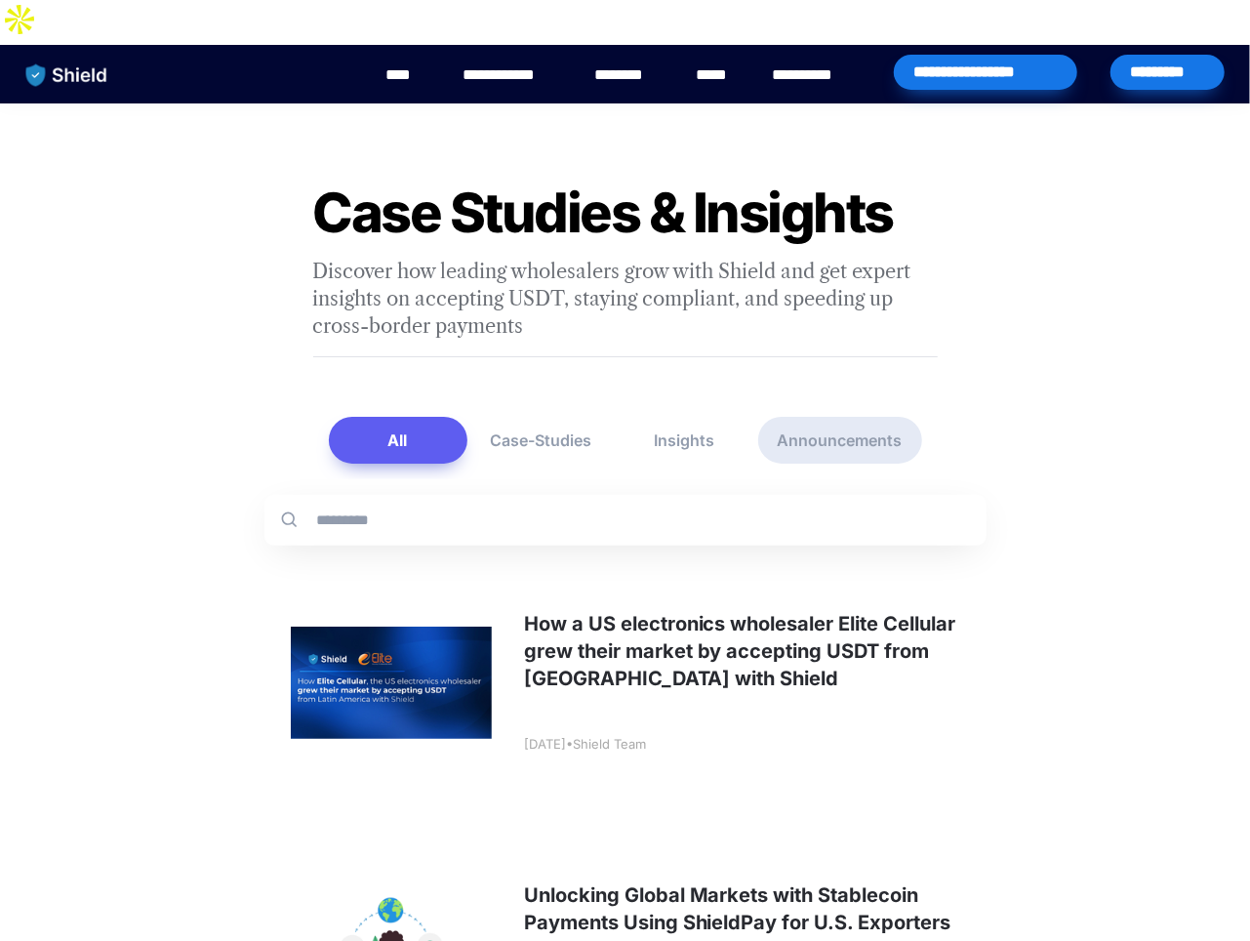
click at [862, 417] on button "Announcements" at bounding box center [840, 440] width 164 height 47
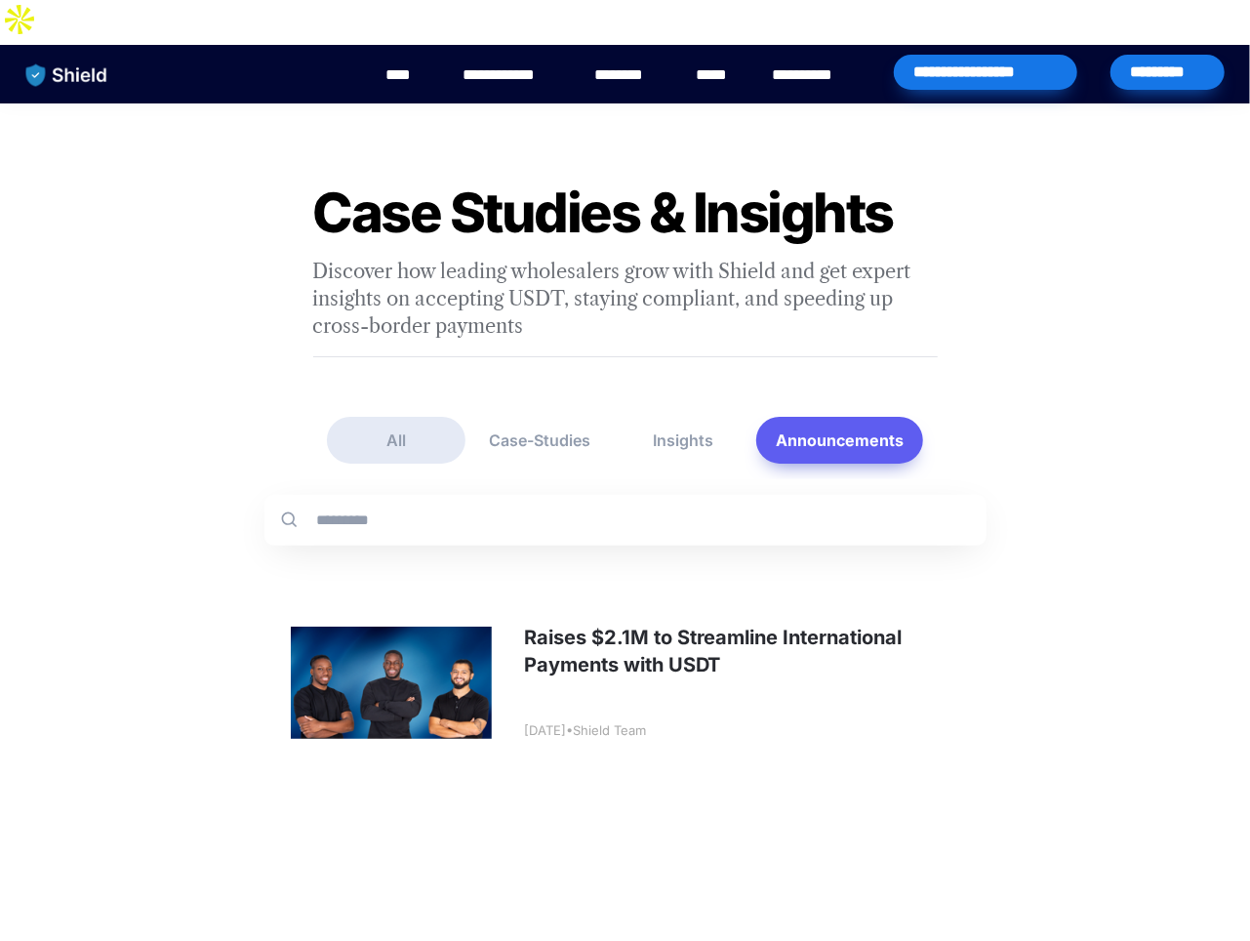
click at [415, 417] on button "All" at bounding box center [396, 440] width 139 height 47
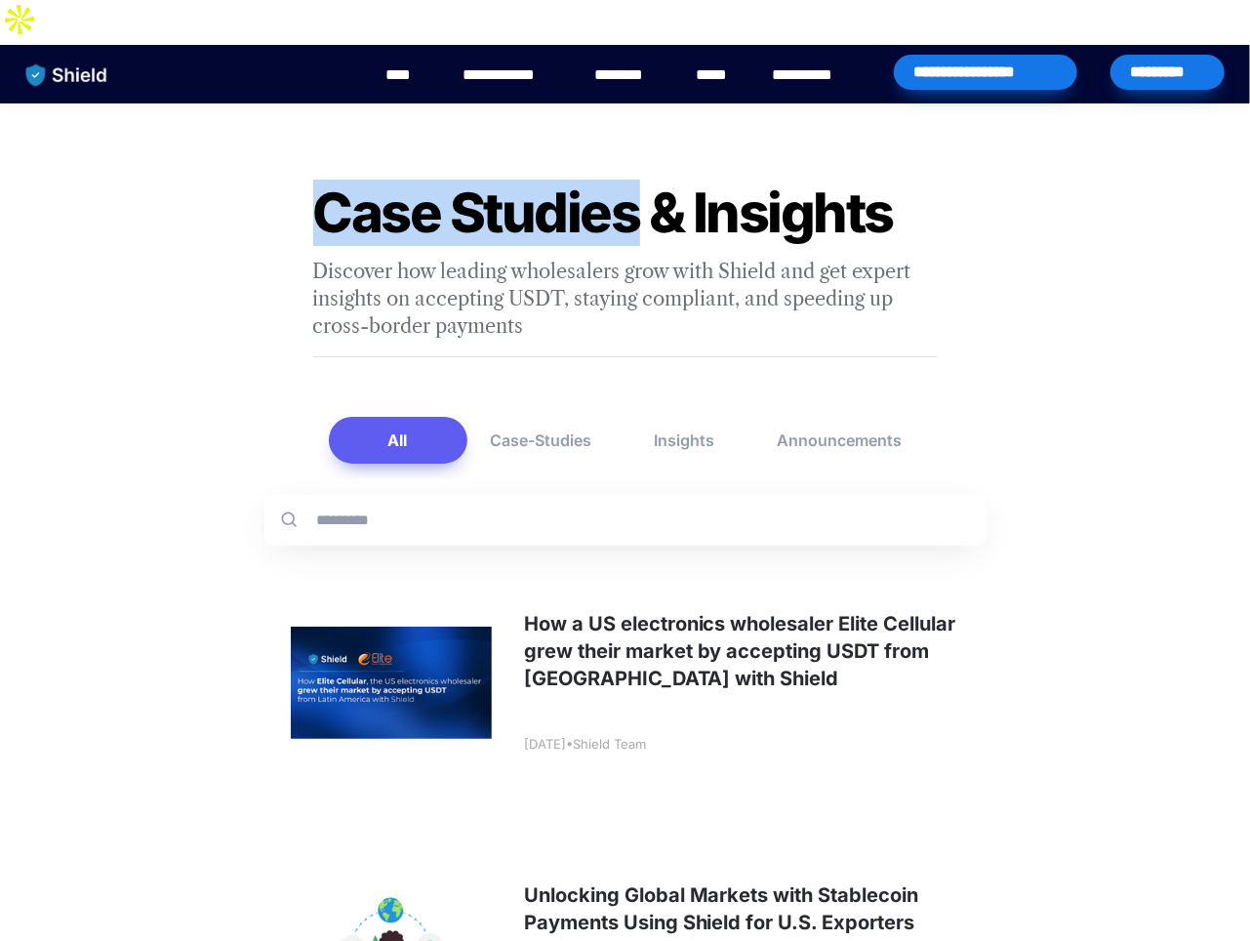
drag, startPoint x: 638, startPoint y: 175, endPoint x: 293, endPoint y: 172, distance: 345.6
click at [293, 172] on h1 "Case Studies & Insights" at bounding box center [625, 213] width 683 height 82
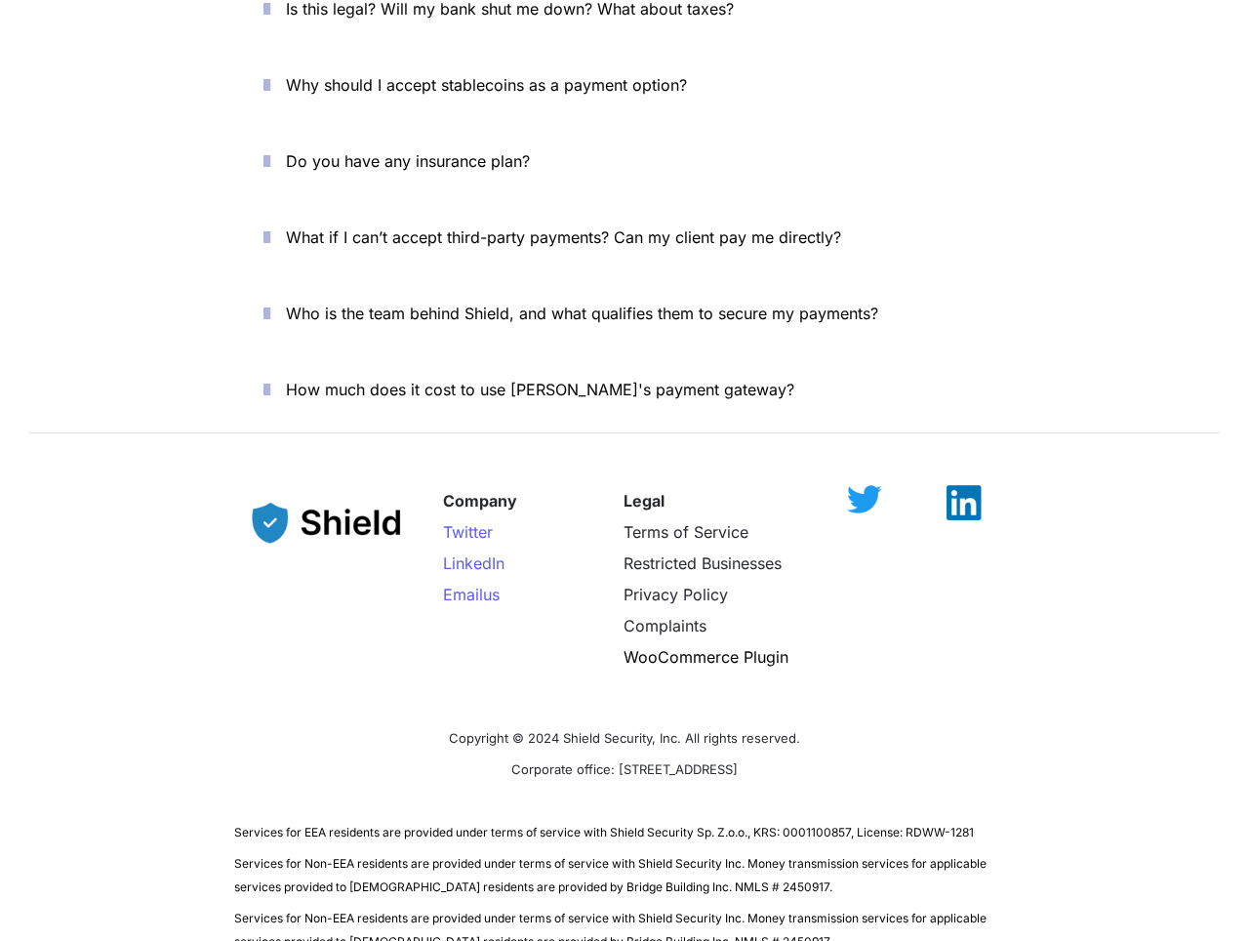
scroll to position [6796, 0]
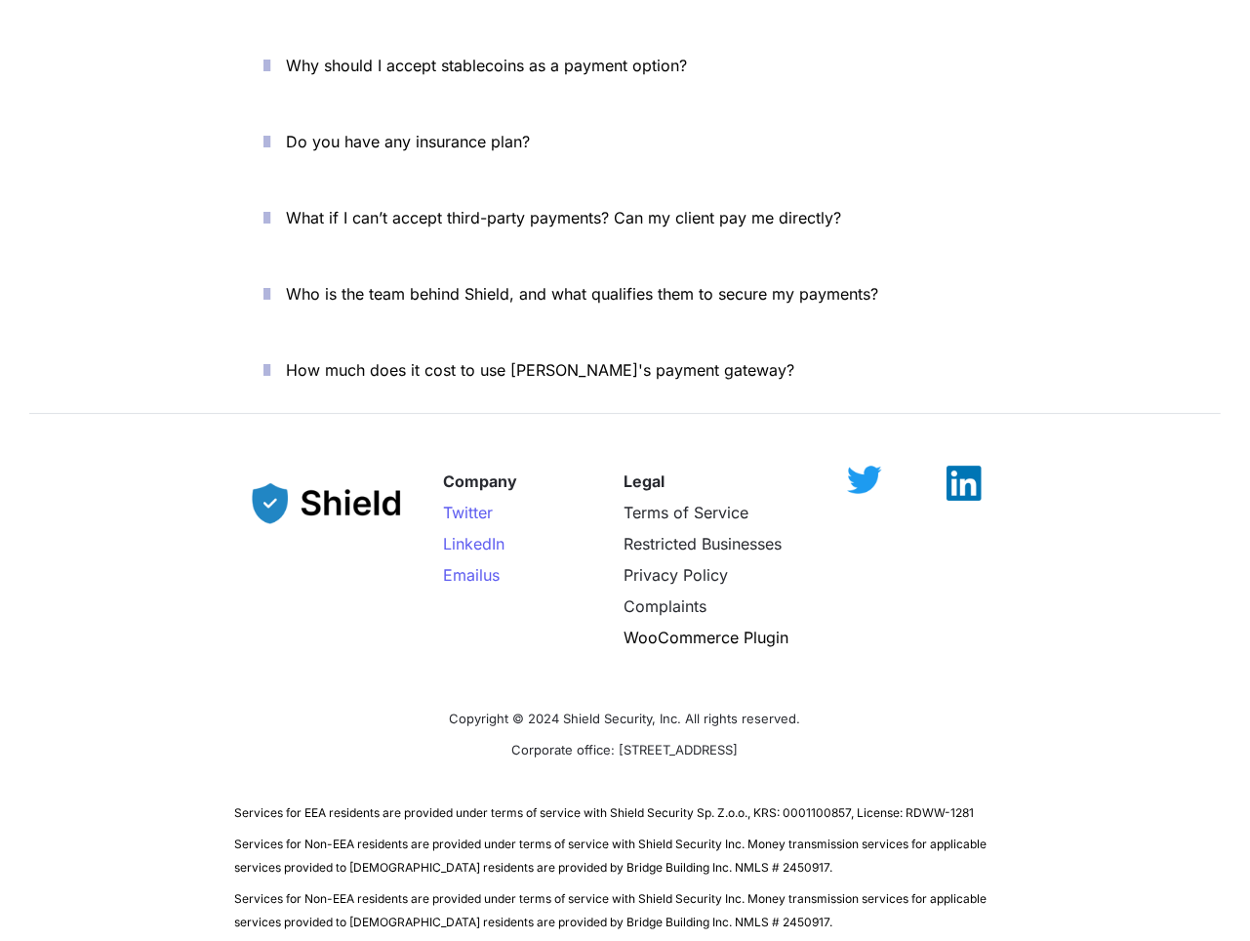
click at [454, 565] on div "Company Twitter LinkedIn Email us Legal Terms of Service Restricted Businesses …" at bounding box center [625, 574] width 781 height 256
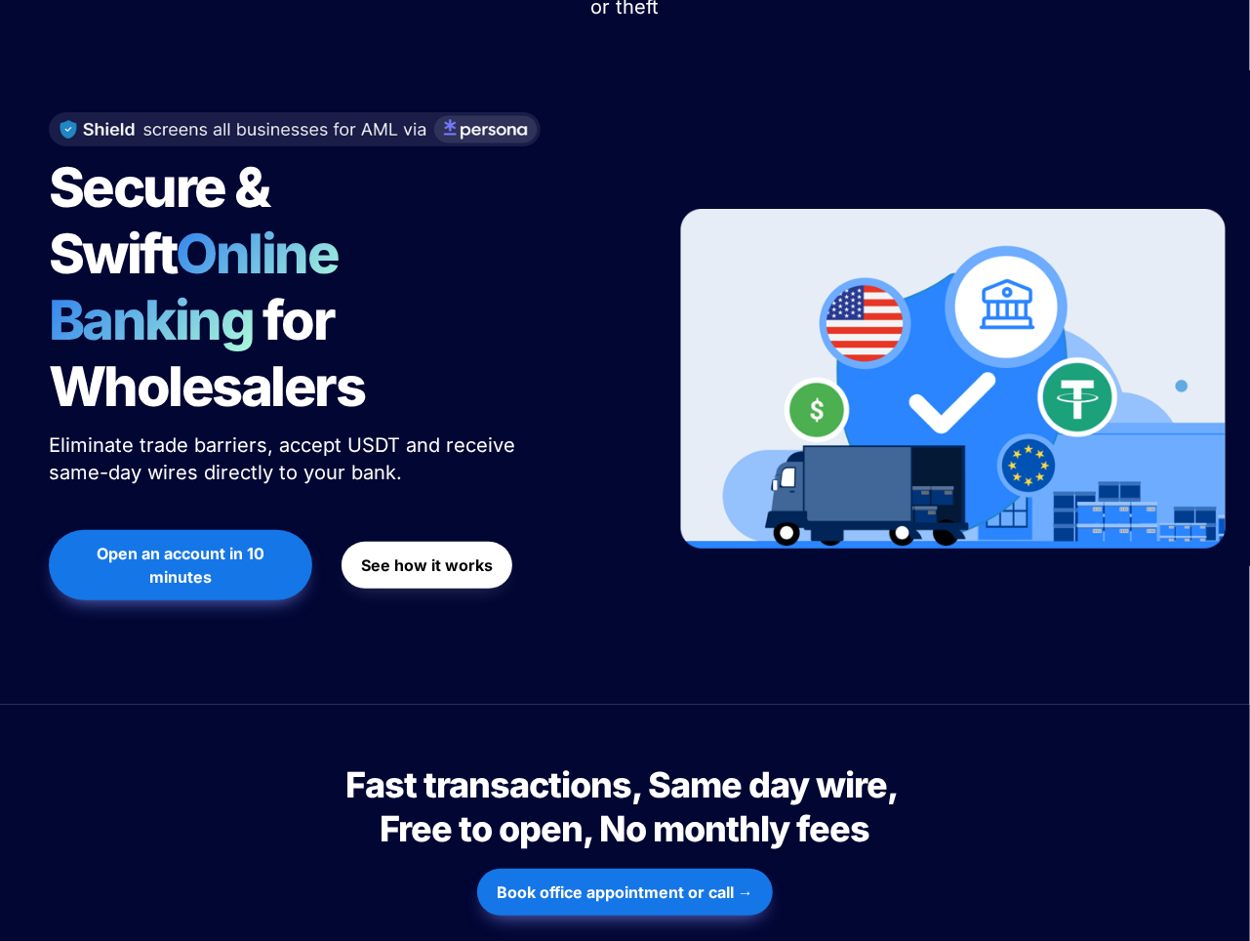
scroll to position [0, 0]
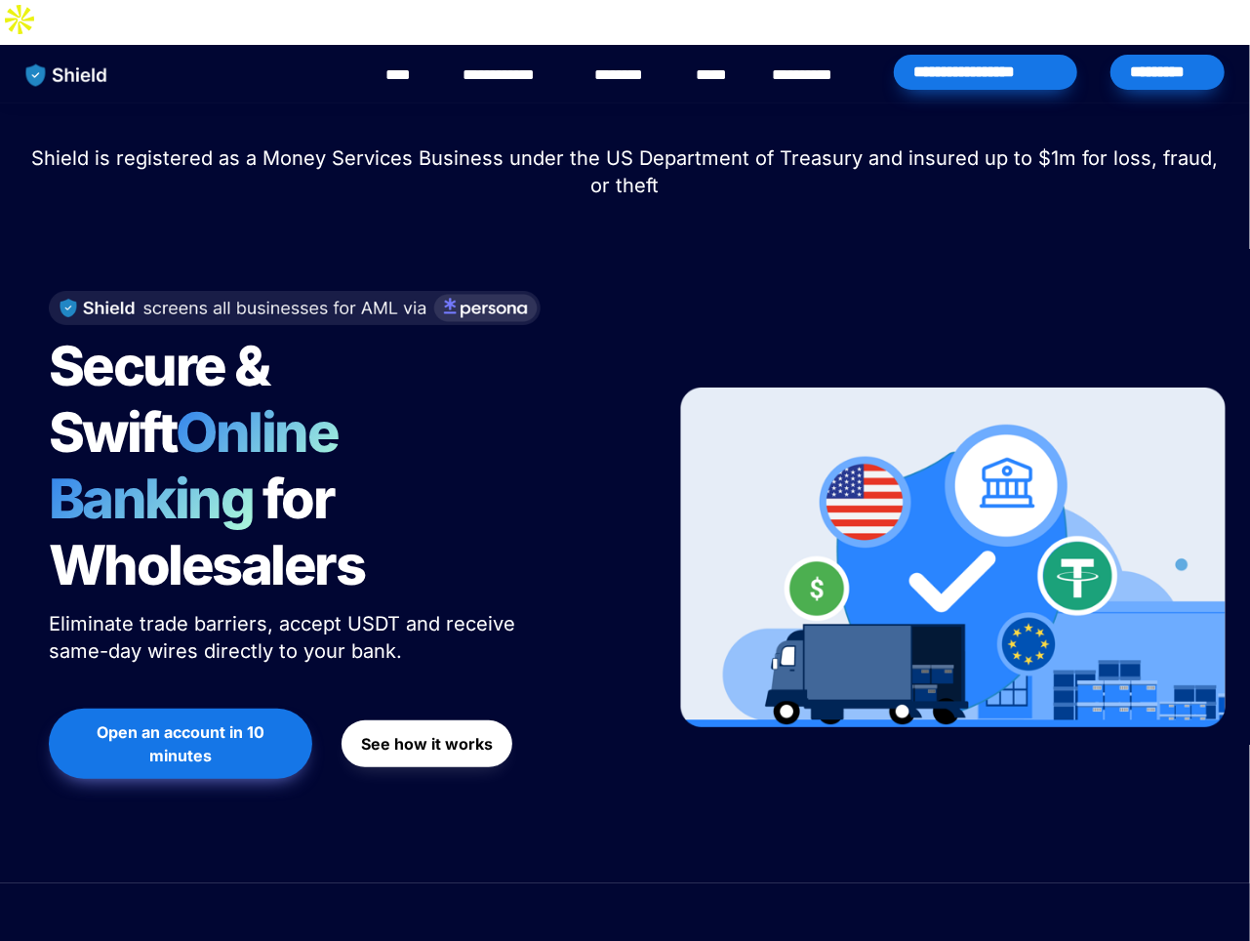
click at [507, 63] on link "**********" at bounding box center [513, 74] width 98 height 23
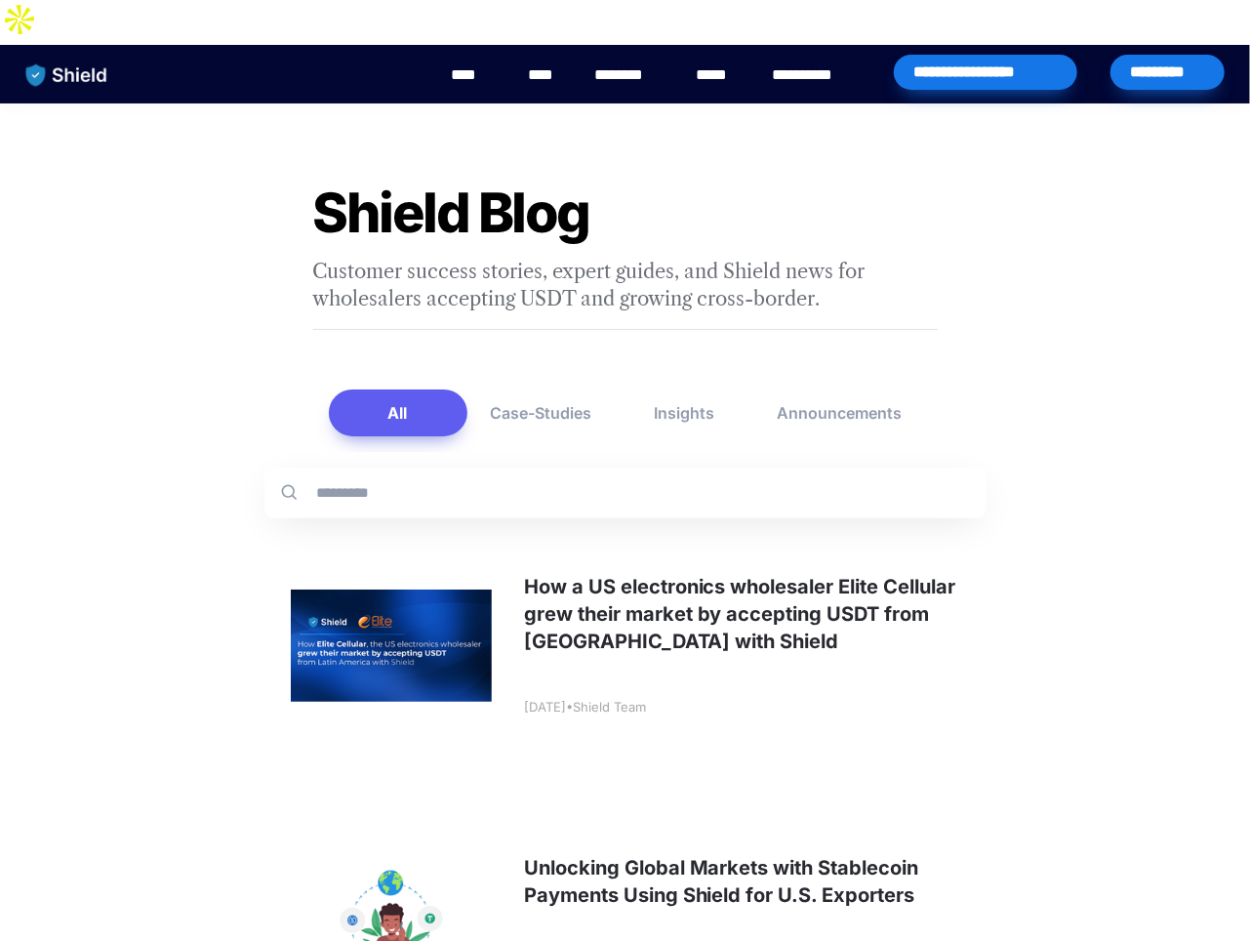
click at [704, 568] on link at bounding box center [626, 645] width 722 height 242
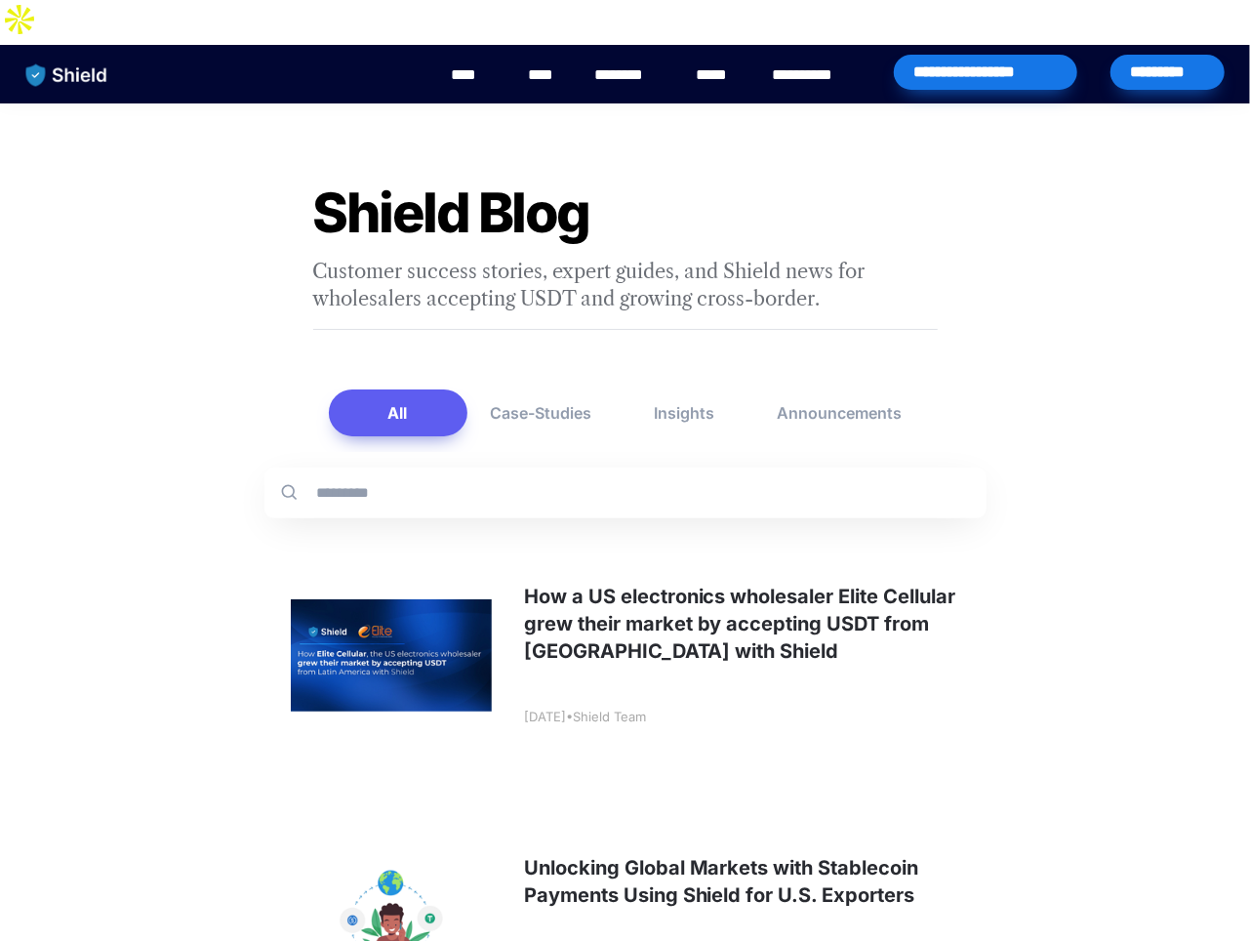
click at [472, 63] on link "****" at bounding box center [473, 74] width 44 height 23
